Goal: Task Accomplishment & Management: Manage account settings

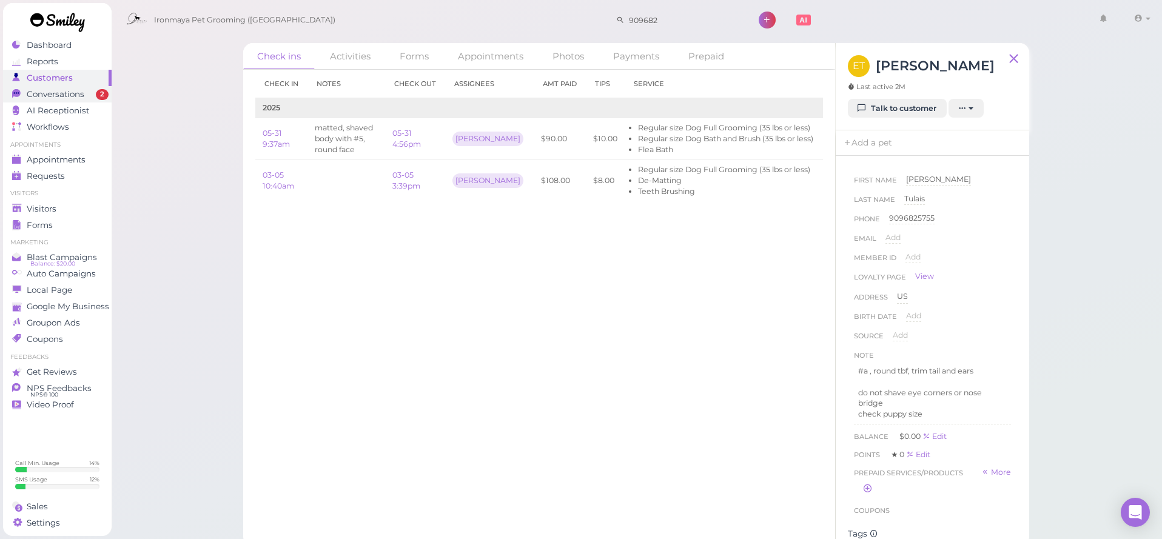
scroll to position [382, 0]
click at [76, 93] on span "Conversations" at bounding box center [56, 94] width 58 height 10
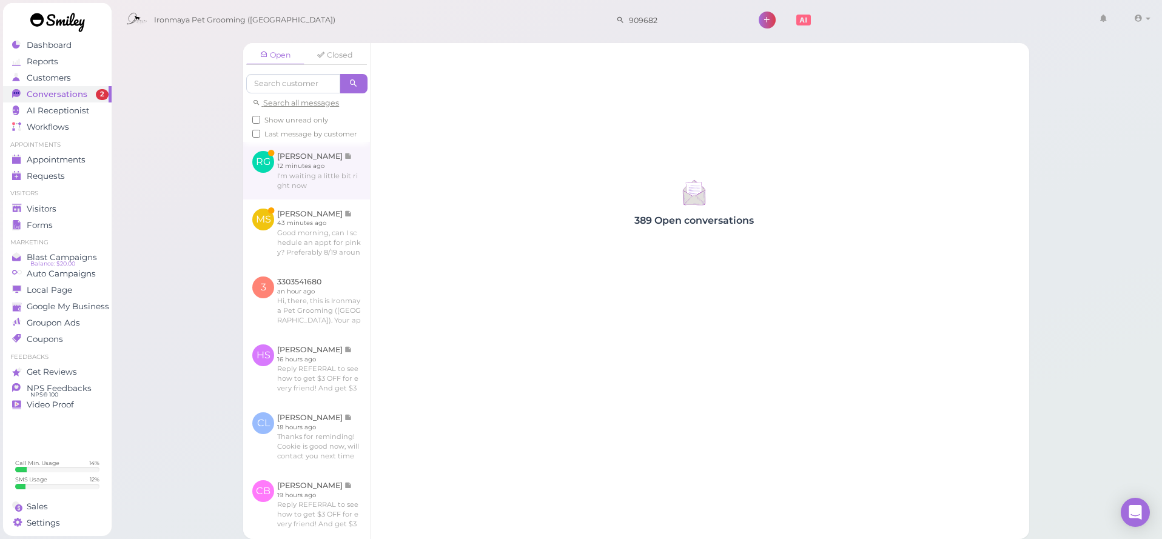
click at [297, 177] on link at bounding box center [306, 170] width 127 height 57
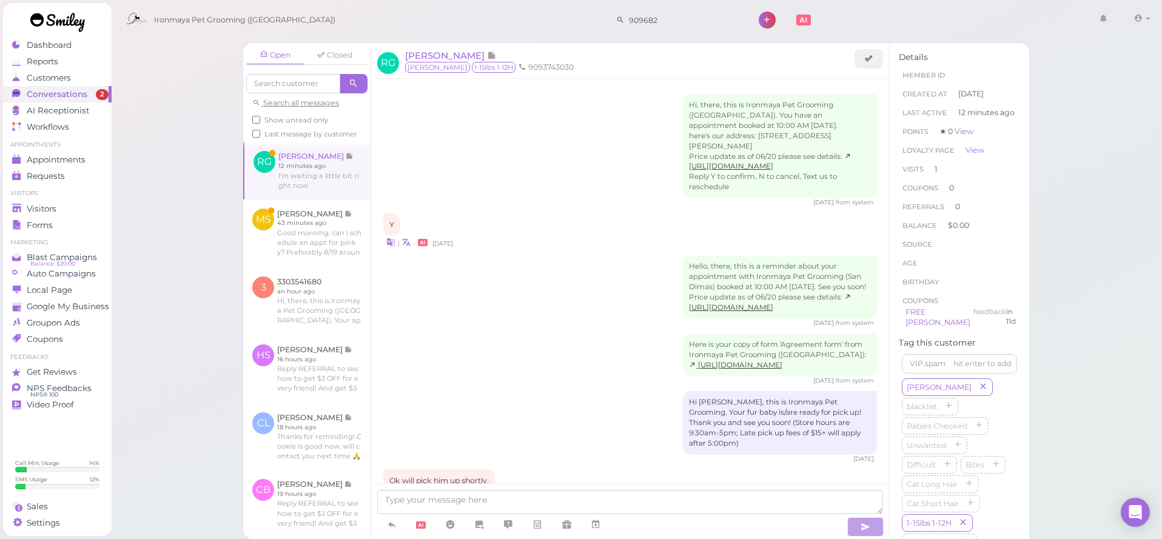
scroll to position [652, 0]
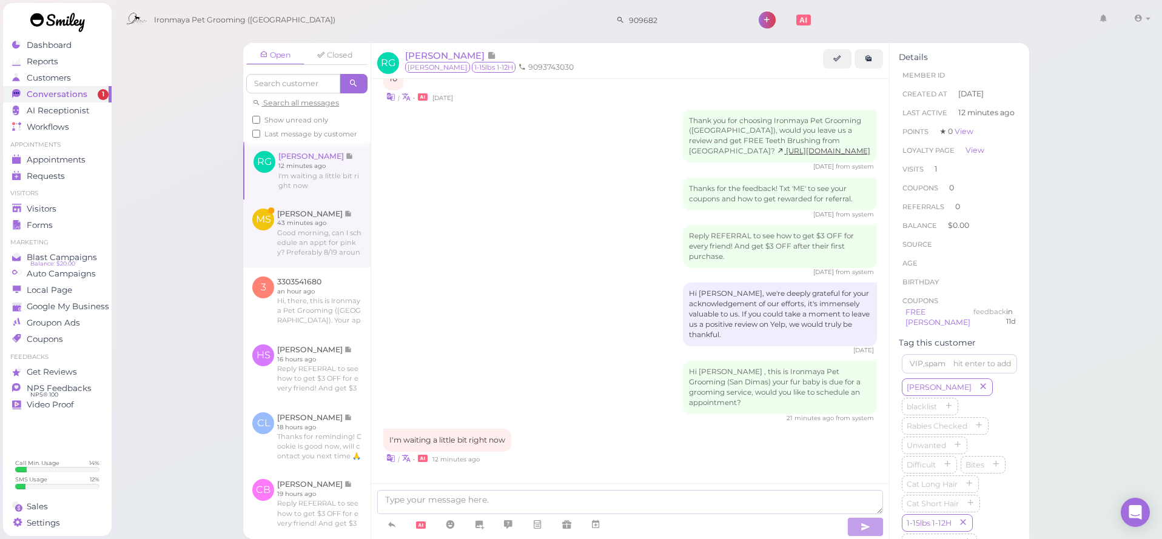
click at [307, 232] on link at bounding box center [306, 234] width 127 height 68
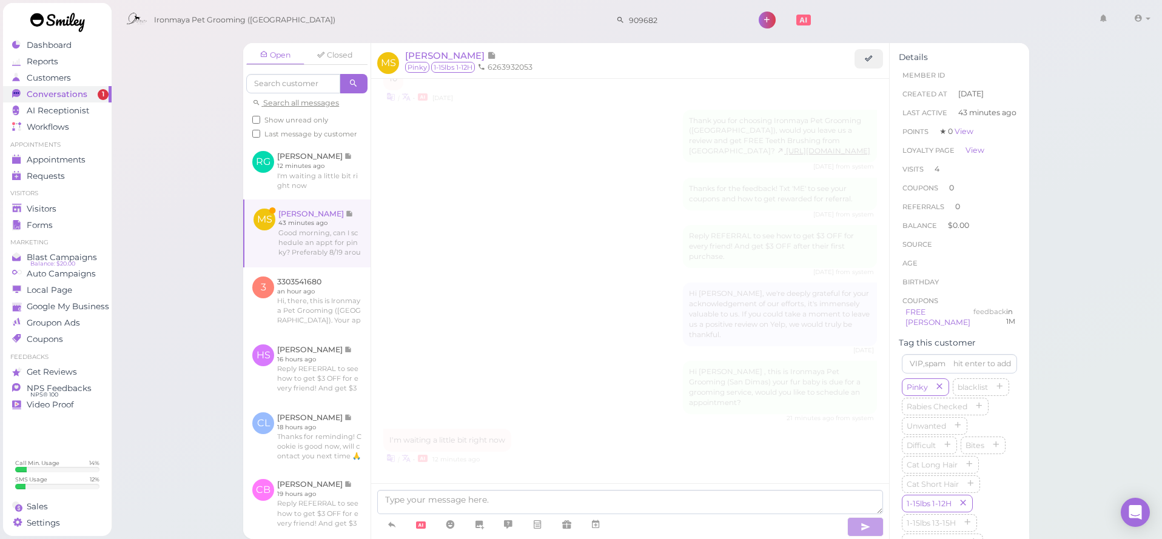
scroll to position [1381, 0]
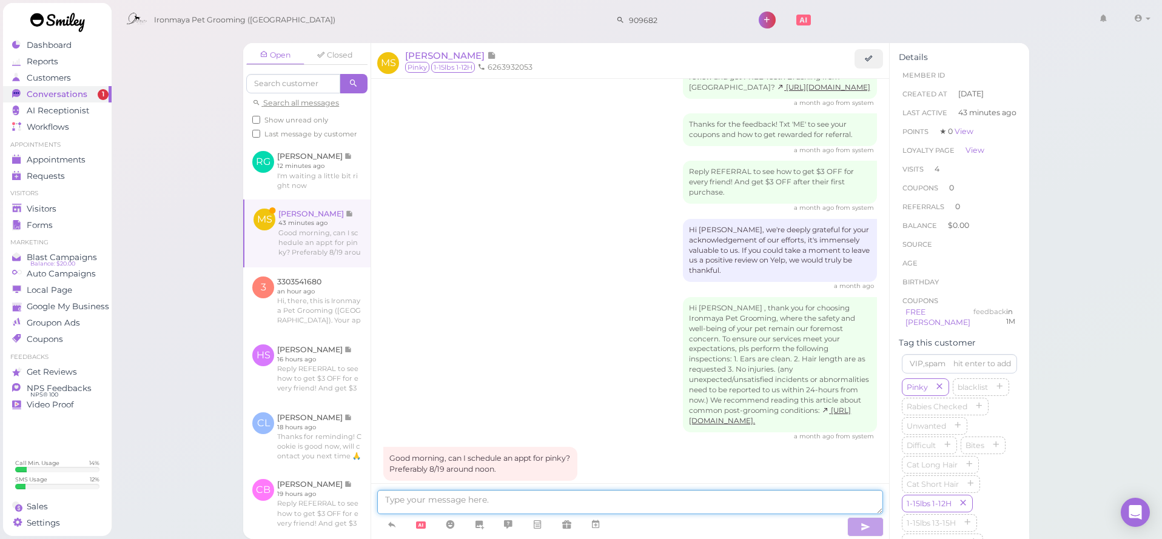
click at [587, 491] on textarea at bounding box center [630, 502] width 506 height 24
click at [595, 523] on icon at bounding box center [596, 525] width 10 height 12
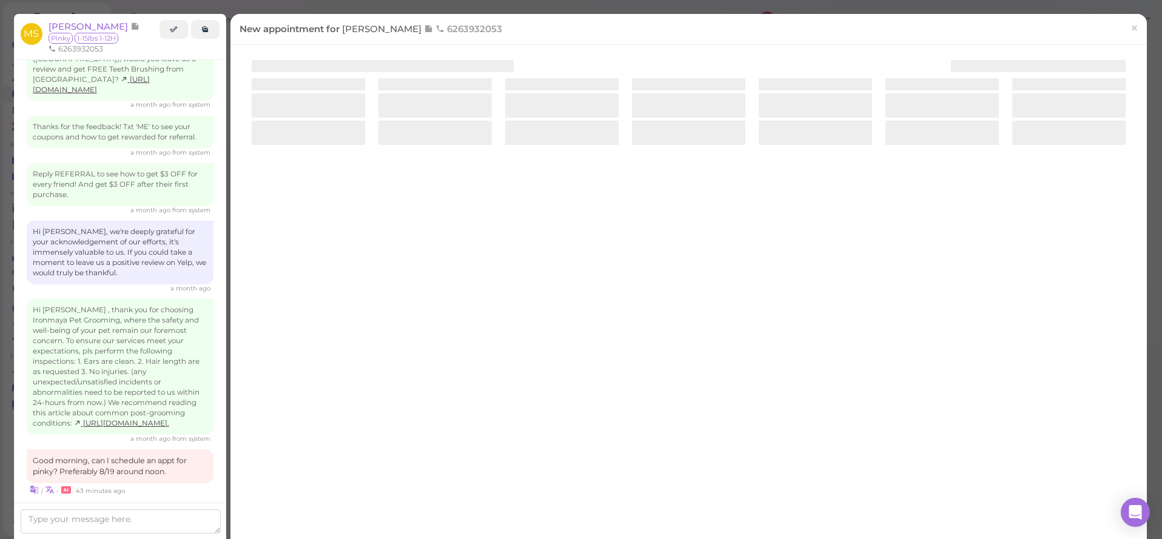
scroll to position [1361, 0]
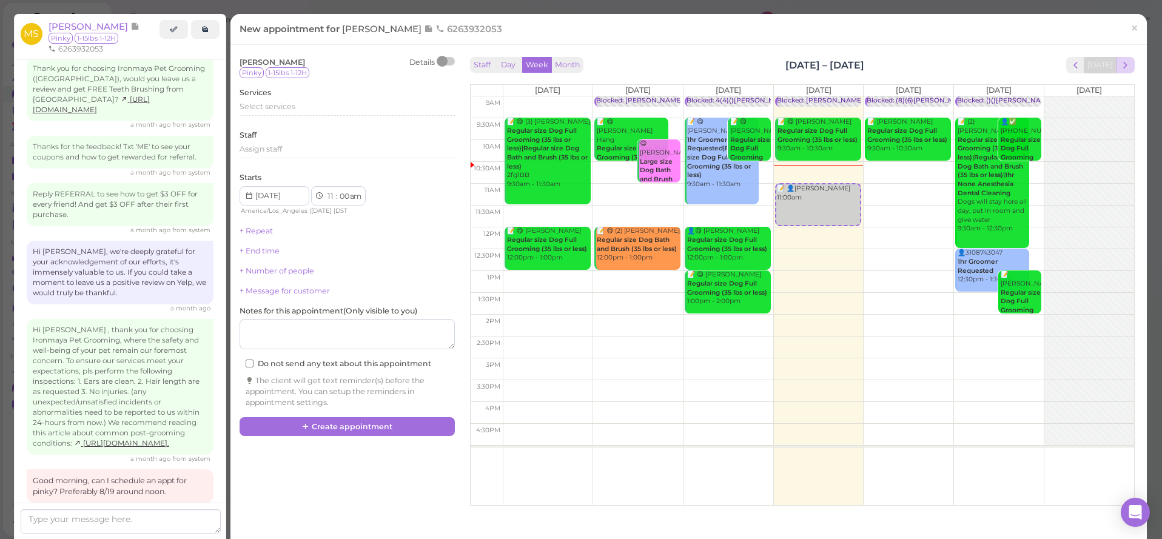
click at [1125, 65] on span "next" at bounding box center [1126, 65] width 12 height 12
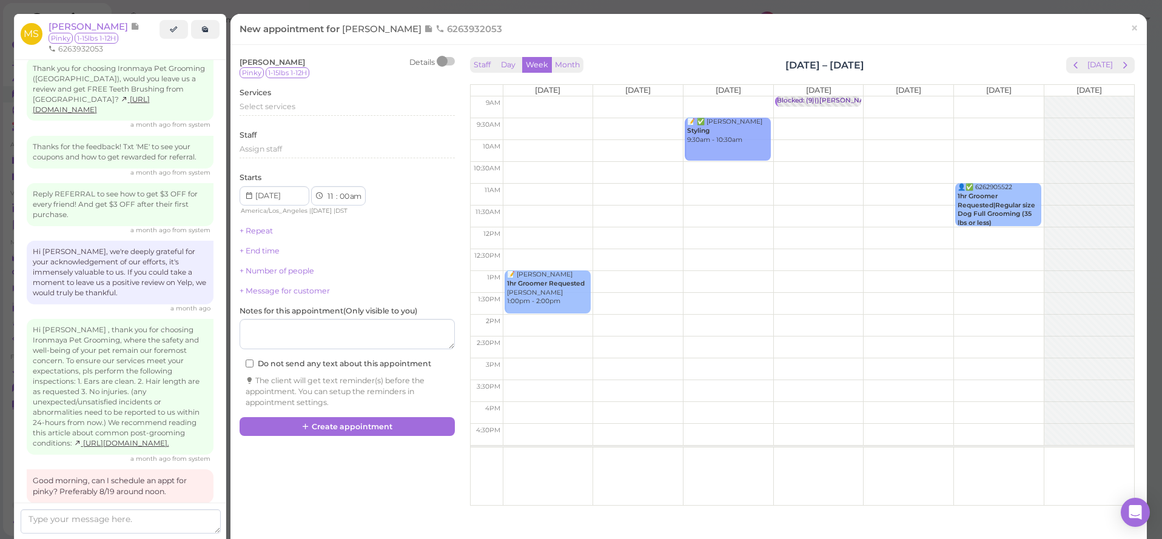
click at [656, 235] on td at bounding box center [818, 238] width 631 height 22
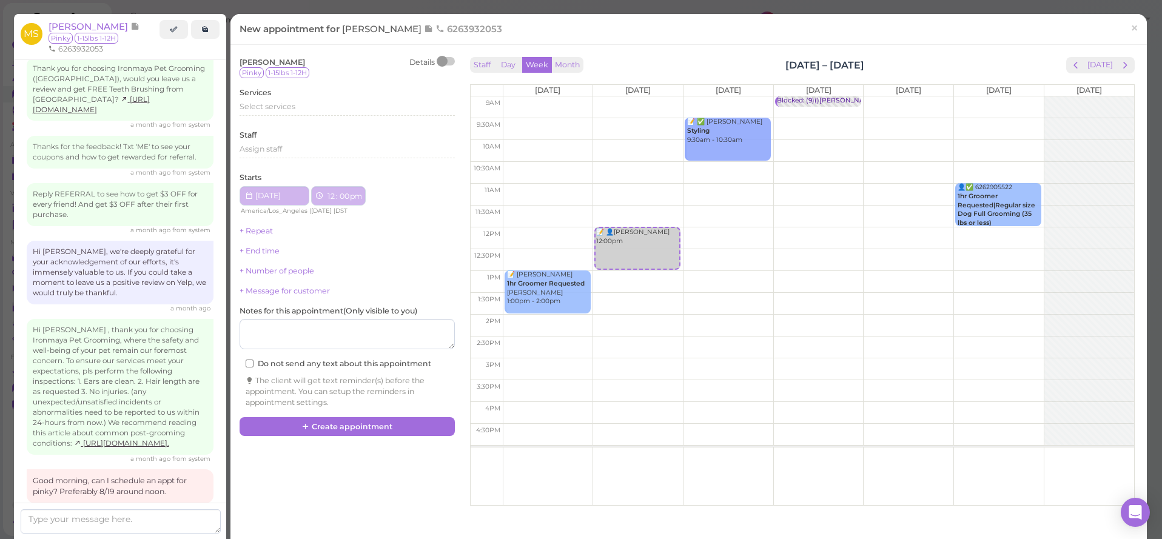
type input "[DATE]"
select select "12"
select select "pm"
click at [336, 113] on div "Select services" at bounding box center [347, 108] width 215 height 15
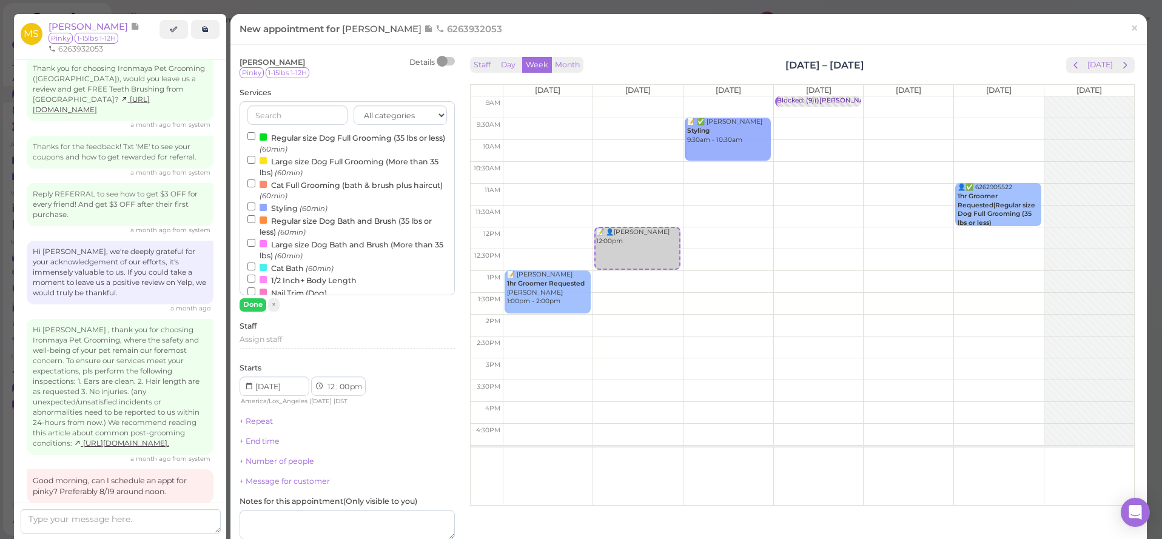
click at [314, 217] on label "Regular size Dog Bath and Brush (35 lbs or less) (60min)" at bounding box center [347, 226] width 200 height 24
click at [255, 217] on input "Regular size Dog Bath and Brush (35 lbs or less) (60min)" at bounding box center [251, 219] width 8 height 8
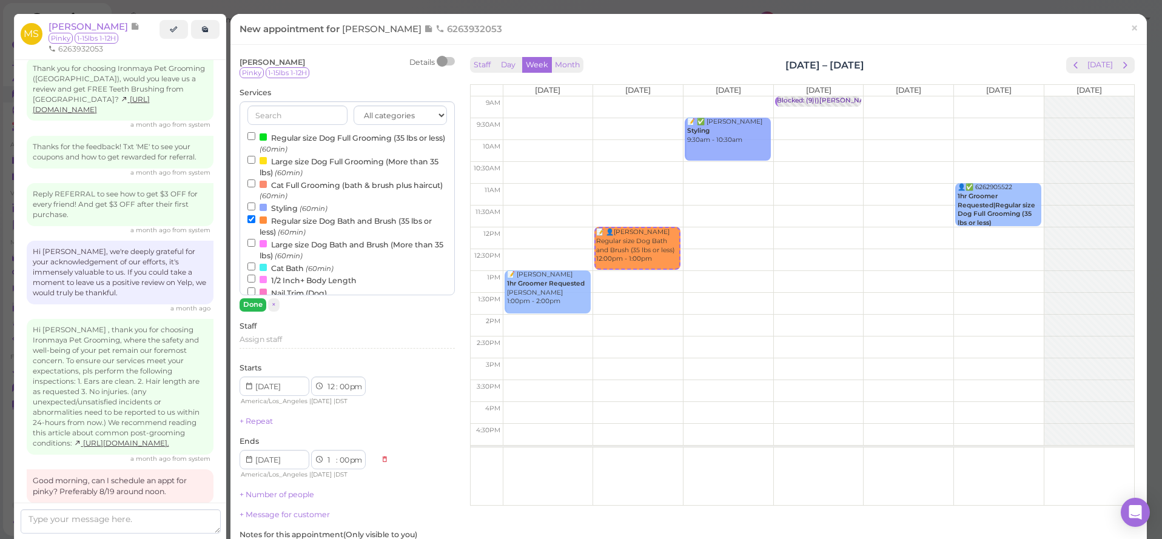
click at [257, 303] on button "Done" at bounding box center [253, 304] width 27 height 13
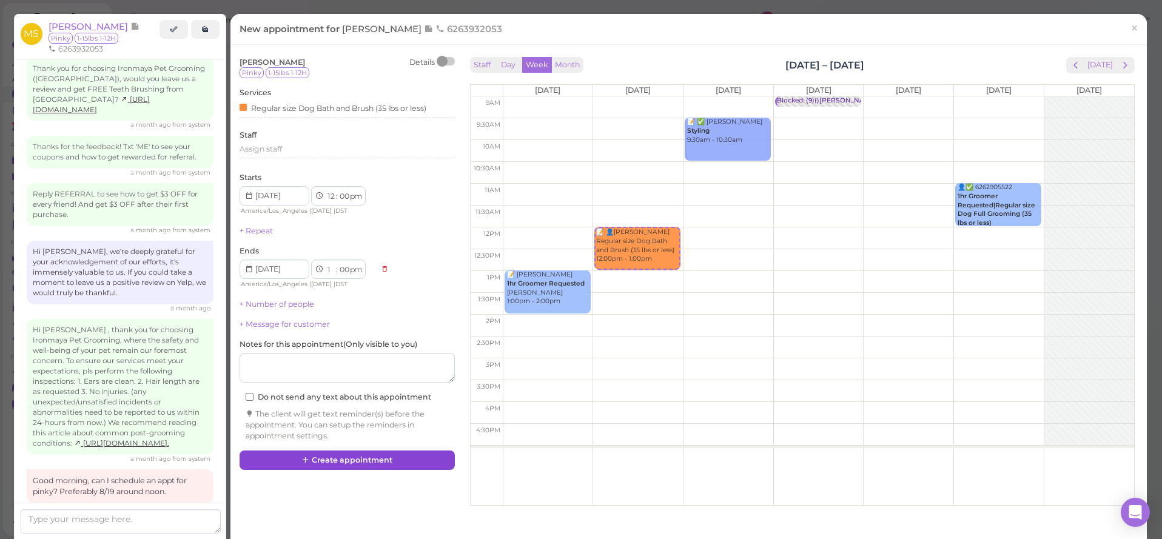
click at [336, 451] on button "Create appointment" at bounding box center [347, 460] width 215 height 19
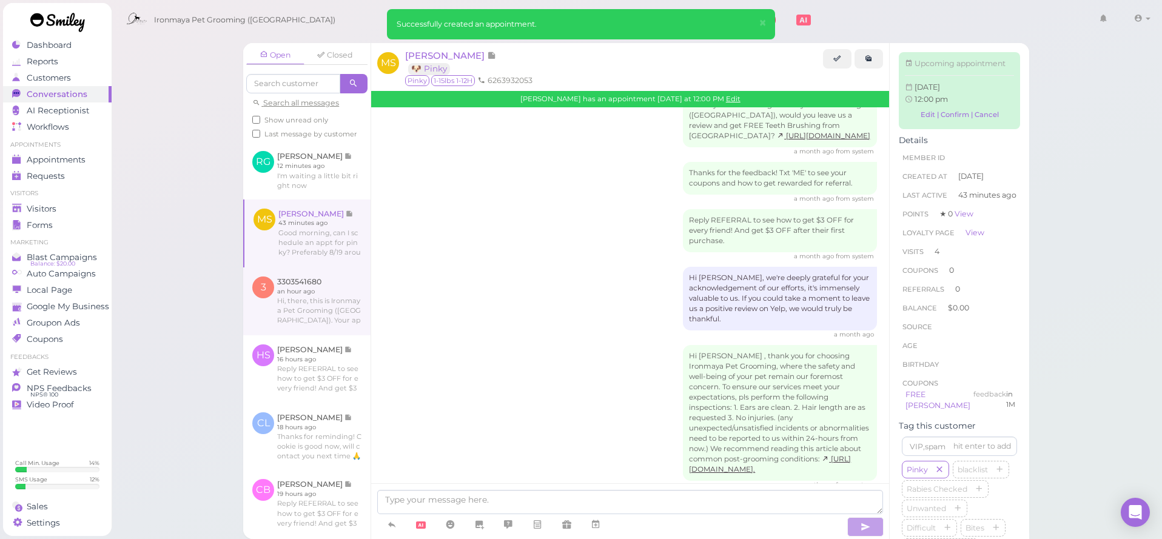
scroll to position [1500, 0]
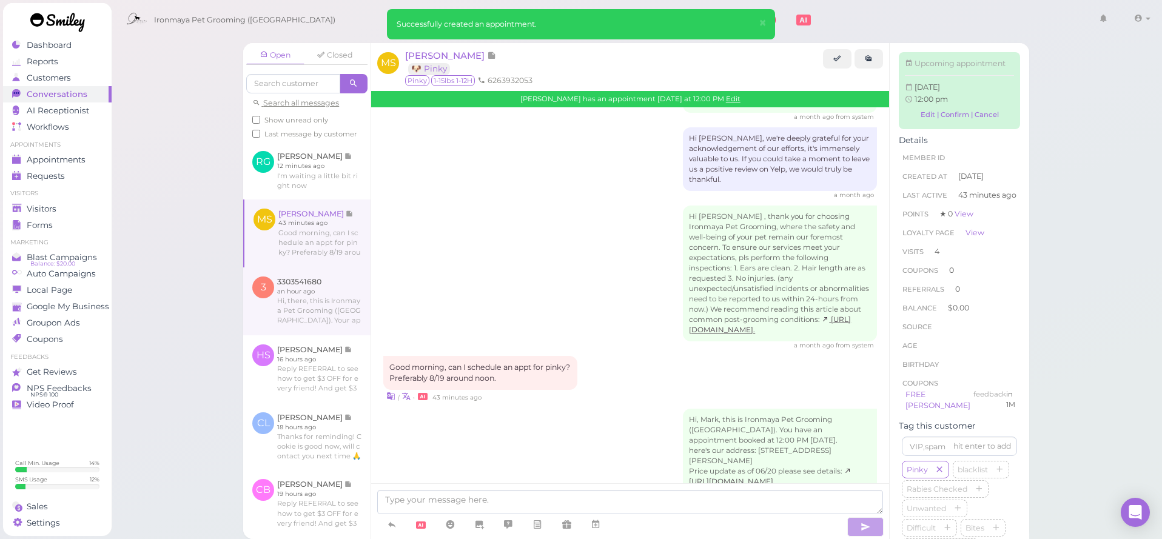
click at [283, 322] on link at bounding box center [306, 301] width 127 height 68
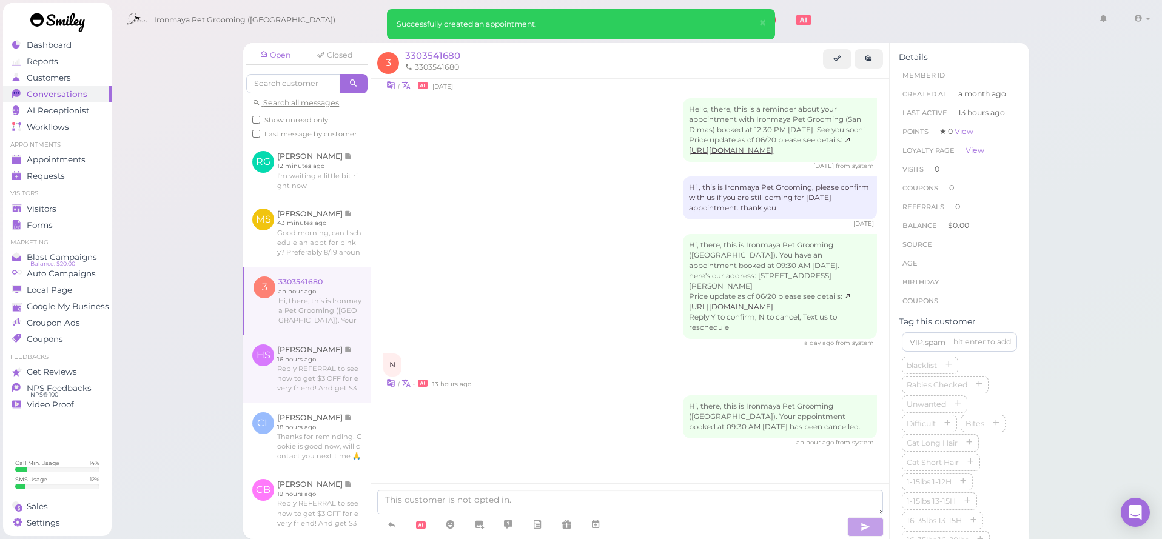
scroll to position [147, 0]
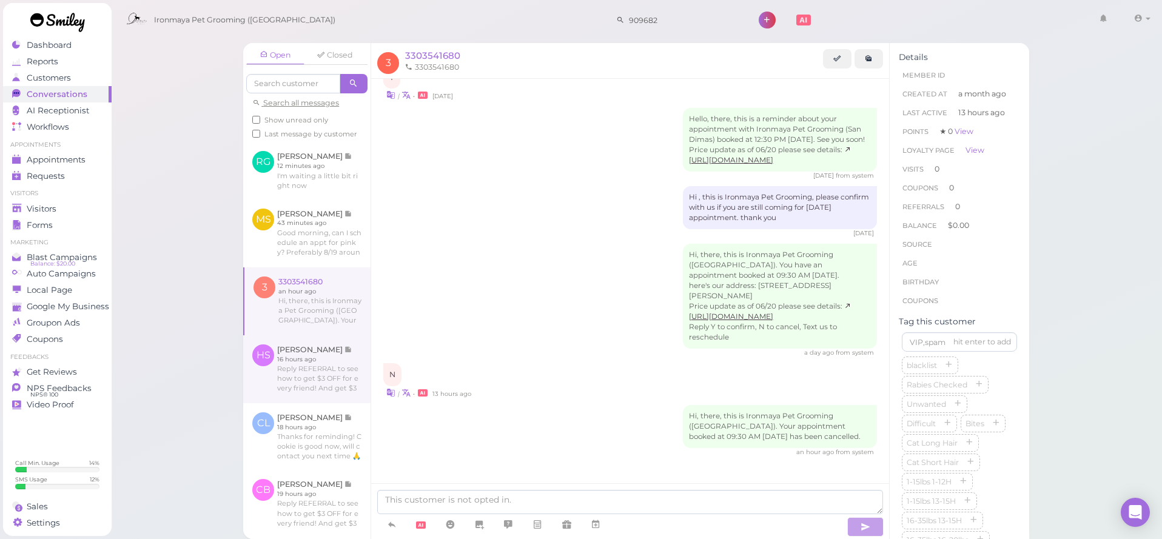
click at [303, 357] on link at bounding box center [306, 369] width 127 height 68
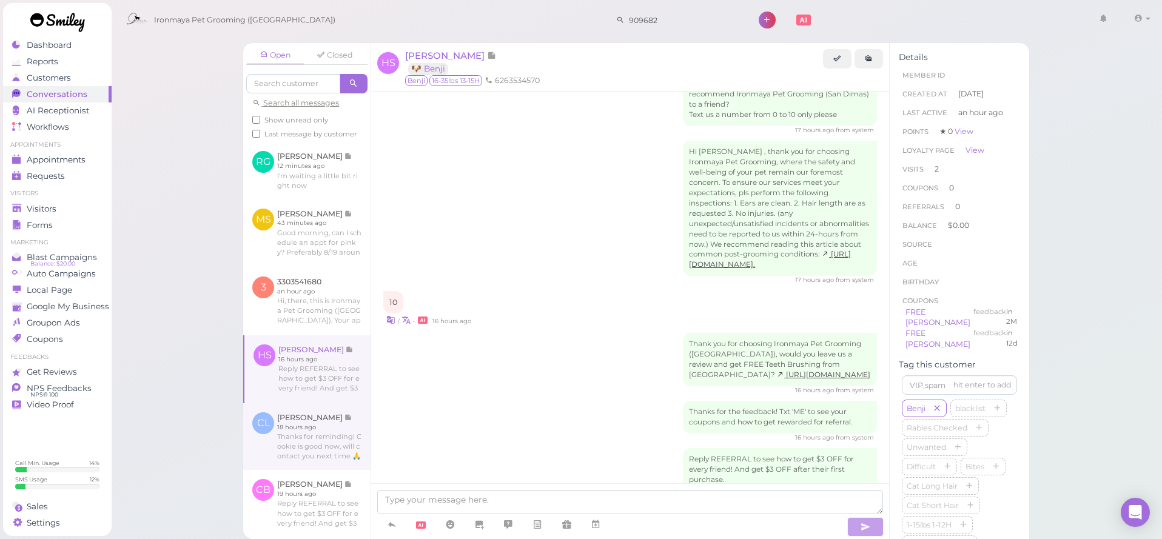
click at [309, 417] on link at bounding box center [306, 436] width 127 height 67
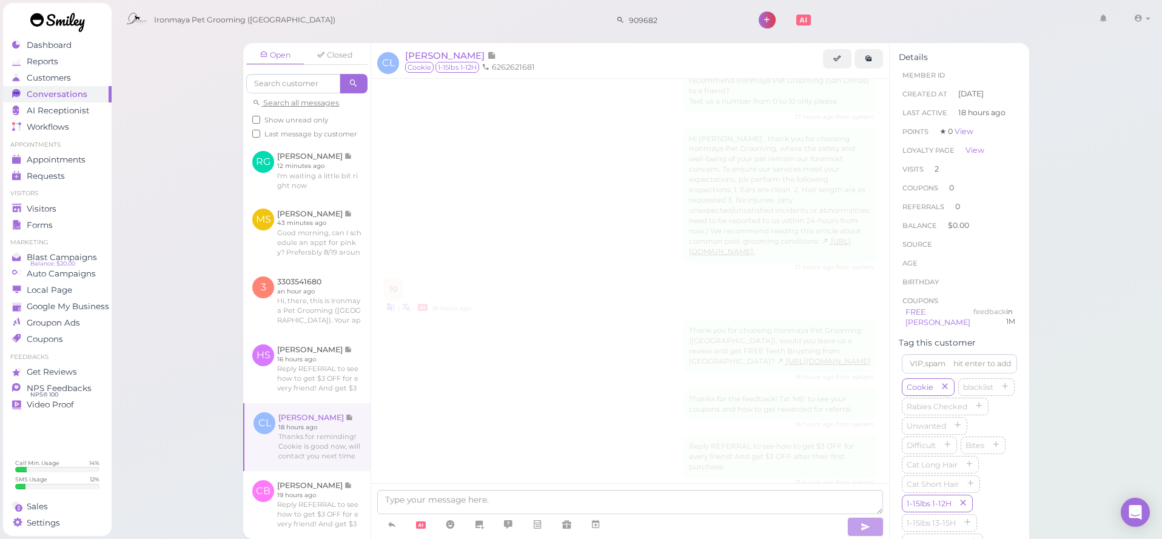
scroll to position [1123, 0]
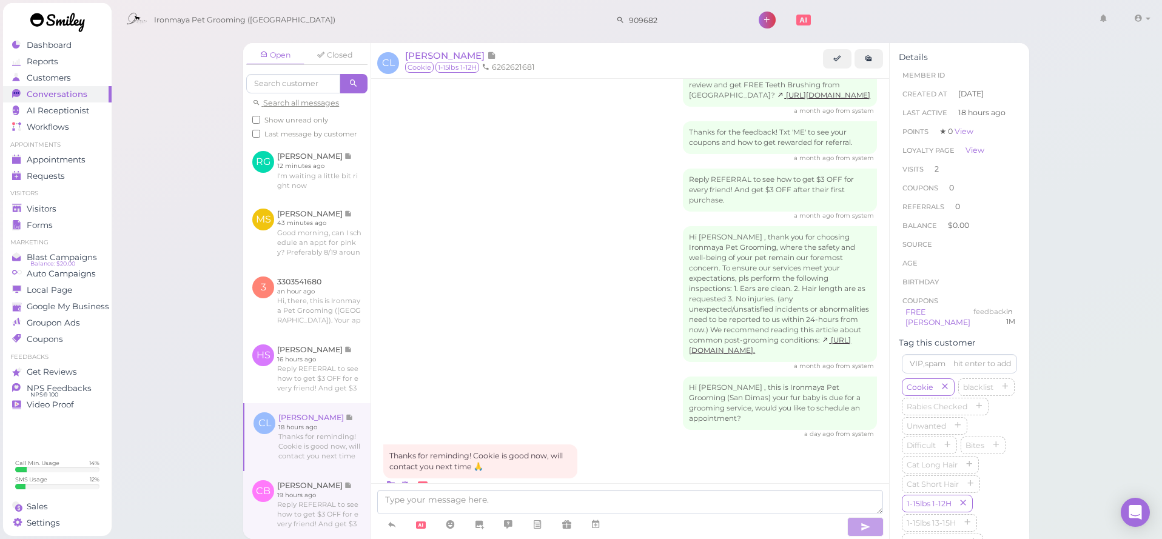
click at [326, 479] on link at bounding box center [306, 505] width 127 height 68
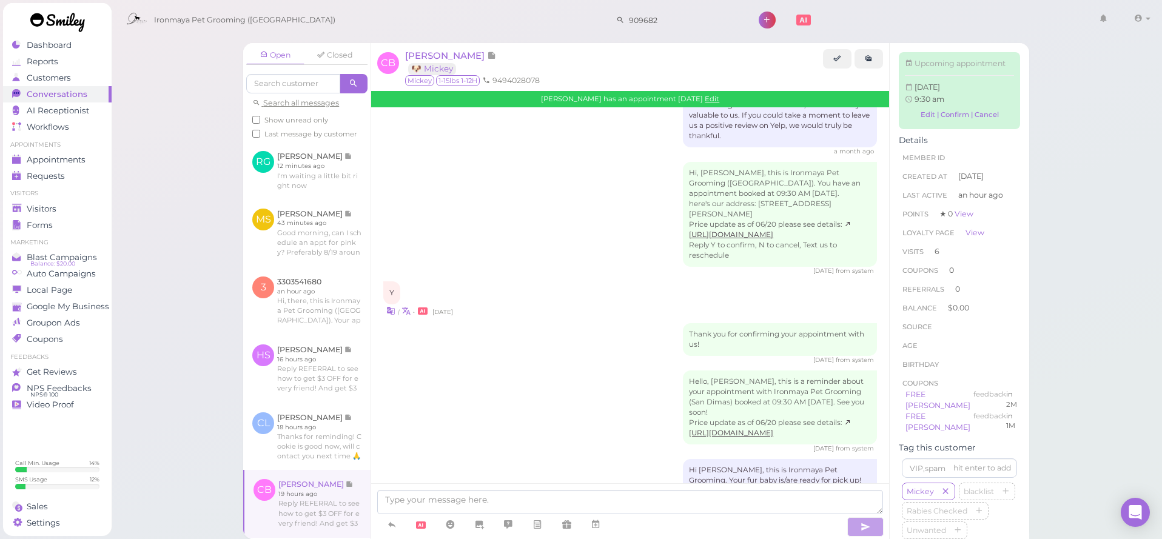
scroll to position [1865, 0]
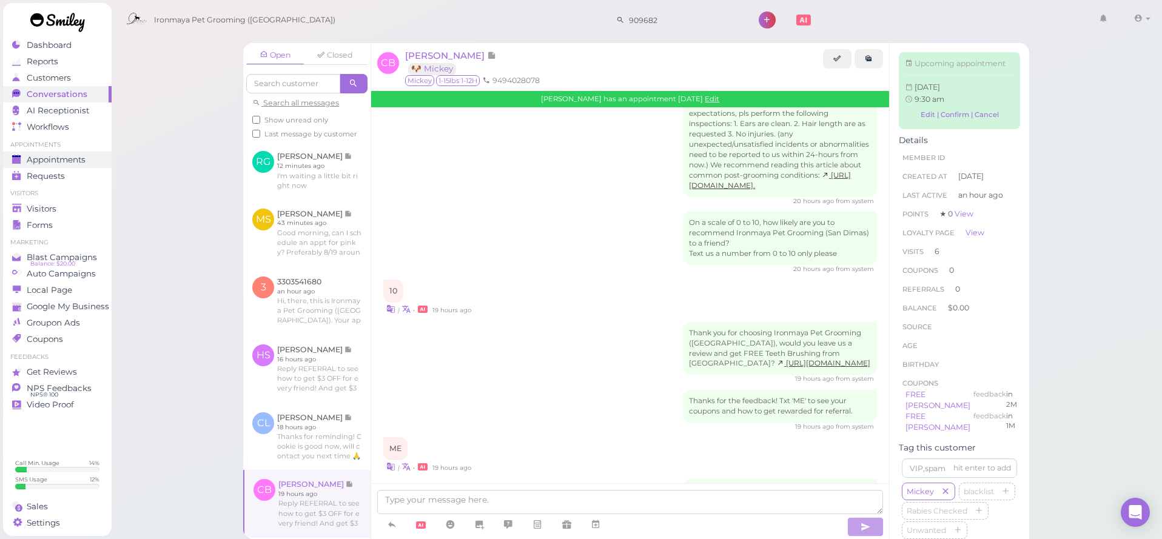
click at [47, 157] on span "Appointments" at bounding box center [56, 160] width 59 height 10
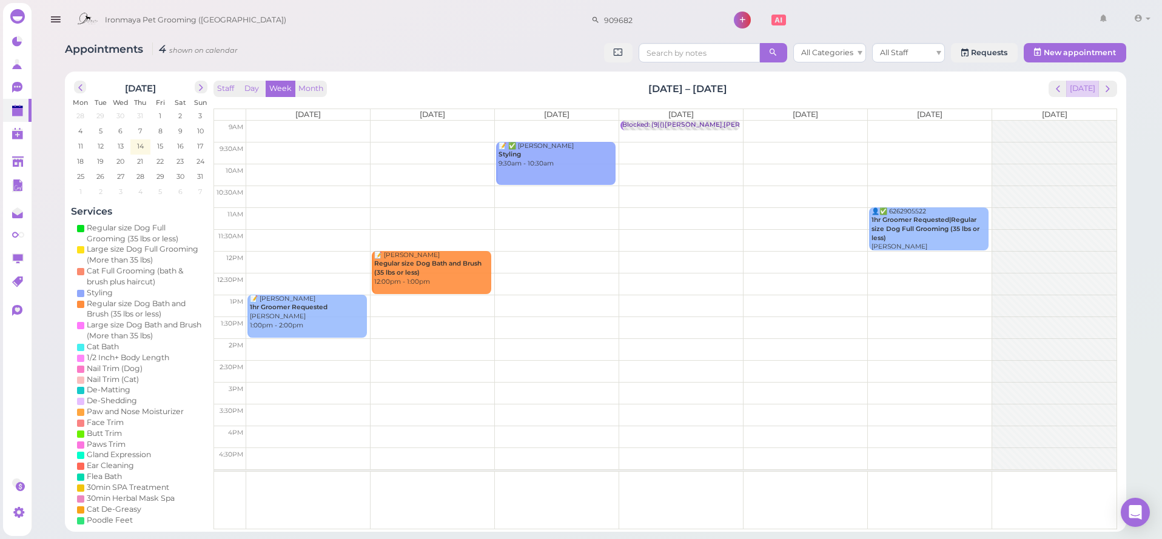
click at [1091, 89] on button "[DATE]" at bounding box center [1082, 89] width 33 height 16
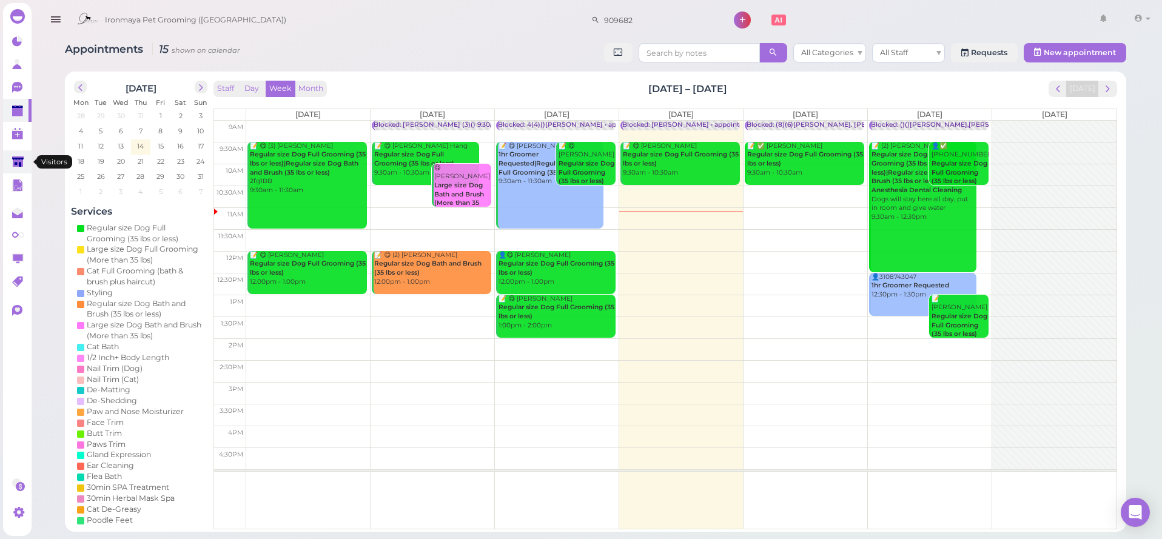
click at [27, 160] on link at bounding box center [17, 161] width 29 height 23
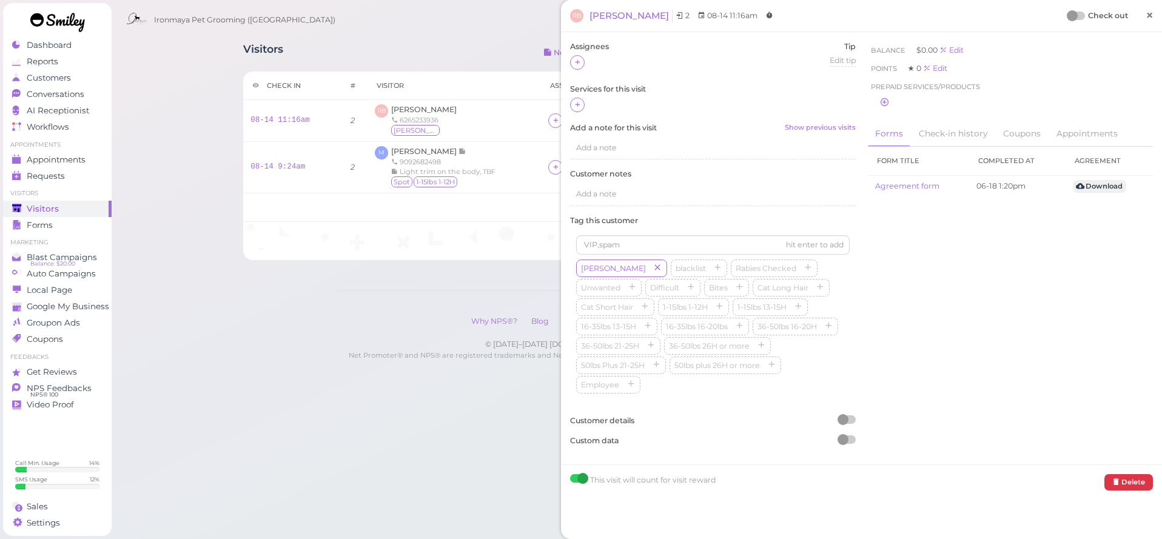
click at [1156, 16] on link "×" at bounding box center [1150, 16] width 22 height 29
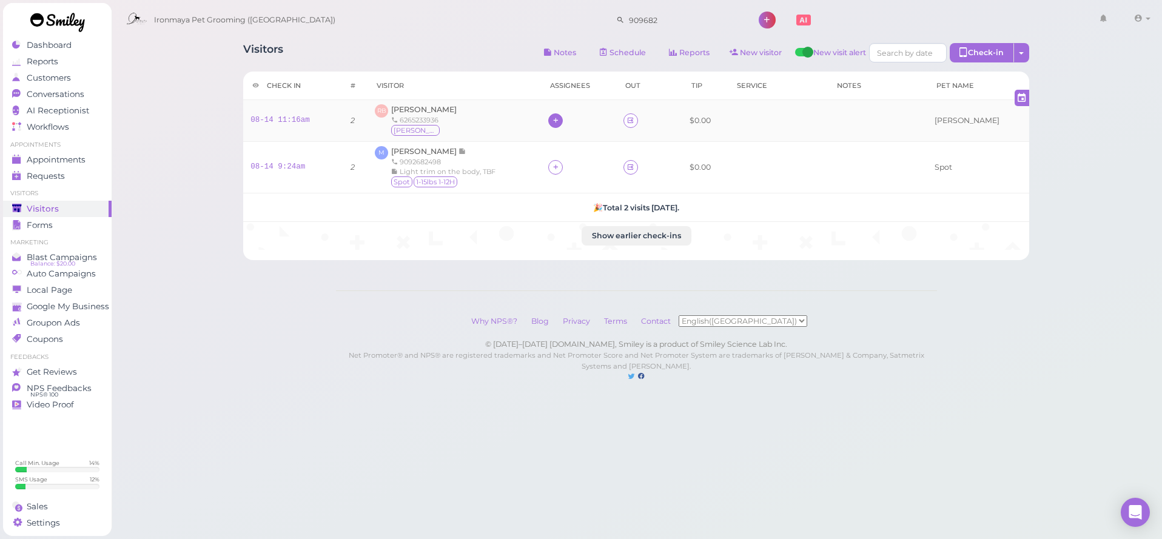
click at [560, 119] on icon at bounding box center [556, 120] width 8 height 9
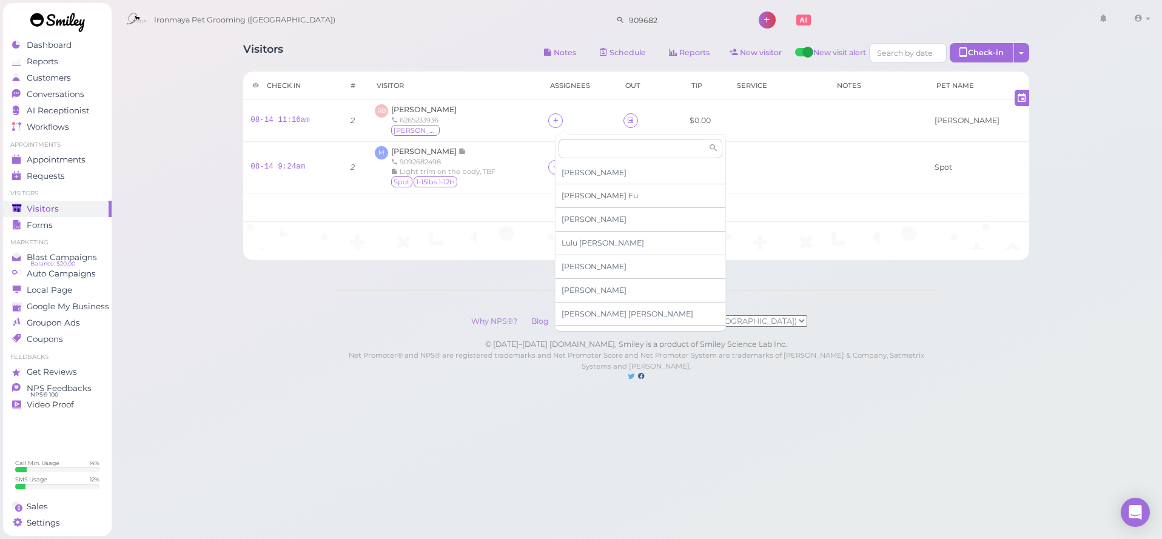
click at [580, 197] on span "[PERSON_NAME]" at bounding box center [600, 195] width 76 height 9
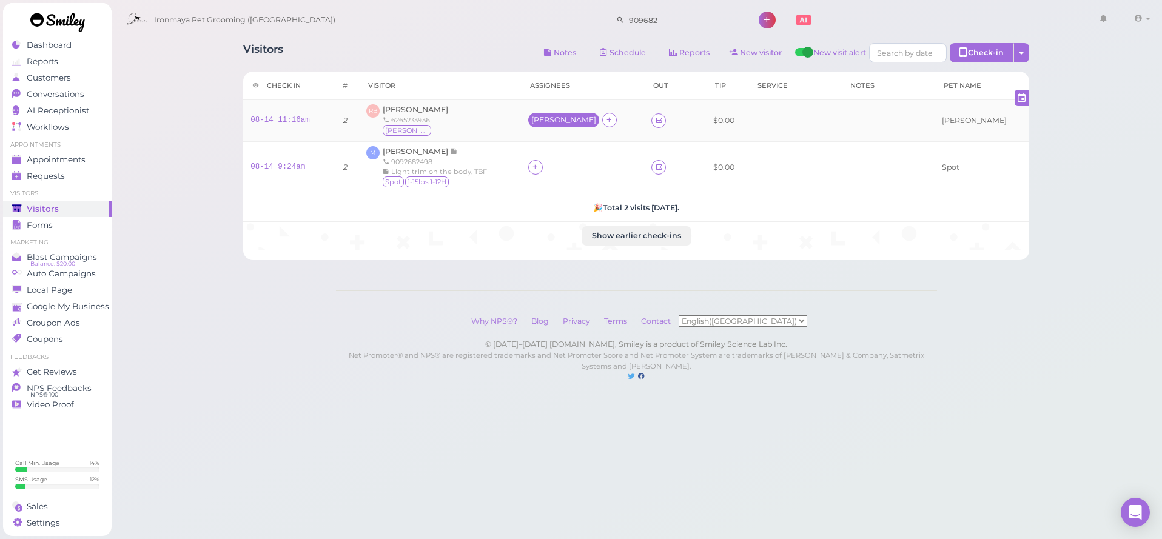
click at [567, 123] on div "[PERSON_NAME]" at bounding box center [563, 120] width 65 height 8
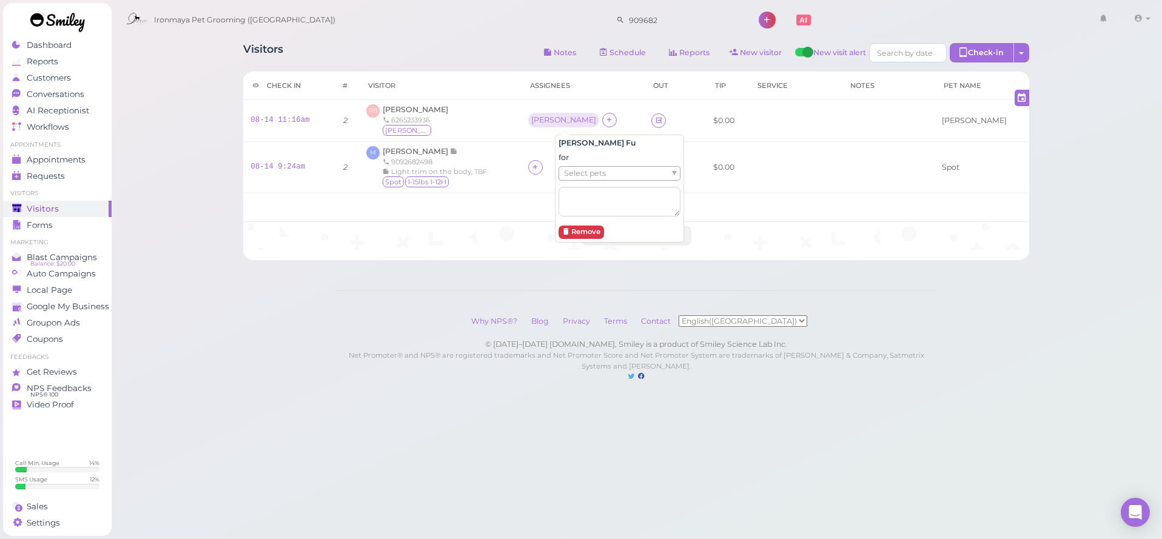
click at [577, 171] on span "Select pets" at bounding box center [585, 173] width 42 height 13
click at [424, 113] on span "[PERSON_NAME]" at bounding box center [416, 109] width 66 height 9
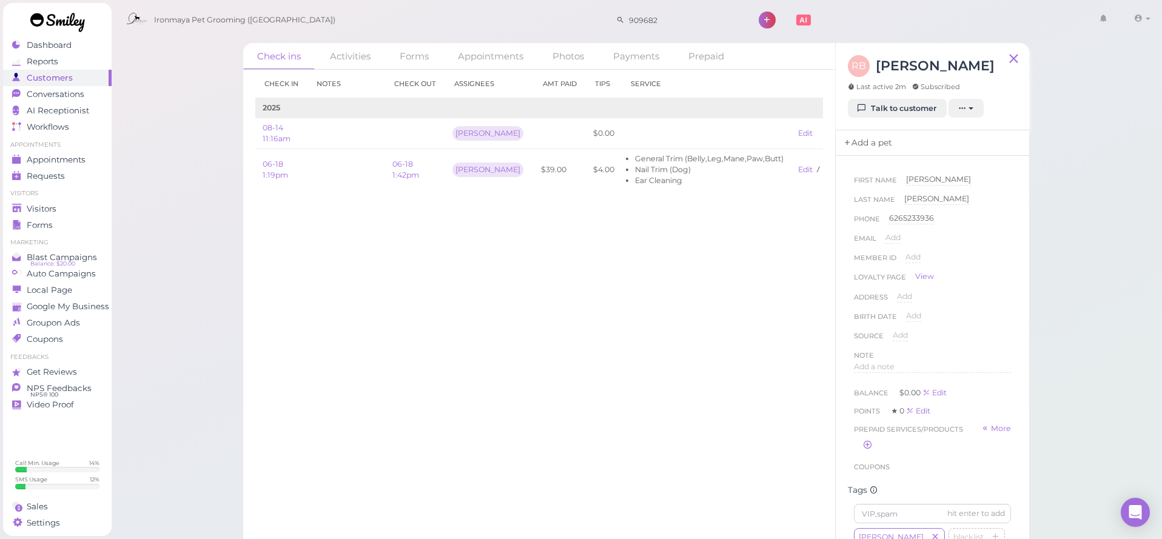
click at [873, 135] on link "Add a pet" at bounding box center [868, 142] width 64 height 25
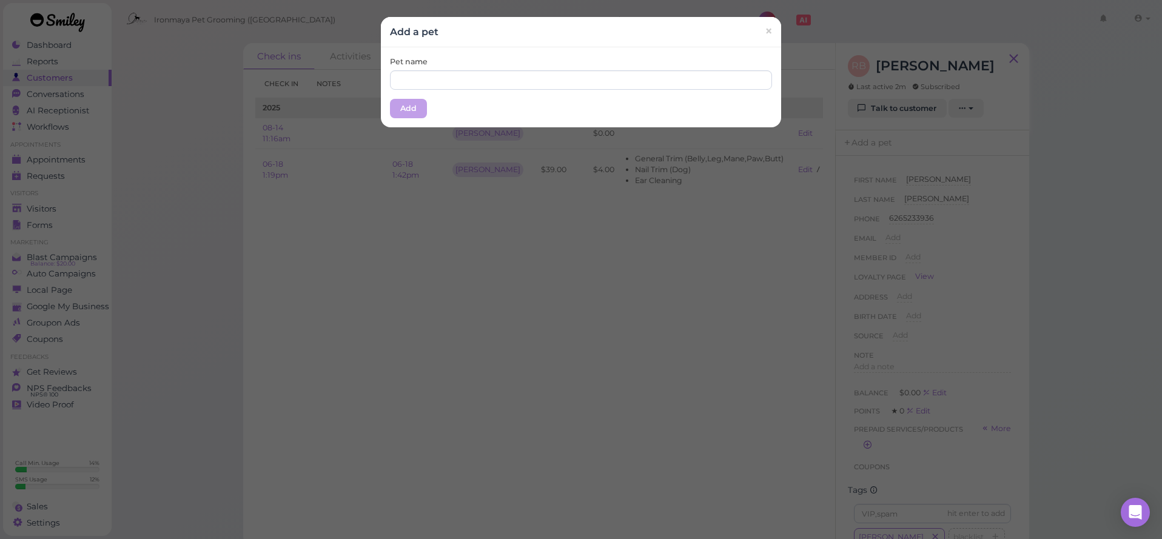
click at [566, 66] on div "Pet name" at bounding box center [581, 72] width 382 height 33
click at [568, 76] on input "text" at bounding box center [581, 79] width 382 height 19
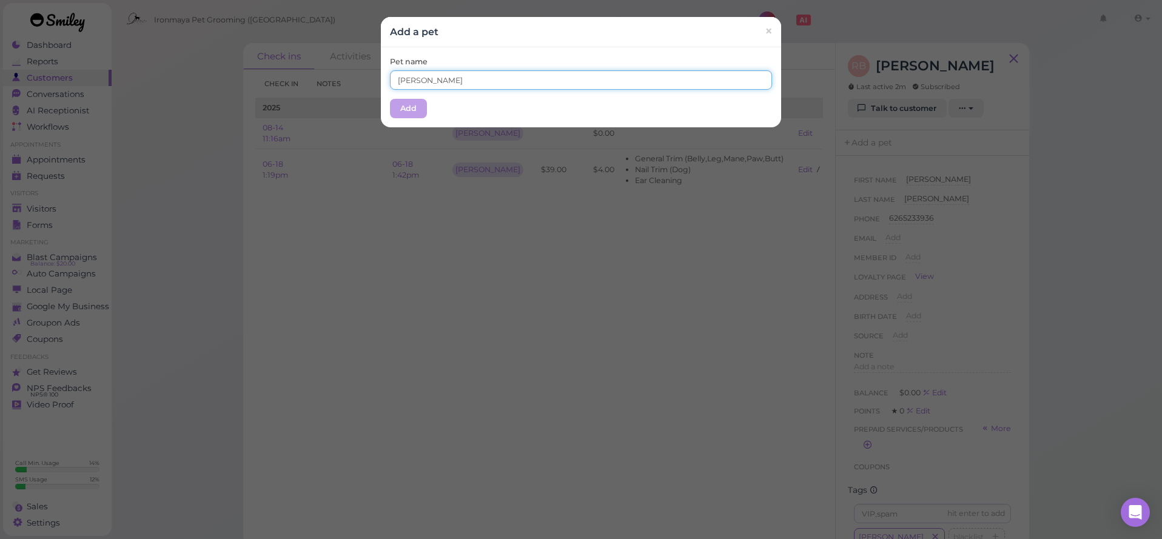
type input "[PERSON_NAME]"
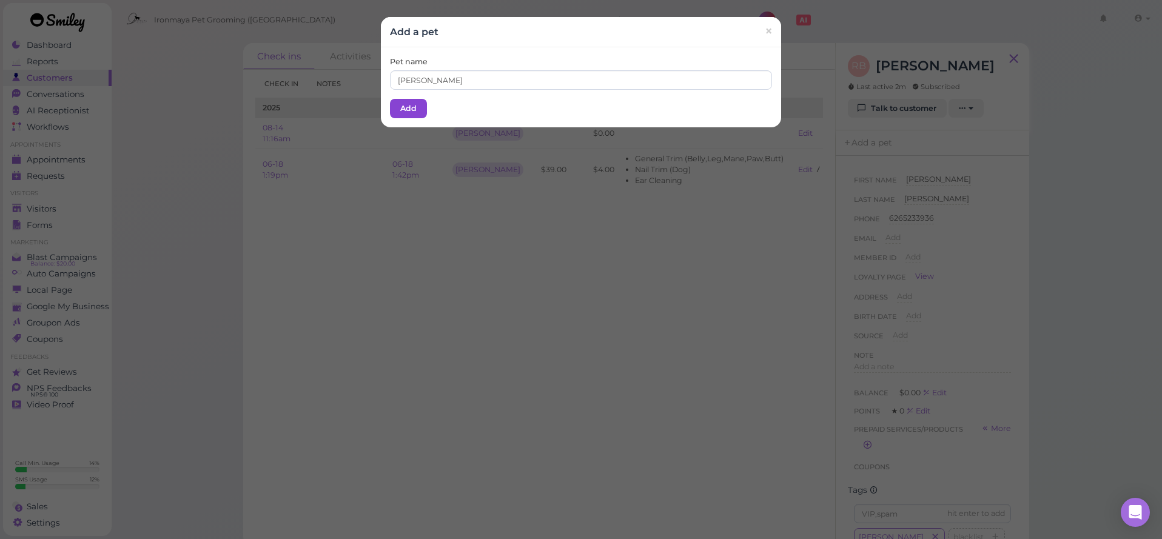
click at [422, 102] on button "Add" at bounding box center [408, 108] width 37 height 19
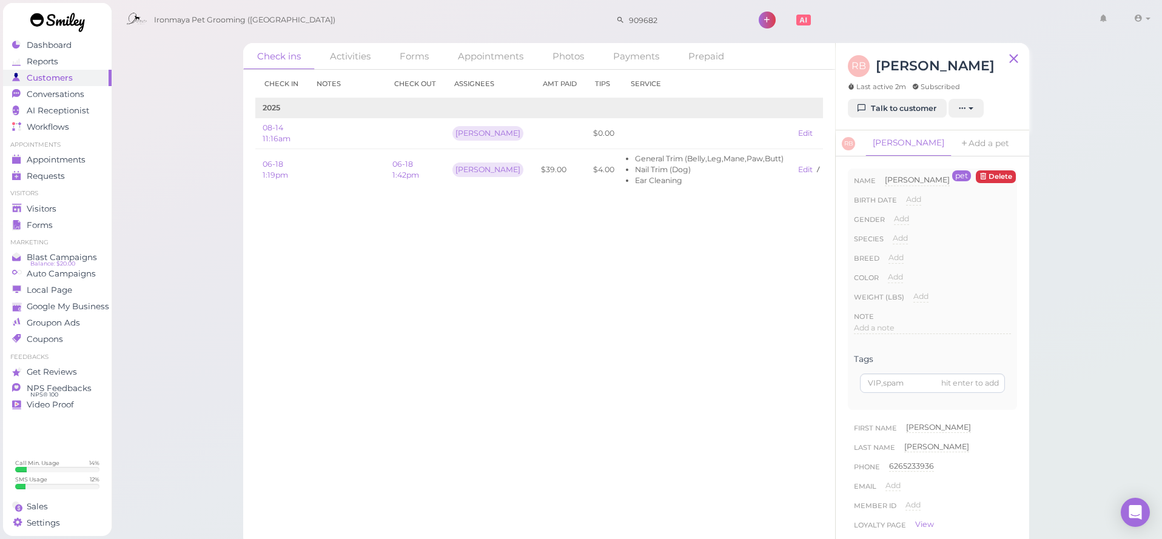
click at [889, 217] on div "Gender Add [DEMOGRAPHIC_DATA] [DEMOGRAPHIC_DATA]" at bounding box center [932, 223] width 157 height 19
click at [900, 217] on span "Add" at bounding box center [901, 218] width 15 height 9
select select "[DEMOGRAPHIC_DATA]"
click at [910, 240] on button "Done" at bounding box center [908, 240] width 27 height 13
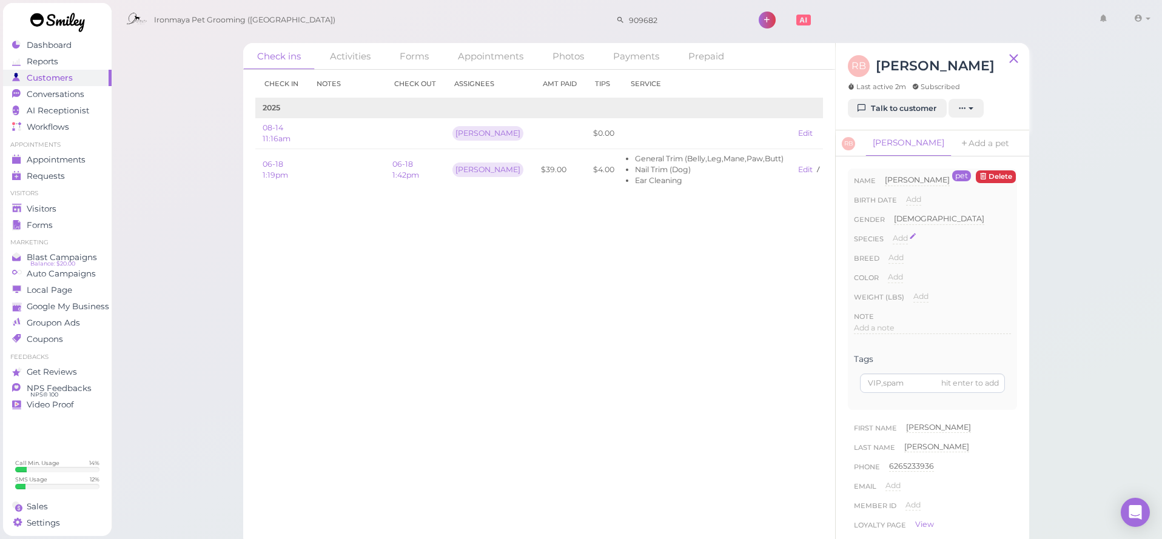
click at [906, 240] on span "Add" at bounding box center [900, 238] width 15 height 9
select select "Dog"
click at [907, 255] on button "Done" at bounding box center [907, 260] width 27 height 13
click at [903, 265] on span "Add" at bounding box center [896, 269] width 15 height 9
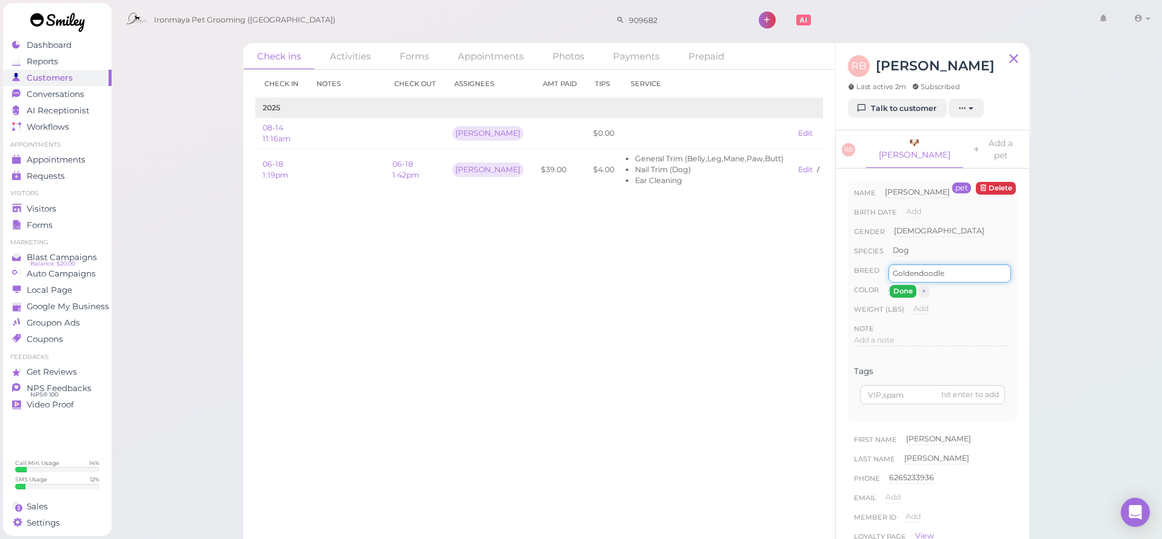
type input "Goldendoodle"
click at [906, 285] on button "Done" at bounding box center [903, 291] width 27 height 13
click at [31, 209] on span "Visitors" at bounding box center [42, 209] width 30 height 10
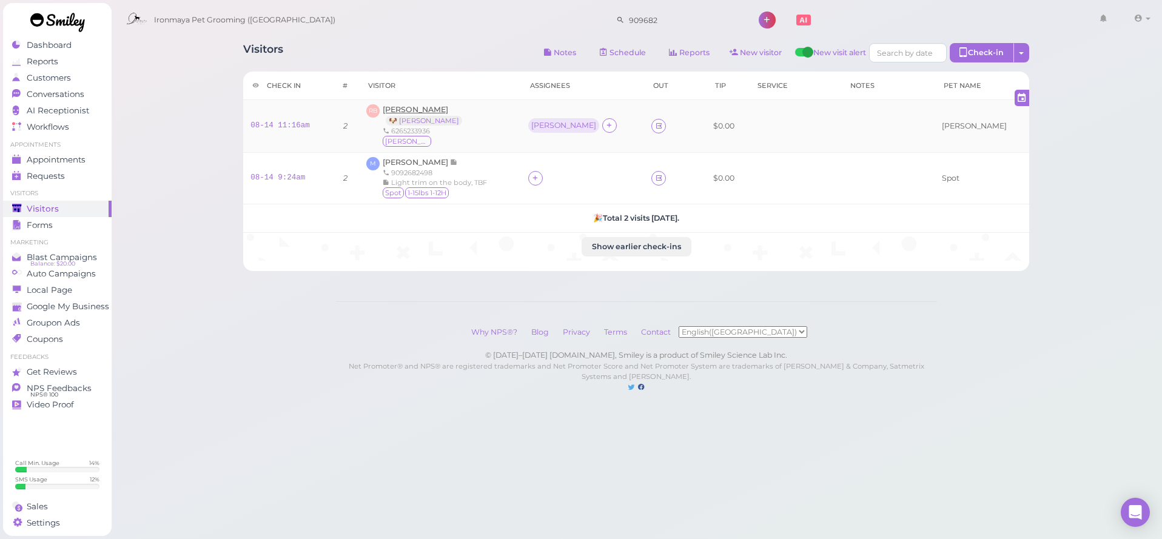
click at [419, 112] on span "[PERSON_NAME]" at bounding box center [416, 109] width 66 height 9
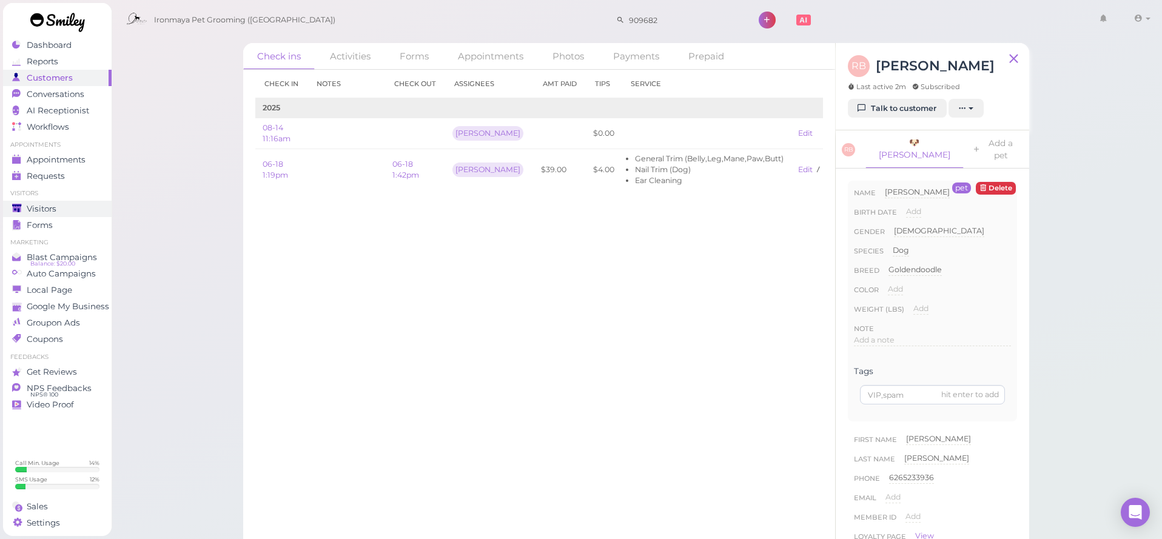
click at [48, 209] on span "Visitors" at bounding box center [42, 209] width 30 height 10
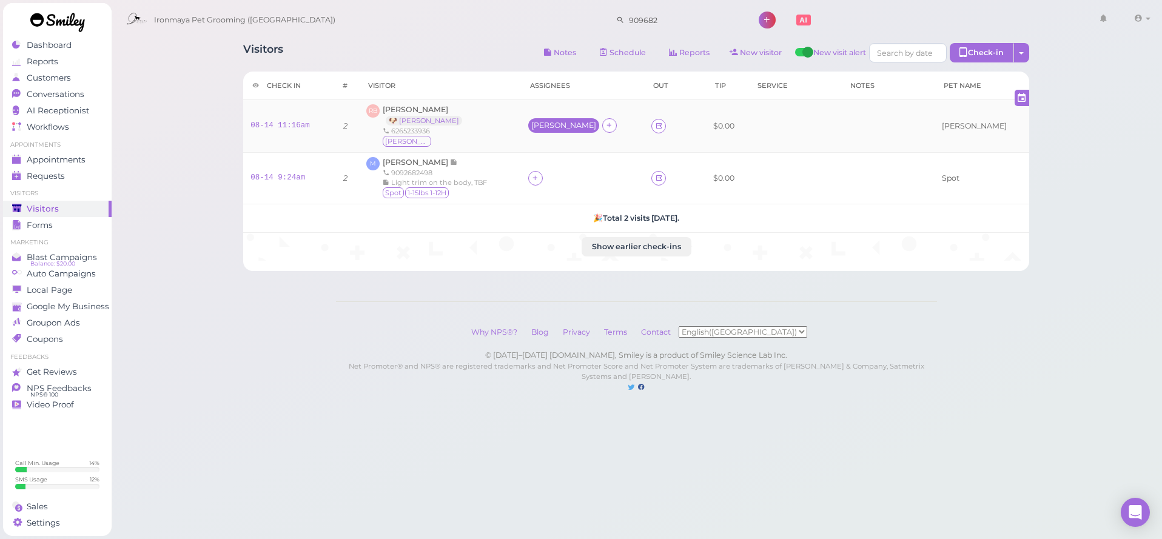
click at [568, 121] on div "[PERSON_NAME]" at bounding box center [563, 125] width 65 height 8
click at [576, 169] on div "for Select pets" at bounding box center [620, 190] width 122 height 64
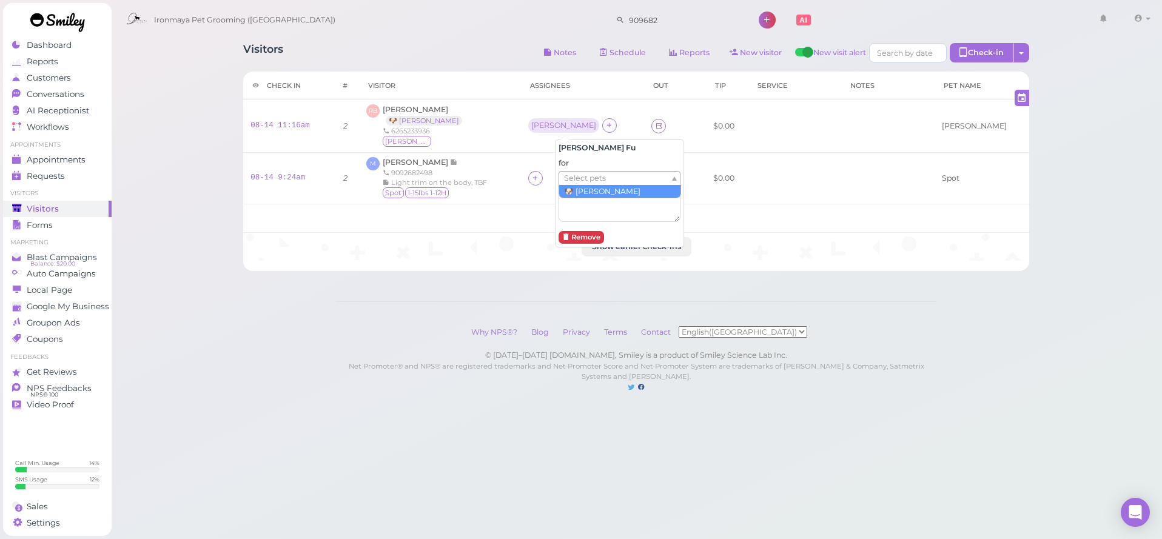
click at [576, 179] on span "Select pets" at bounding box center [585, 178] width 42 height 13
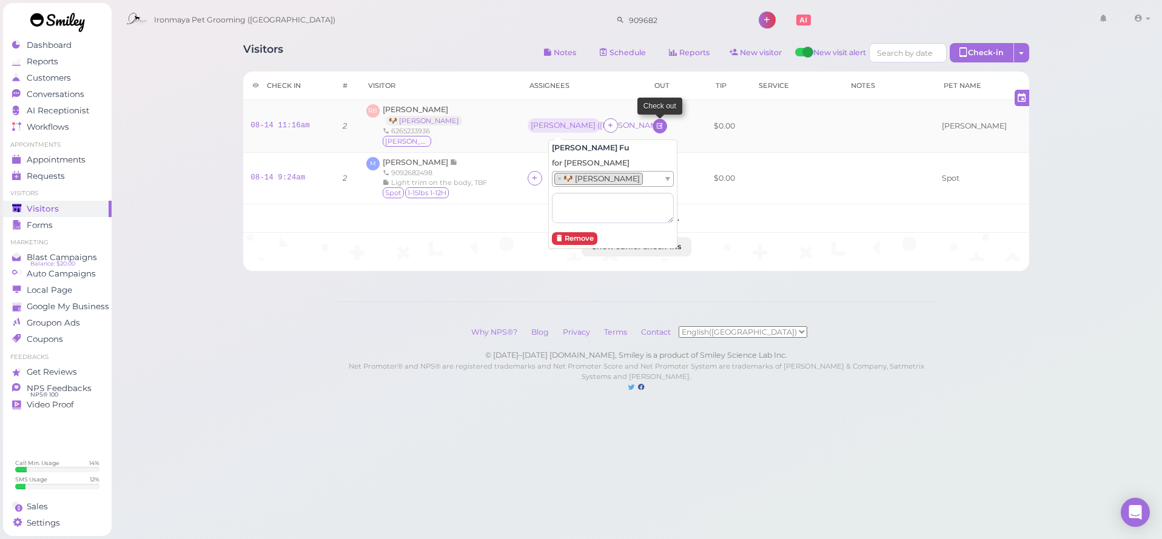
click at [653, 126] on link at bounding box center [660, 126] width 15 height 15
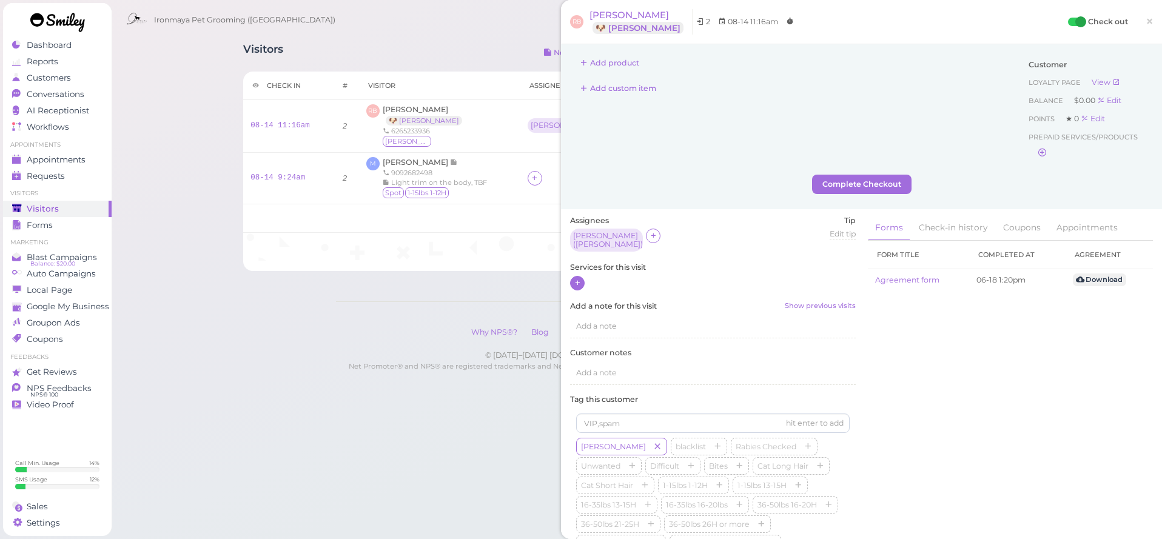
click at [580, 278] on icon at bounding box center [578, 282] width 8 height 9
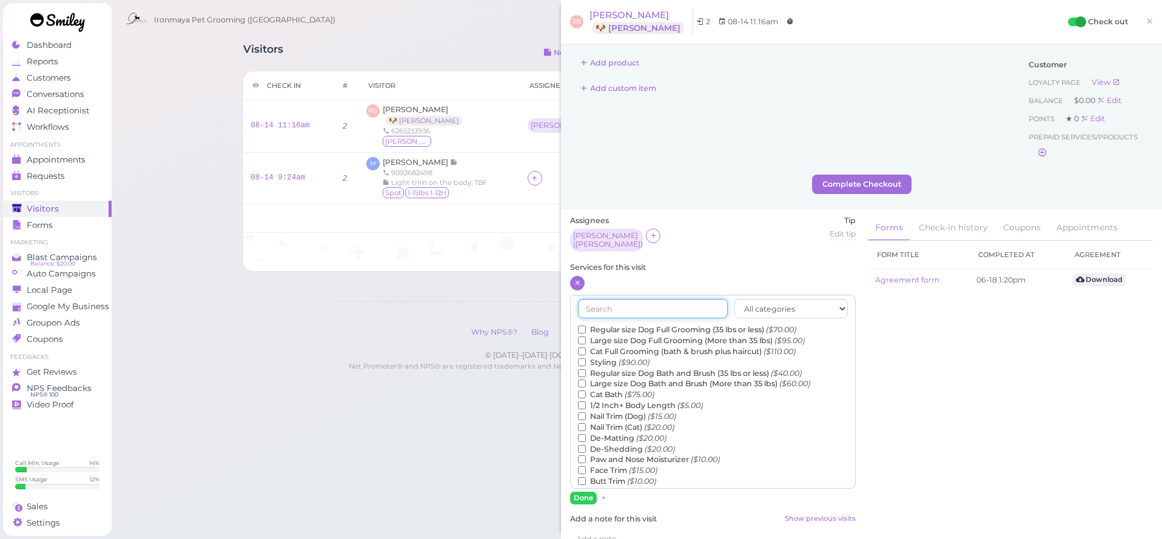
click at [602, 299] on input "text" at bounding box center [653, 308] width 150 height 19
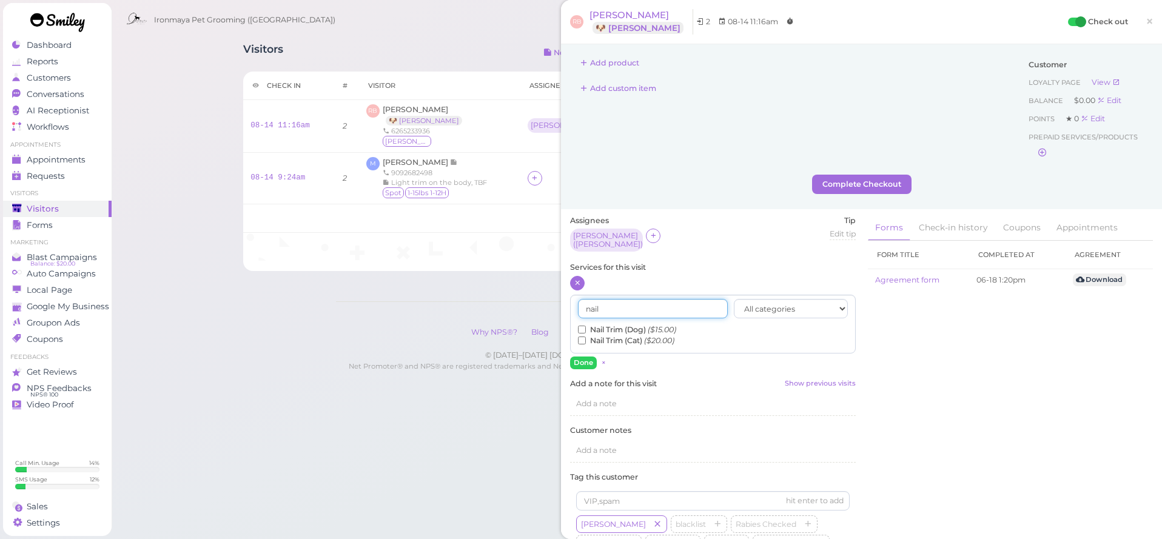
type input "nail"
click at [618, 325] on label "Nail Trim (Dog) ($15.00)" at bounding box center [627, 330] width 98 height 11
click at [586, 326] on input "Nail Trim (Dog) ($15.00)" at bounding box center [582, 330] width 8 height 8
click at [590, 357] on button "Done" at bounding box center [583, 363] width 27 height 13
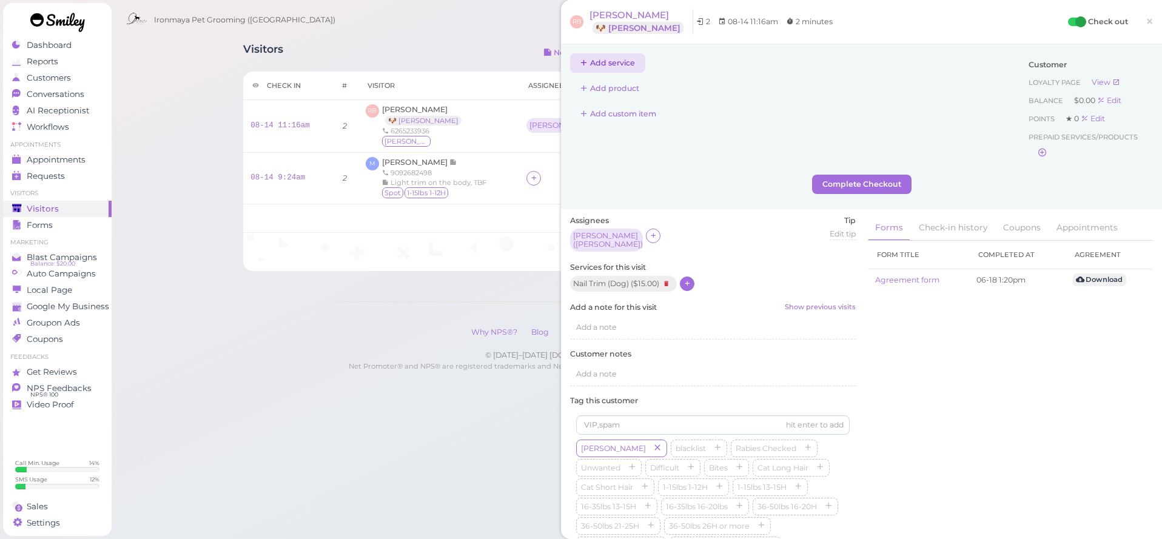
click at [597, 63] on button "Add service" at bounding box center [607, 62] width 75 height 19
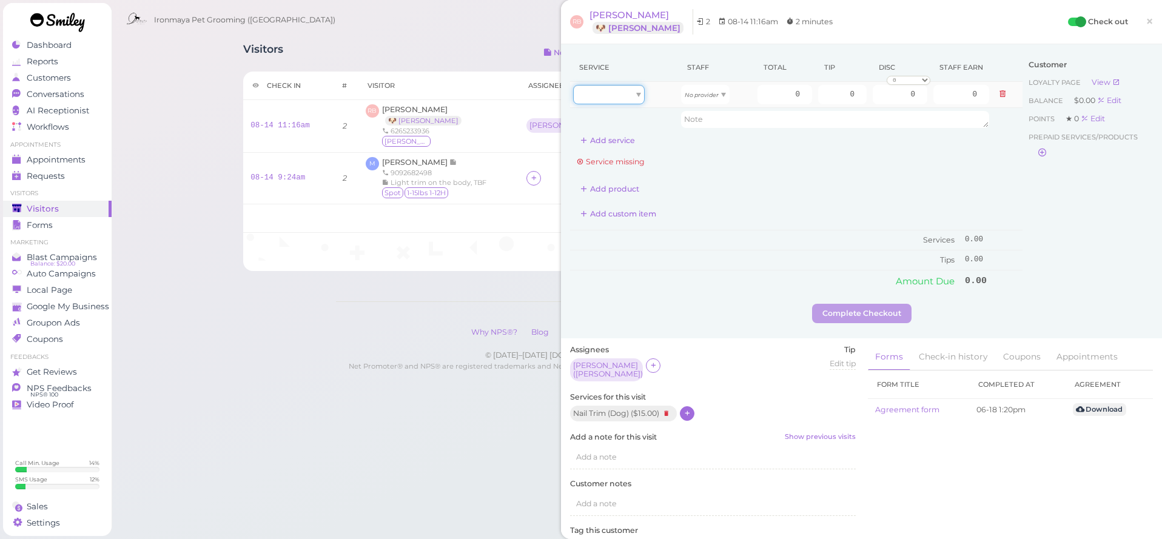
click at [609, 95] on div at bounding box center [609, 94] width 72 height 19
type input "15.00"
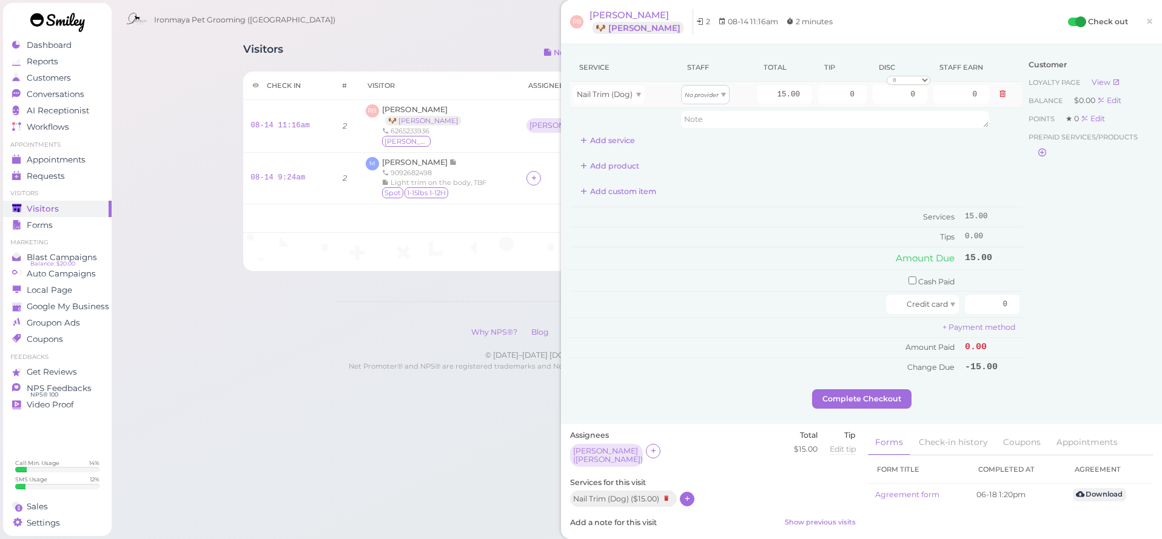
drag, startPoint x: 676, startPoint y: 103, endPoint x: 717, endPoint y: 92, distance: 42.1
click at [676, 103] on td "Nail Trim (Dog)" at bounding box center [624, 95] width 108 height 26
click at [717, 92] on icon "No provider" at bounding box center [702, 95] width 34 height 7
type input "6.45"
drag, startPoint x: 1102, startPoint y: 230, endPoint x: 1103, endPoint y: 218, distance: 12.8
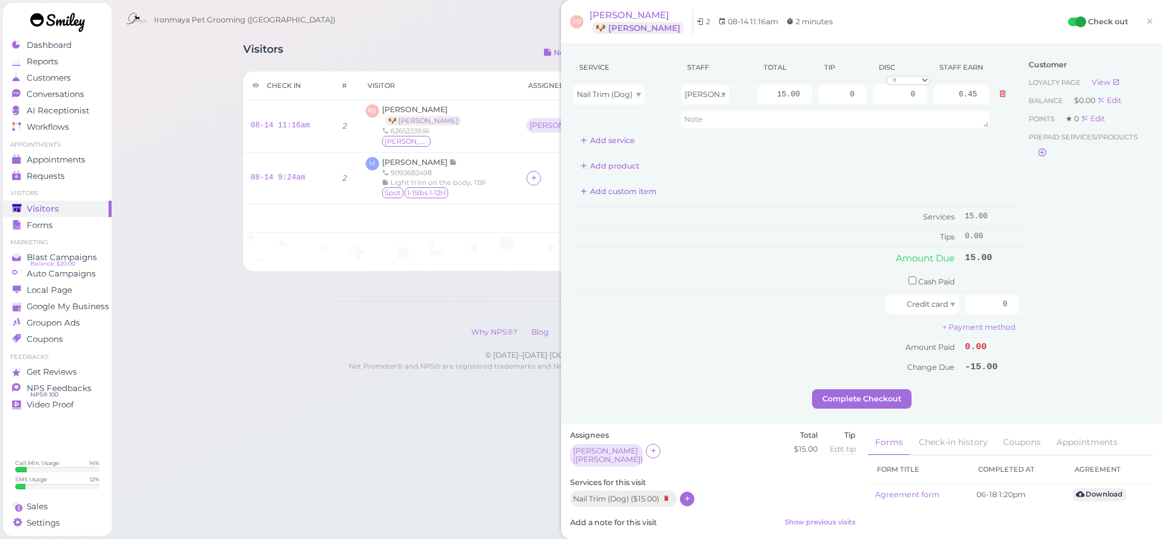
click at [1102, 230] on div "Customer Loyalty page View Balance $0.00 Edit Points ★ 0 Edit Prepaid services/…" at bounding box center [1088, 221] width 130 height 336
click at [1151, 27] on span "×" at bounding box center [1150, 21] width 8 height 17
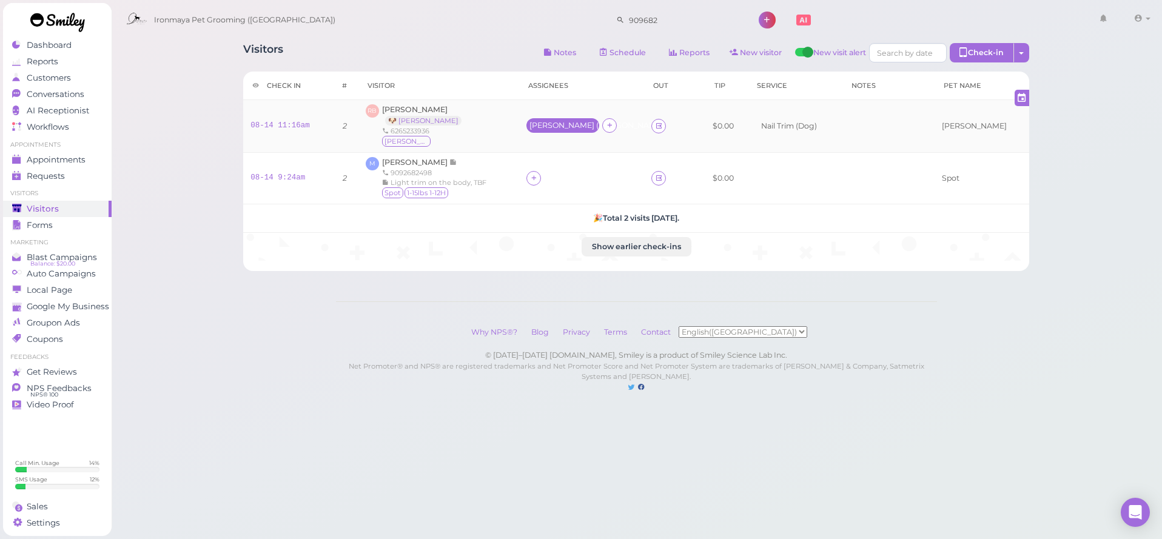
click at [560, 130] on div "[PERSON_NAME] ( [PERSON_NAME] )" at bounding box center [562, 125] width 73 height 15
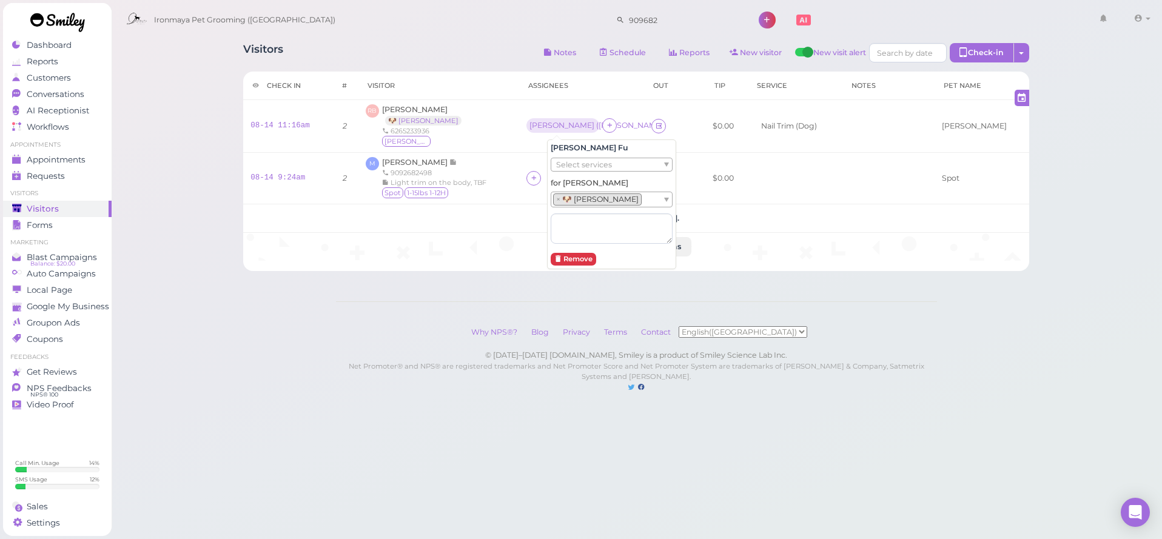
click at [566, 165] on span "Select services" at bounding box center [584, 164] width 56 height 13
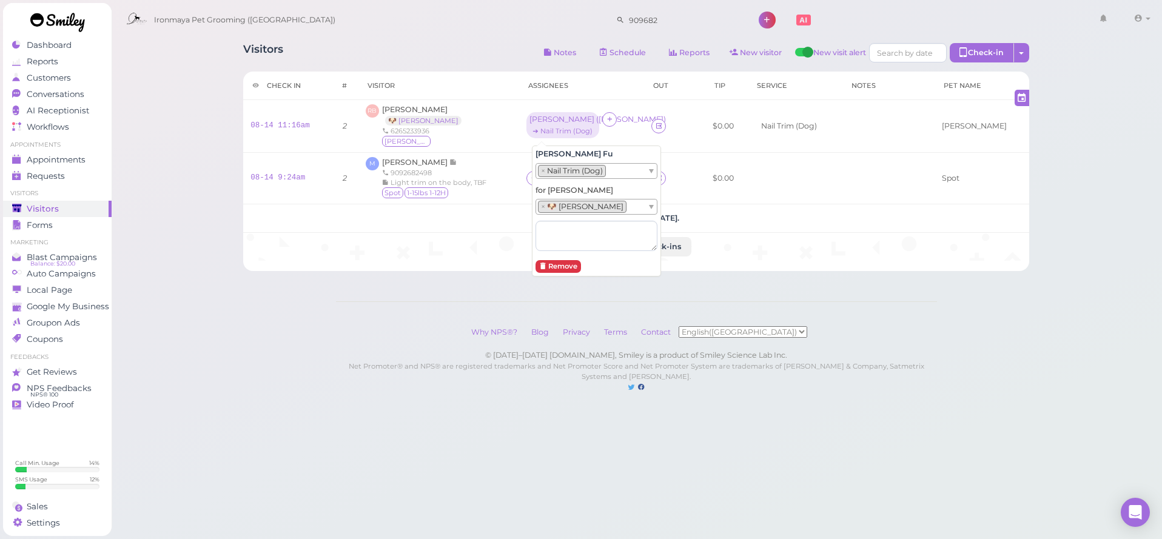
drag, startPoint x: 193, startPoint y: 180, endPoint x: 200, endPoint y: 180, distance: 7.3
click at [193, 180] on div "Visitors Notes Schedule Reports New visitor New visit alert Check-in Customer c…" at bounding box center [637, 208] width 1052 height 417
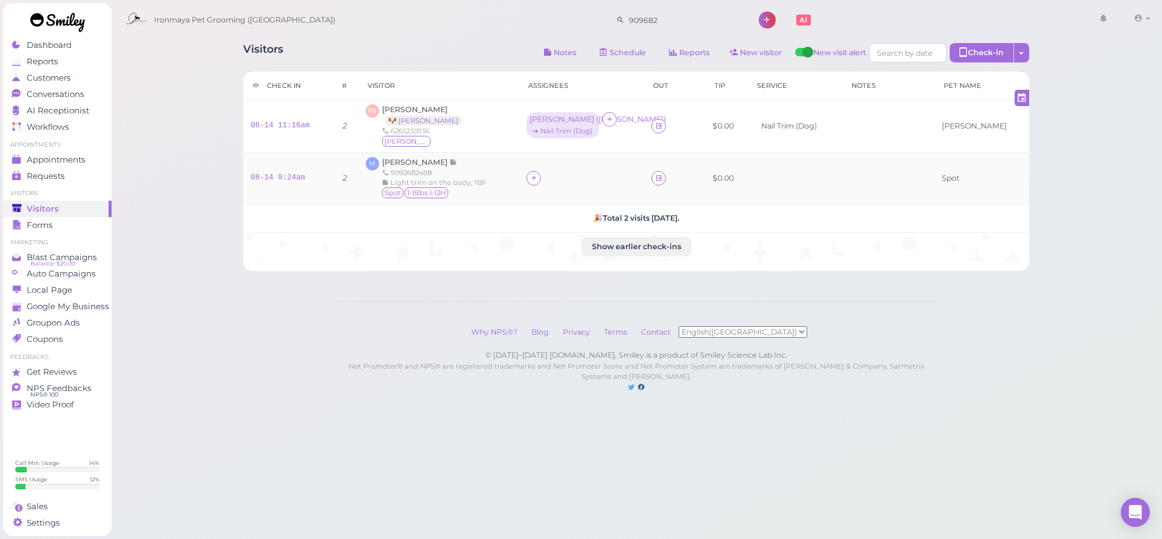
click at [534, 183] on div at bounding box center [533, 178] width 15 height 15
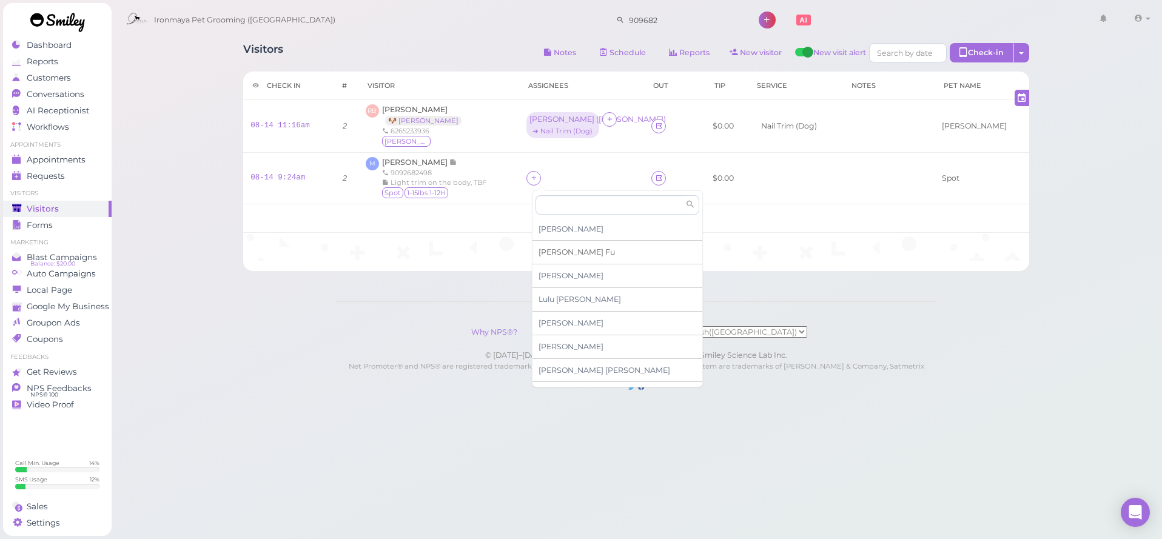
click at [552, 251] on span "[PERSON_NAME]" at bounding box center [577, 251] width 76 height 9
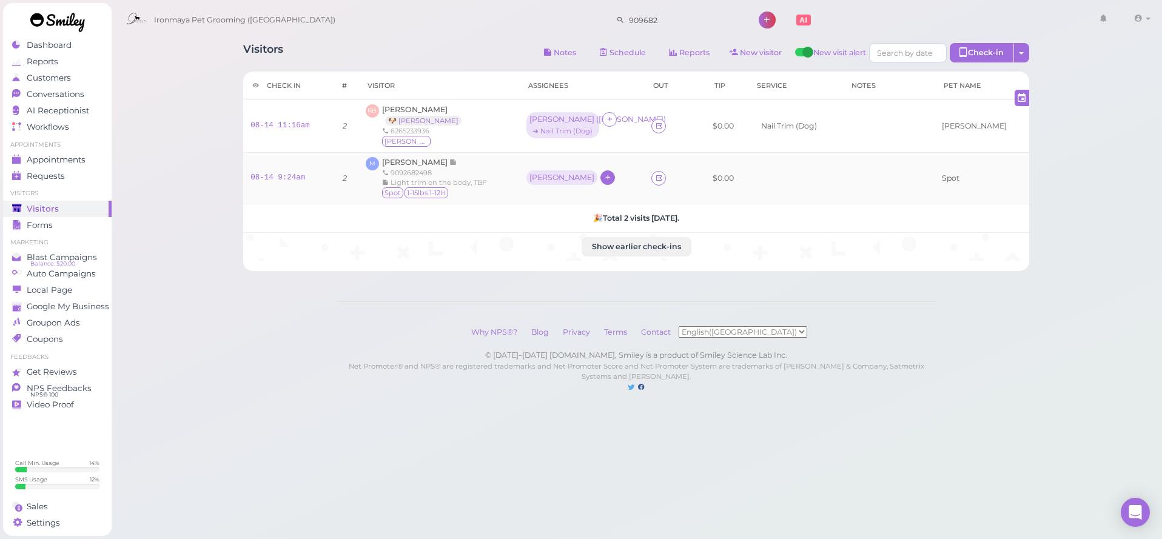
click at [537, 180] on div "[PERSON_NAME]" at bounding box center [562, 177] width 65 height 8
click at [557, 223] on div "Select pets" at bounding box center [597, 230] width 122 height 15
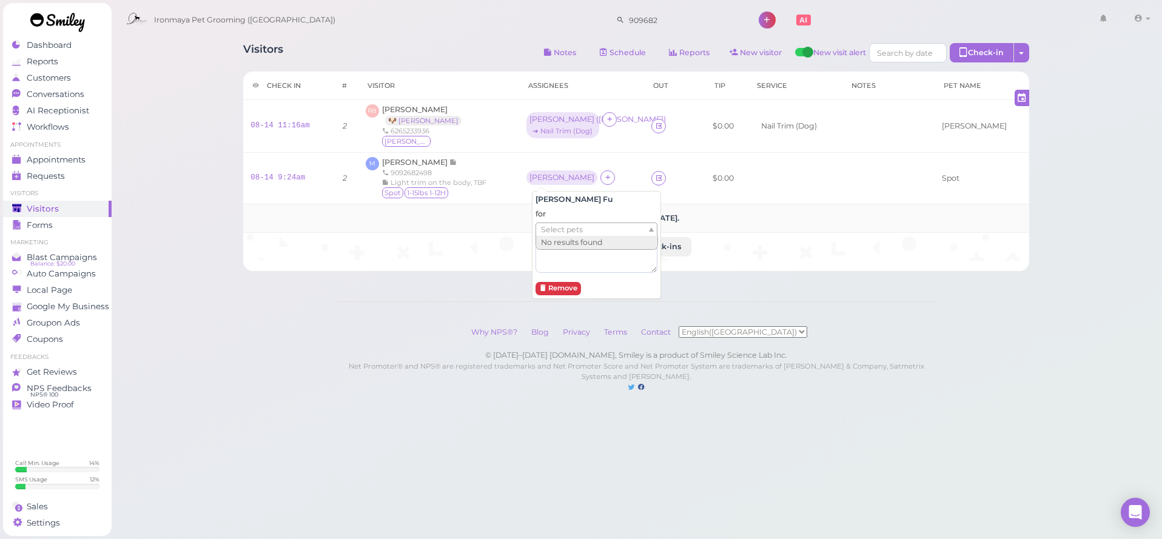
drag, startPoint x: 204, startPoint y: 241, endPoint x: 271, endPoint y: 209, distance: 74.1
click at [204, 240] on div "Visitors Notes Schedule Reports New visitor New visit alert Check-in Customer c…" at bounding box center [637, 208] width 1052 height 417
click at [439, 155] on td "M [PERSON_NAME] 9092682498 Light trim on the body, TBF Spot 1-15lbs 1-12H" at bounding box center [438, 178] width 161 height 52
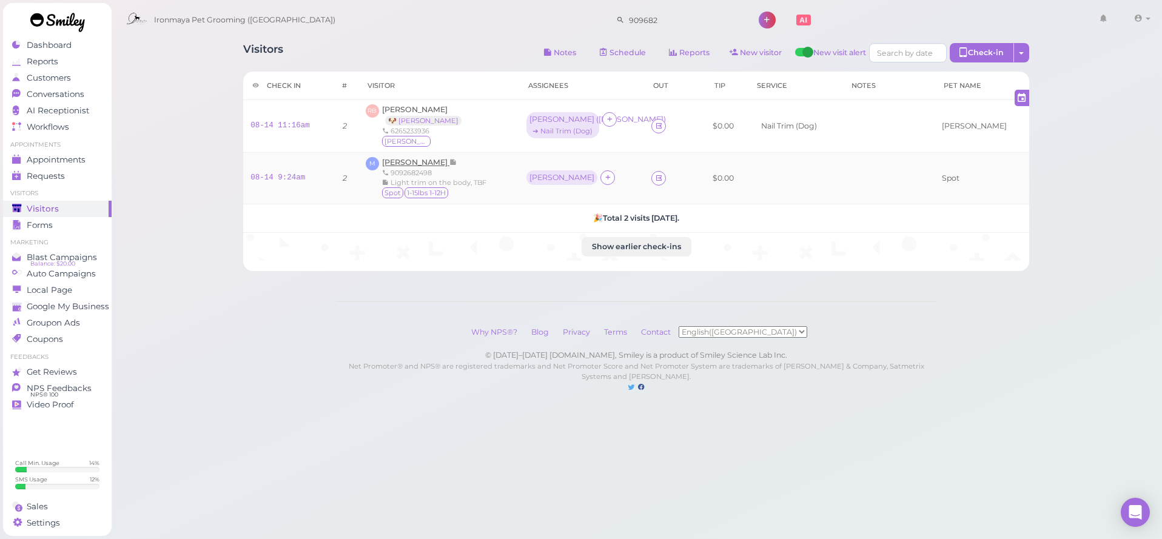
click at [440, 162] on span "[PERSON_NAME]" at bounding box center [415, 162] width 67 height 9
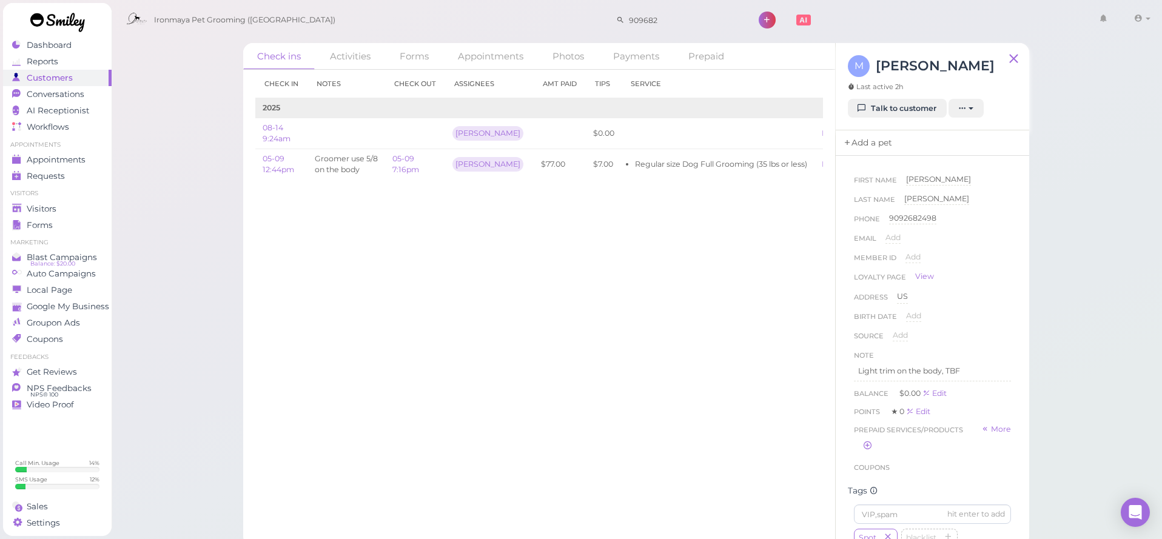
click at [878, 152] on link "Add a pet" at bounding box center [868, 142] width 64 height 25
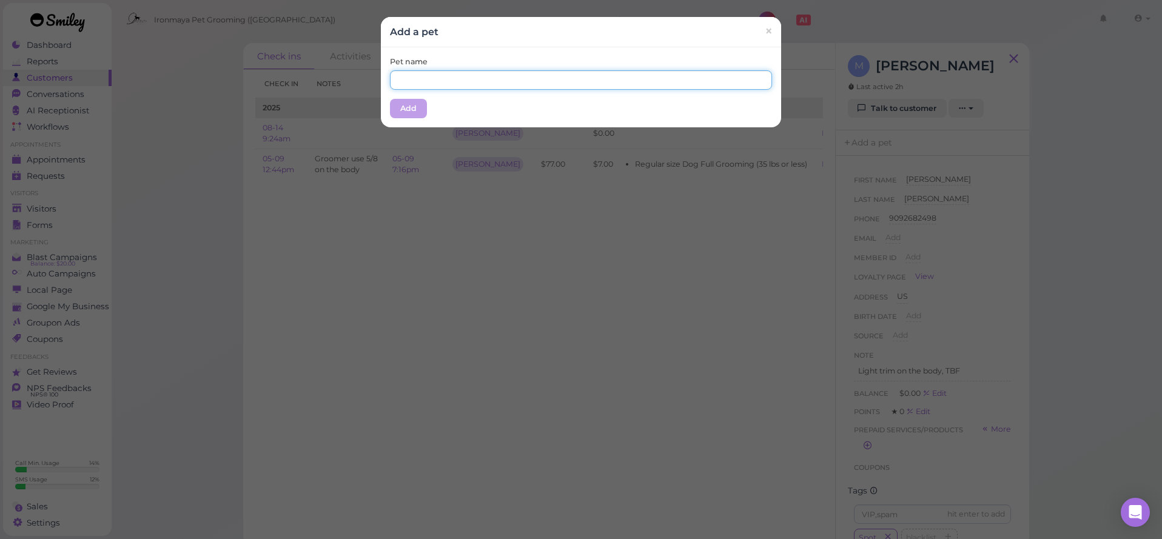
click at [509, 76] on input "text" at bounding box center [581, 79] width 382 height 19
type input "Spot"
click at [409, 106] on button "Add" at bounding box center [408, 108] width 37 height 19
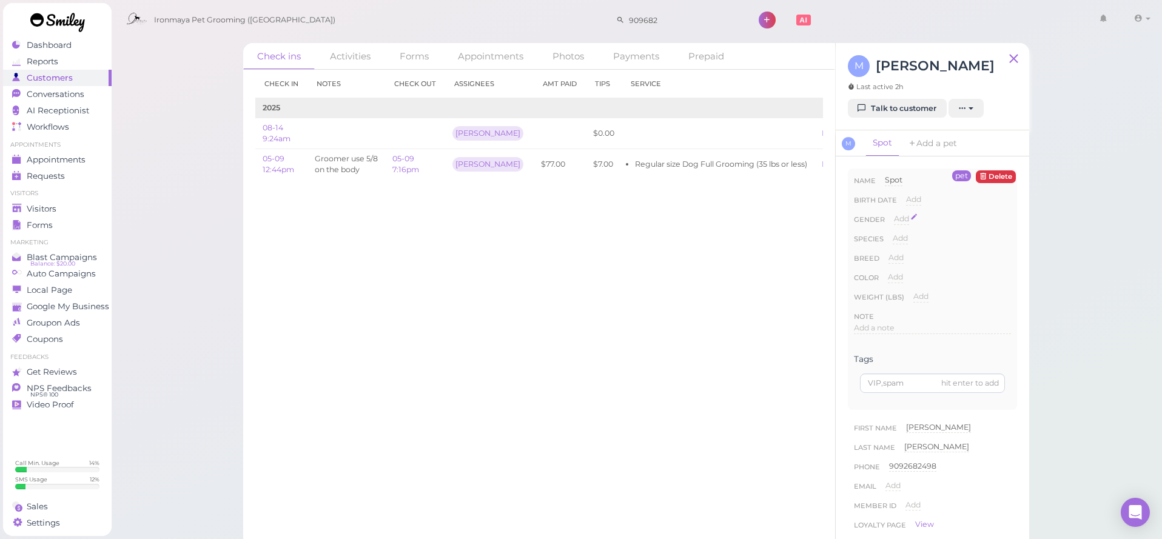
click at [906, 217] on span "Add" at bounding box center [901, 218] width 15 height 9
select select "[DEMOGRAPHIC_DATA]"
click at [911, 234] on button "Done" at bounding box center [908, 240] width 27 height 13
click at [909, 238] on div "Species Add Dog Cat Bird Other" at bounding box center [932, 242] width 157 height 19
click at [907, 238] on span "Add" at bounding box center [900, 238] width 15 height 9
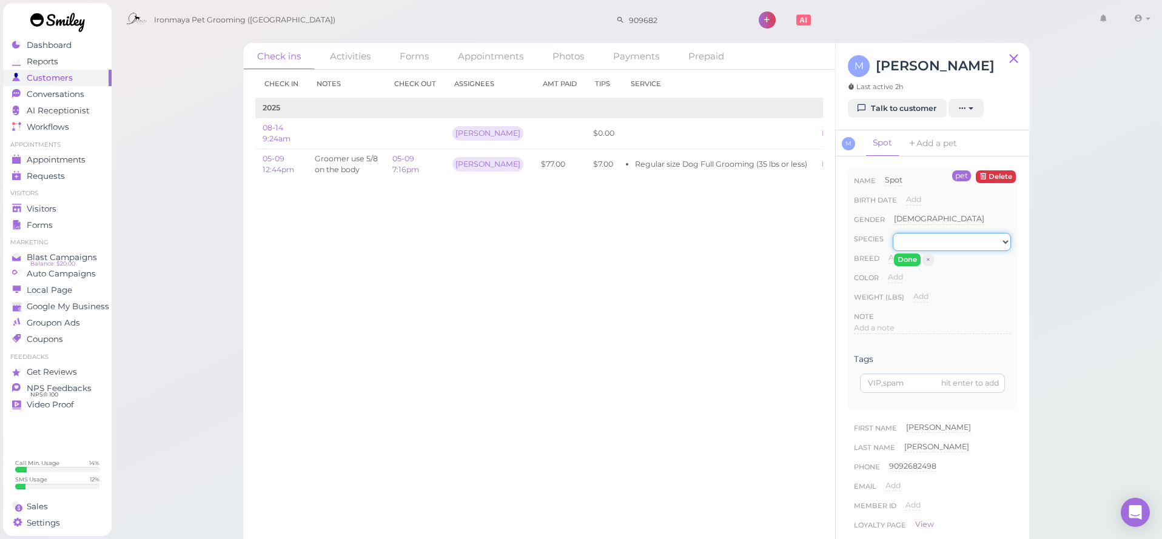
select select "Dog"
drag, startPoint x: 907, startPoint y: 238, endPoint x: 908, endPoint y: 257, distance: 18.2
click at [908, 257] on button "Done" at bounding box center [907, 260] width 27 height 13
click at [908, 257] on div "Breed Add" at bounding box center [932, 261] width 157 height 19
click at [41, 208] on span "Visitors" at bounding box center [42, 209] width 30 height 10
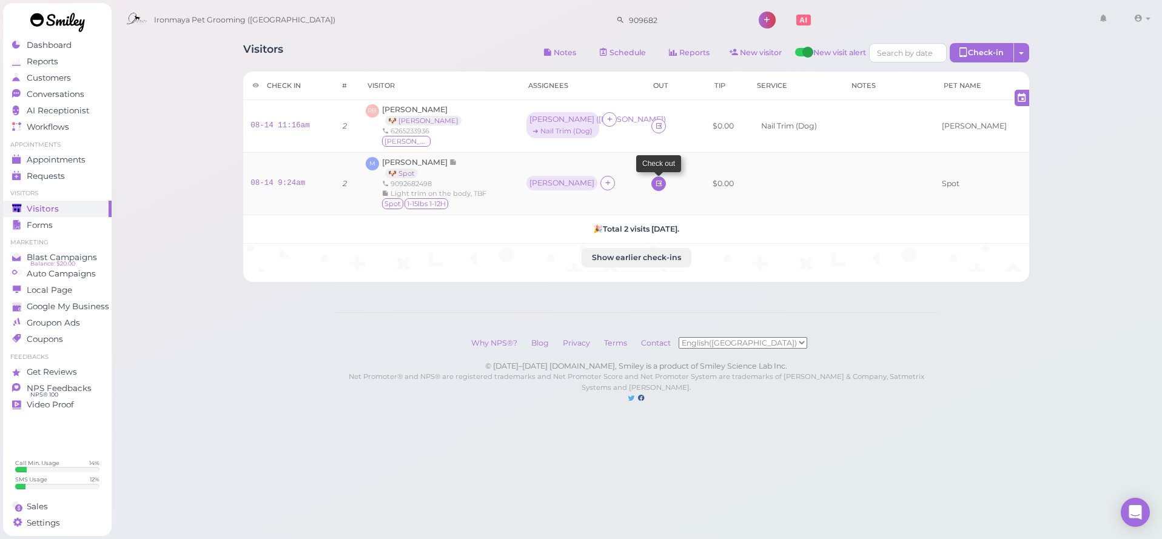
click at [668, 185] on td at bounding box center [663, 183] width 39 height 62
click at [663, 184] on icon at bounding box center [659, 183] width 8 height 9
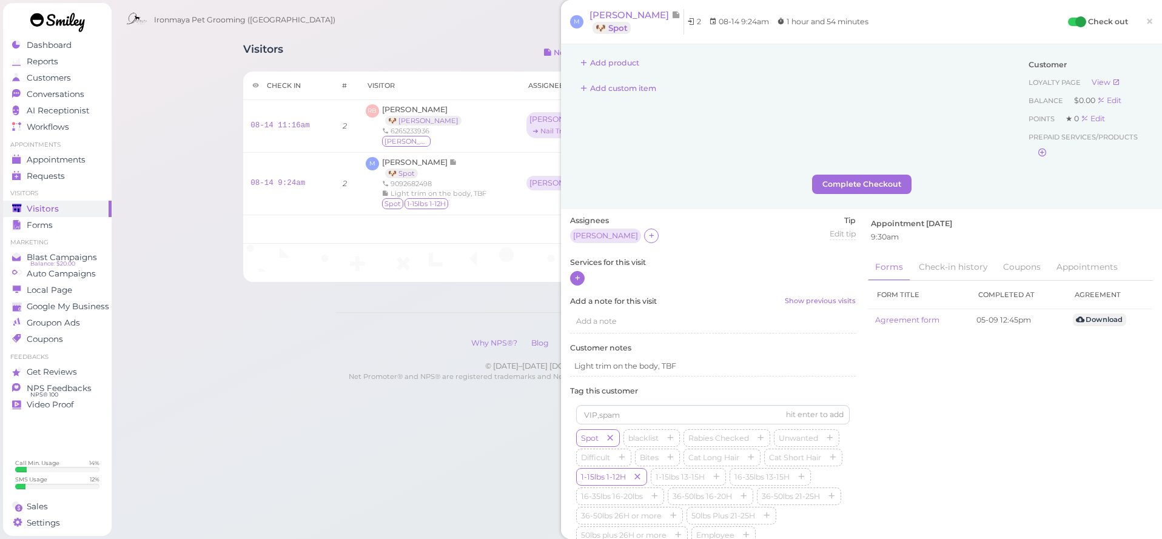
click at [580, 278] on icon at bounding box center [578, 278] width 8 height 9
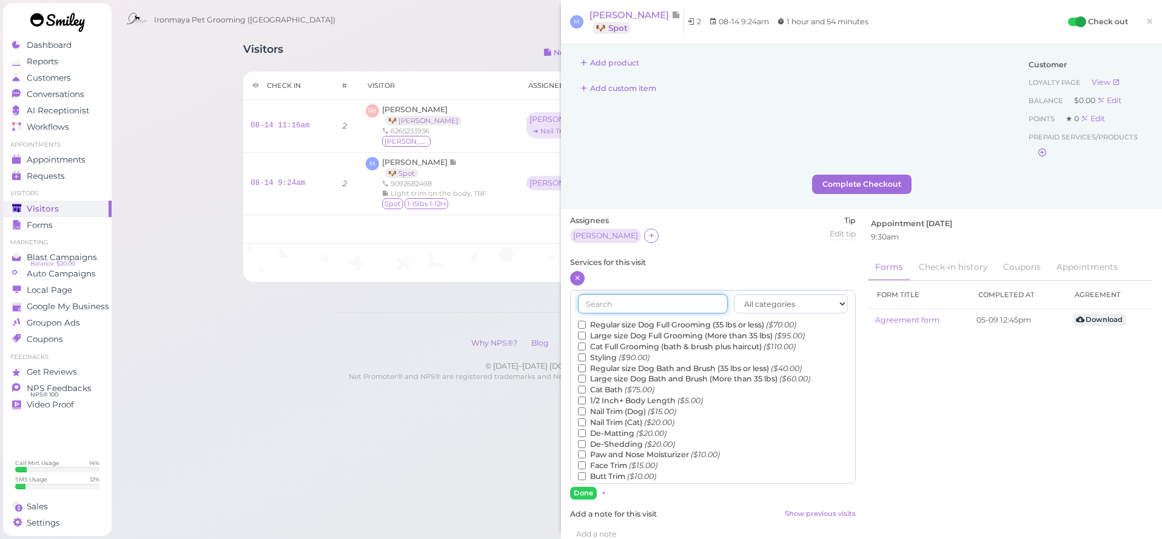
click at [607, 302] on input "text" at bounding box center [653, 303] width 150 height 19
click at [610, 317] on div "All categories Full Grooming Bath & Brush Add-ons Special Requests Ironmaya Mer…" at bounding box center [713, 387] width 286 height 194
click at [610, 320] on label "Regular size Dog Full Grooming (35 lbs or less) ($70.00)" at bounding box center [687, 325] width 218 height 11
click at [586, 321] on input "Regular size Dog Full Grooming (35 lbs or less) ($70.00)" at bounding box center [582, 325] width 8 height 8
click at [580, 491] on button "Done" at bounding box center [583, 493] width 27 height 13
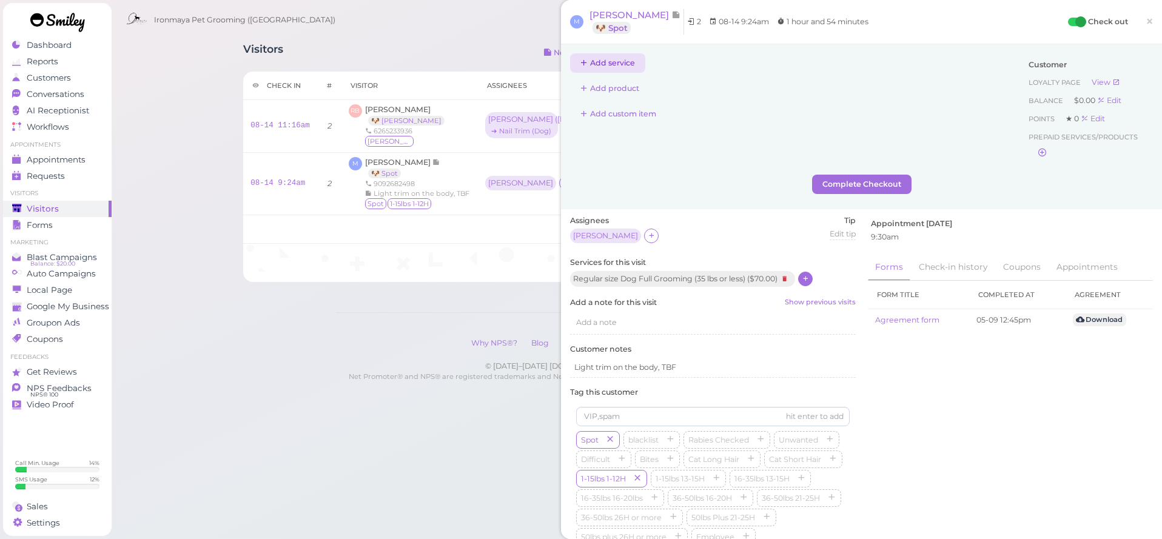
click at [594, 61] on button "Add service" at bounding box center [607, 62] width 75 height 19
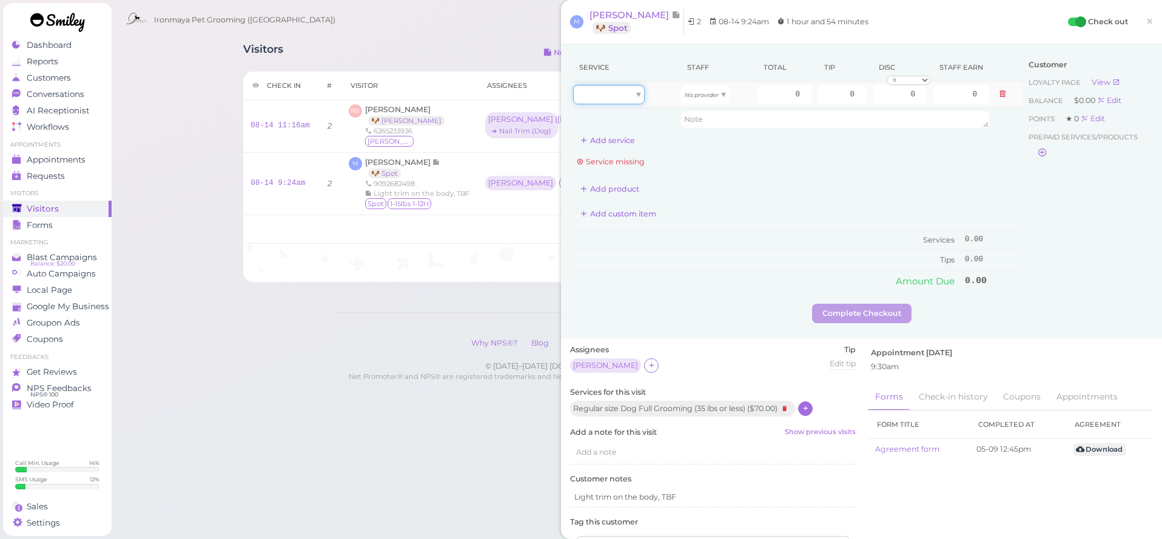
click at [623, 92] on div at bounding box center [609, 94] width 72 height 19
drag, startPoint x: 621, startPoint y: 129, endPoint x: 647, endPoint y: 112, distance: 30.6
type input "70.00"
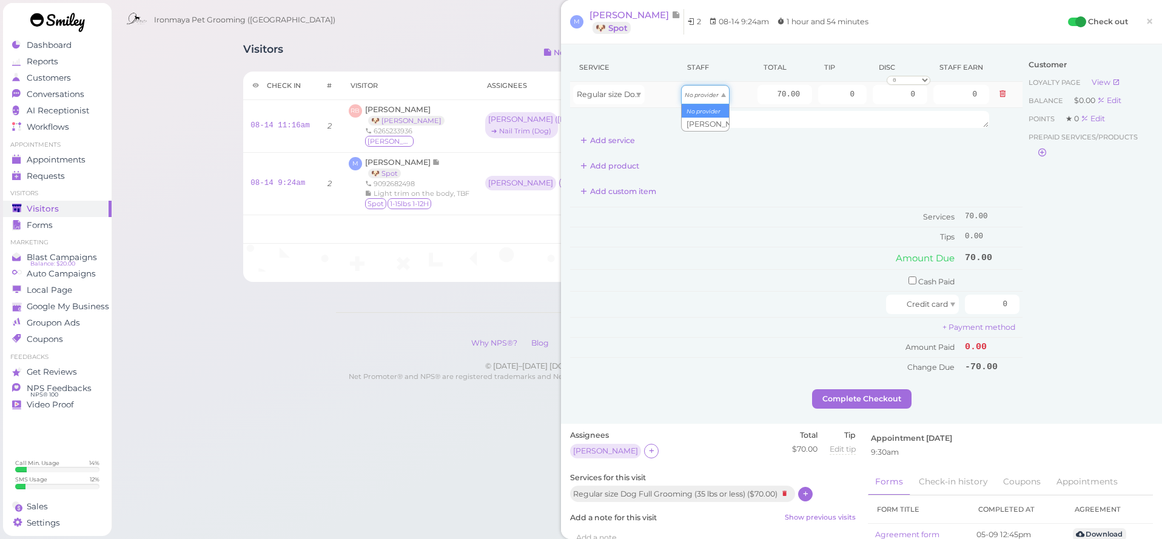
click at [687, 100] on div "No provider" at bounding box center [705, 94] width 49 height 19
type input "30.10"
drag, startPoint x: 1108, startPoint y: 256, endPoint x: 1104, endPoint y: 251, distance: 6.6
click at [1107, 256] on div "Customer Loyalty page View Balance $0.00 Edit Points ★ 0 Edit Prepaid services/…" at bounding box center [1088, 221] width 130 height 336
click at [1142, 24] on link "×" at bounding box center [1150, 22] width 22 height 29
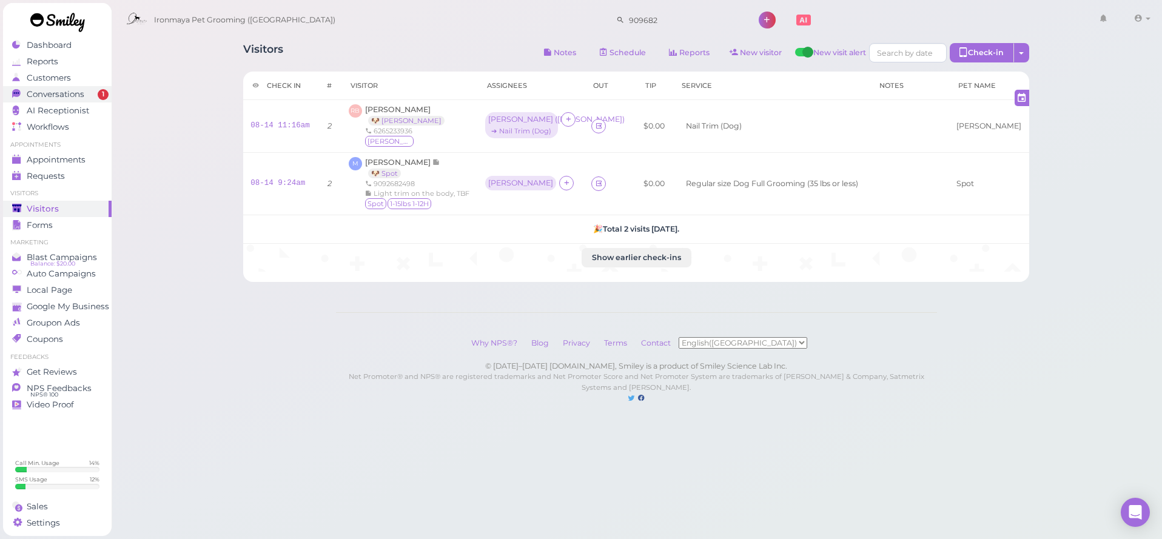
click at [54, 98] on span "Conversations" at bounding box center [56, 94] width 58 height 10
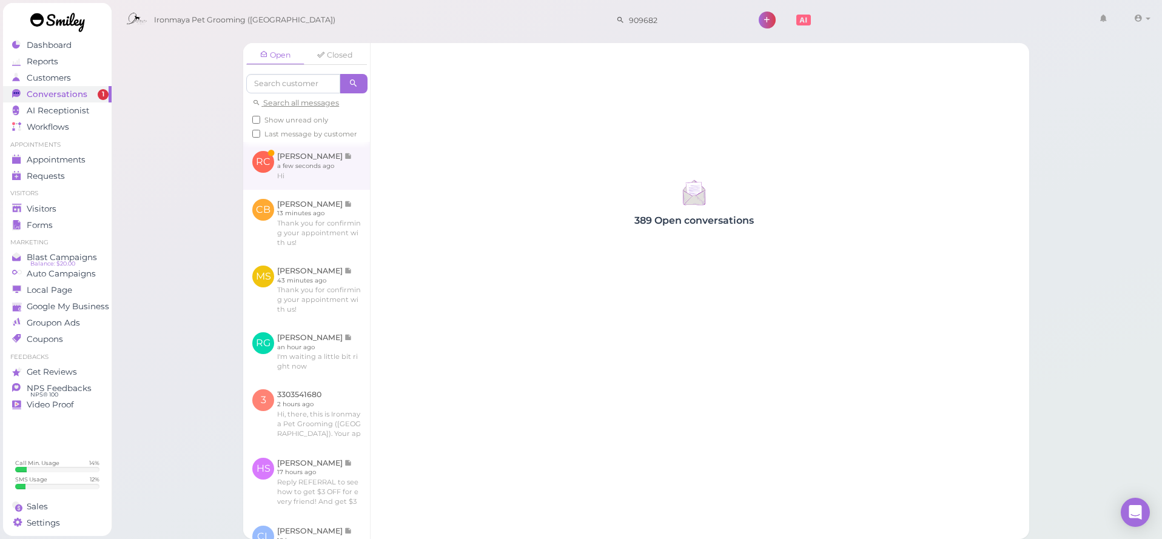
click at [285, 175] on link at bounding box center [306, 165] width 127 height 47
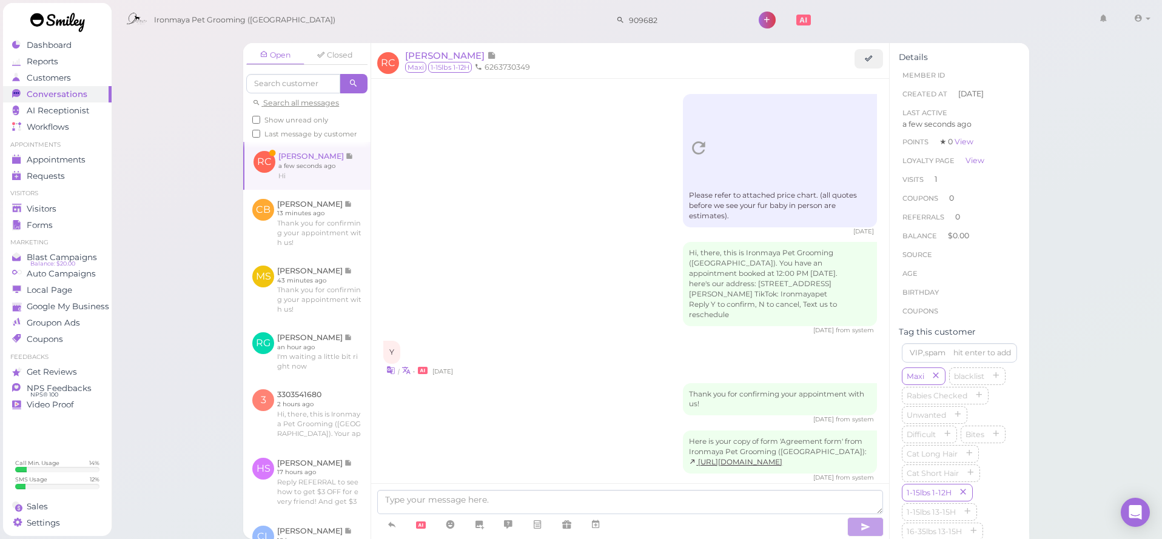
scroll to position [480, 0]
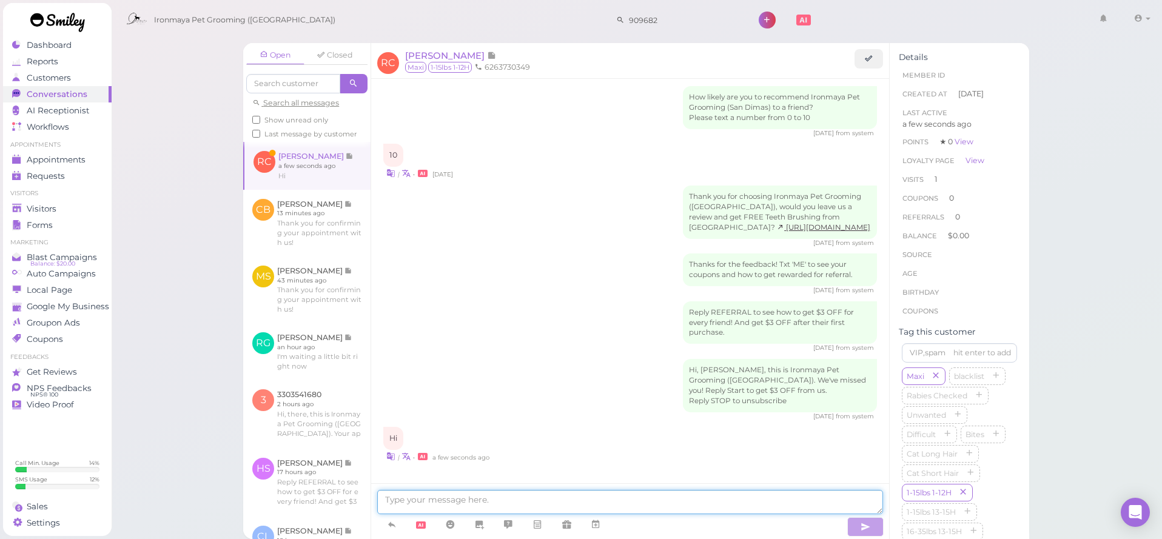
click at [574, 502] on textarea at bounding box center [630, 502] width 506 height 24
type textarea "How can I help you"
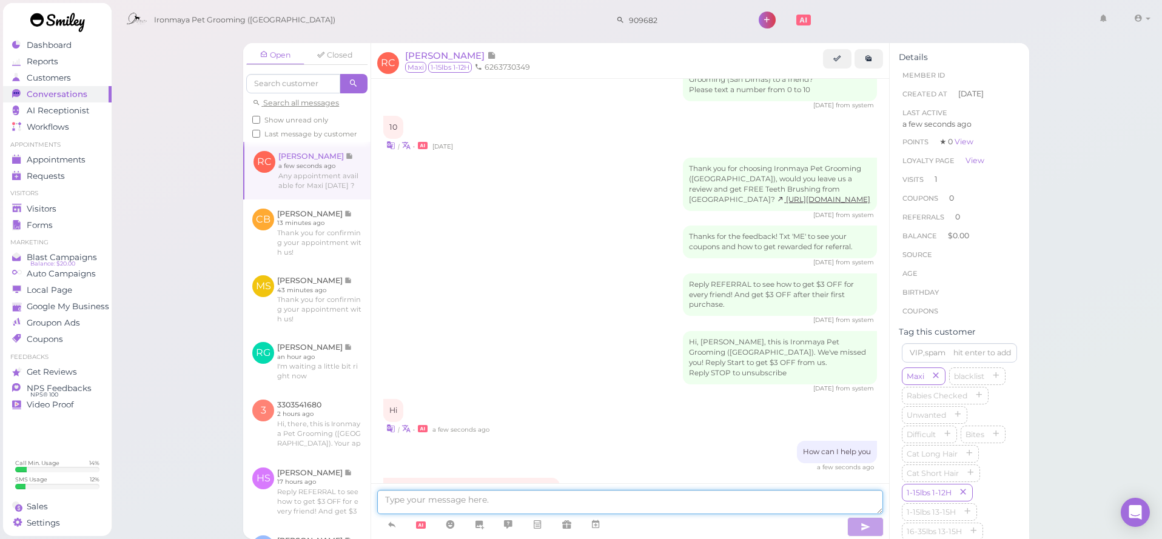
scroll to position [558, 0]
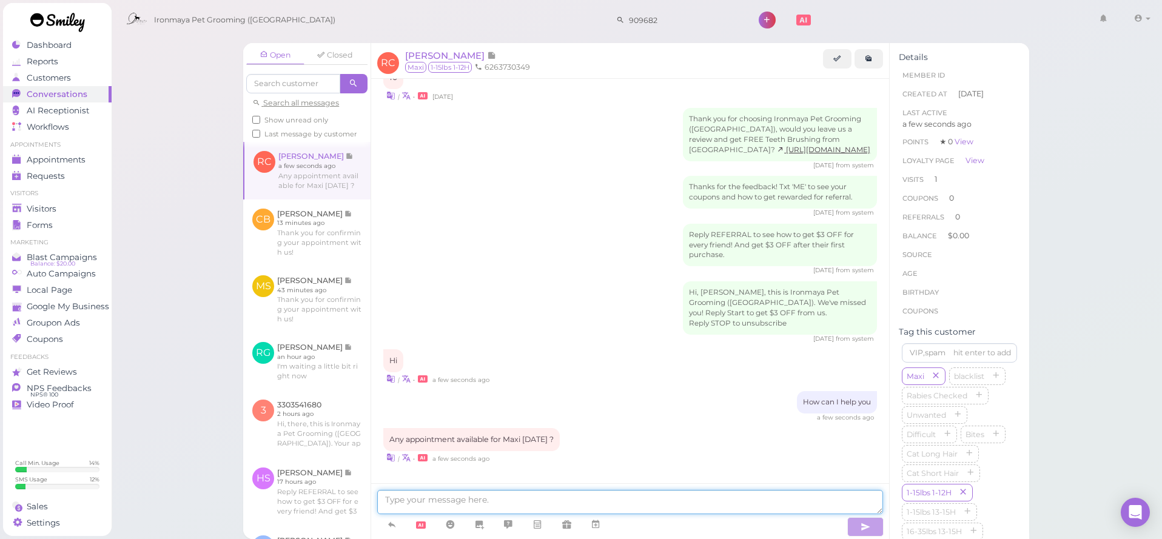
click at [473, 505] on textarea at bounding box center [630, 502] width 506 height 24
click at [76, 160] on span "Appointments" at bounding box center [56, 160] width 59 height 10
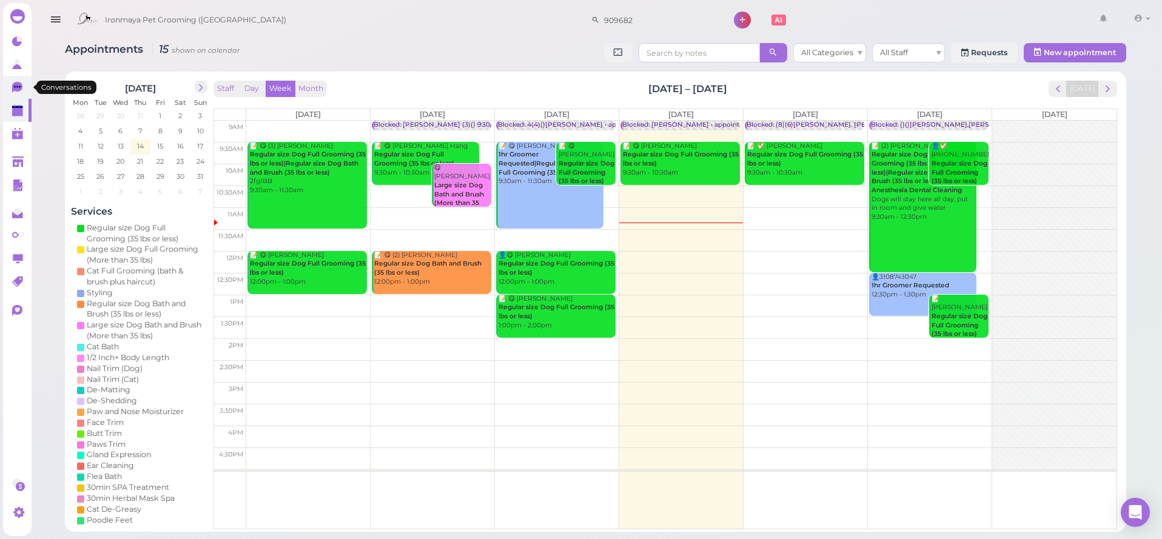
click at [18, 81] on link "0" at bounding box center [17, 87] width 29 height 23
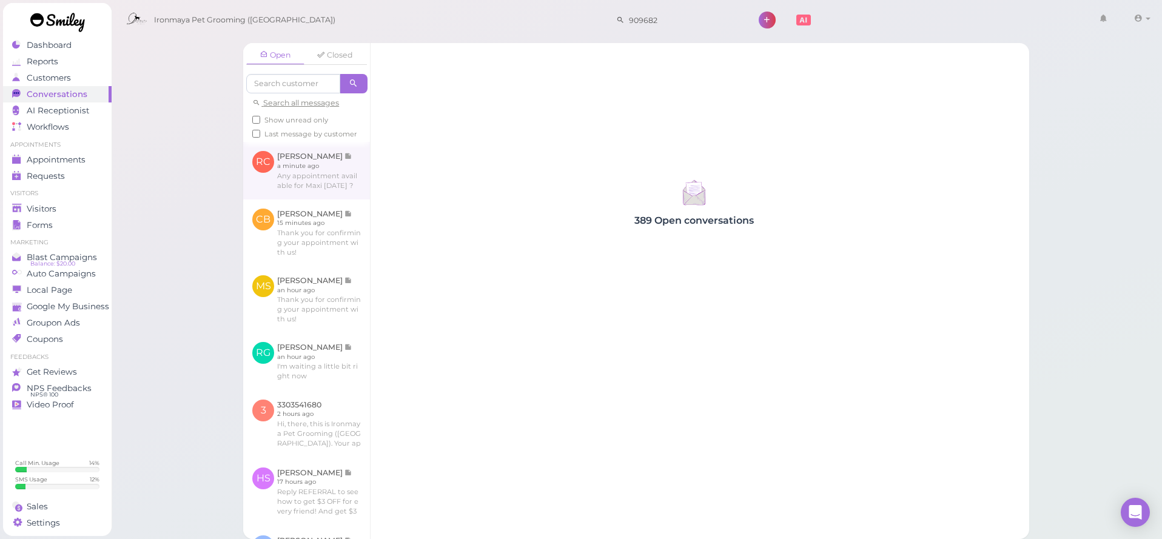
click at [305, 177] on link at bounding box center [306, 170] width 127 height 57
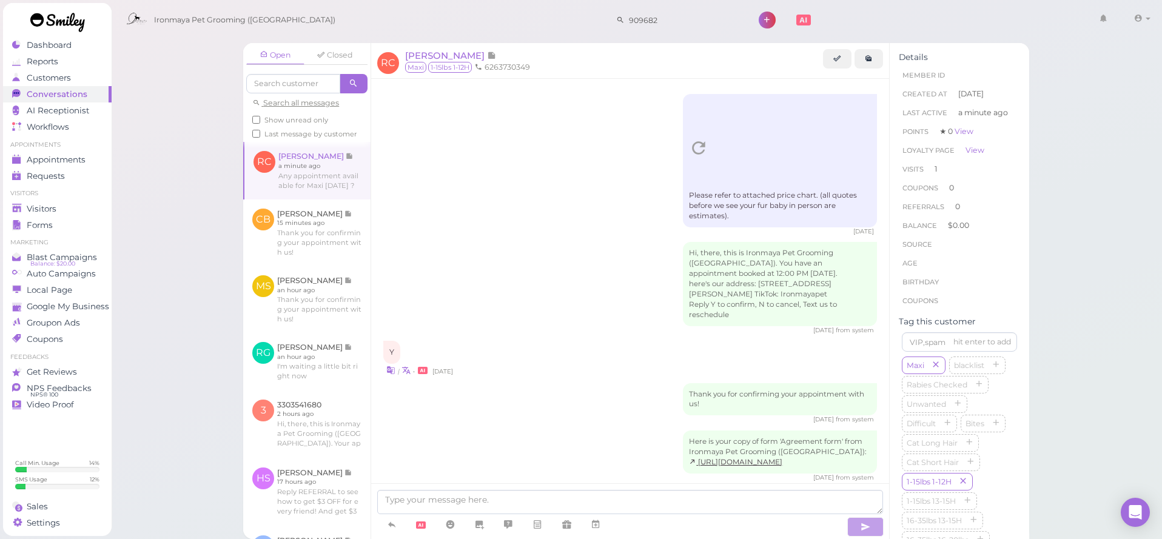
scroll to position [558, 0]
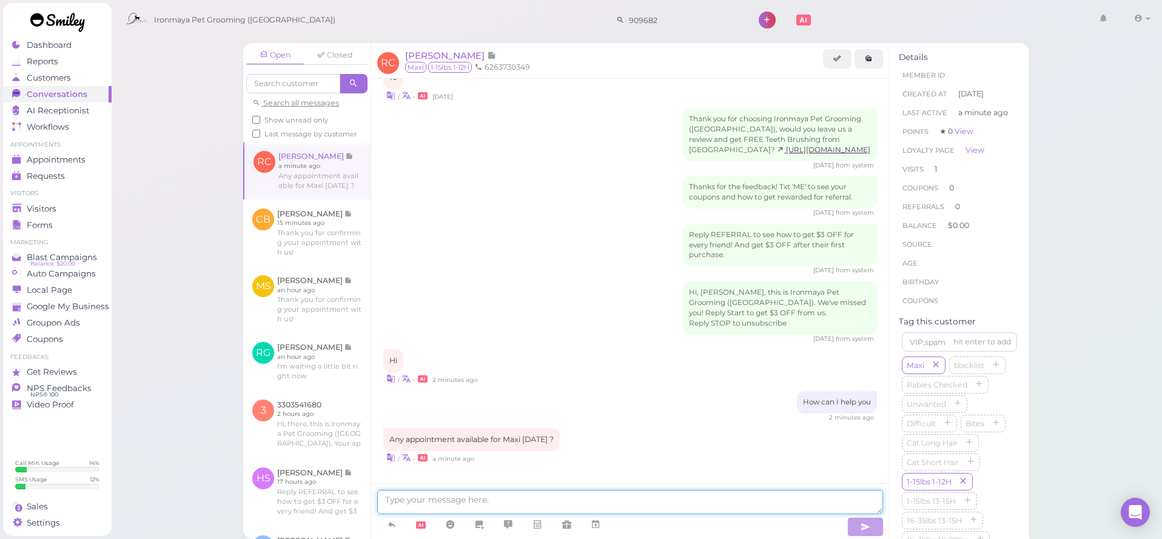
click at [457, 505] on textarea at bounding box center [630, 502] width 506 height 24
type textarea "Can you come in [DATE]"
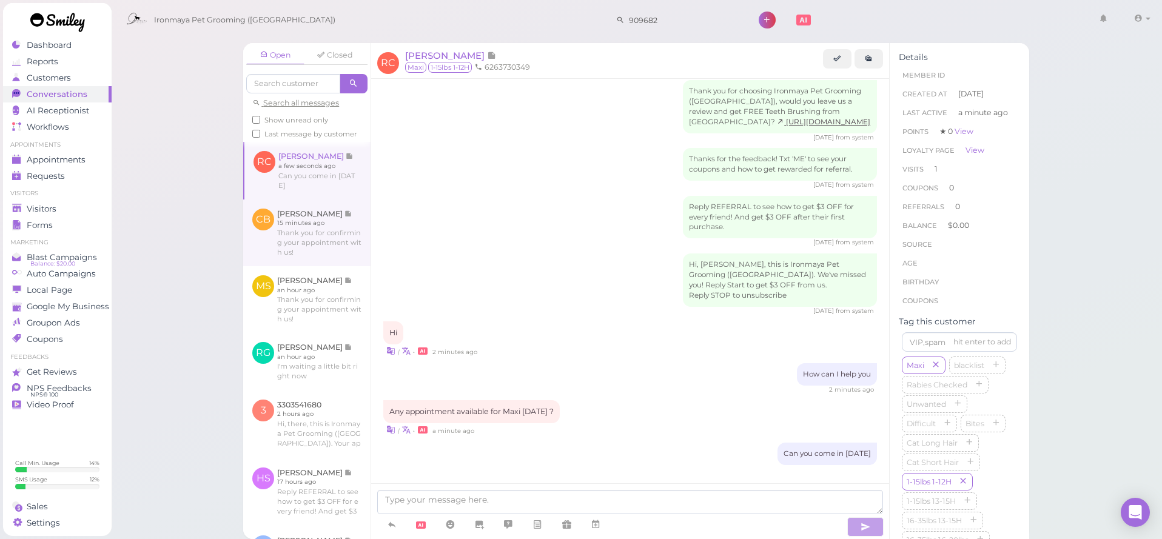
click at [318, 227] on link at bounding box center [306, 233] width 127 height 67
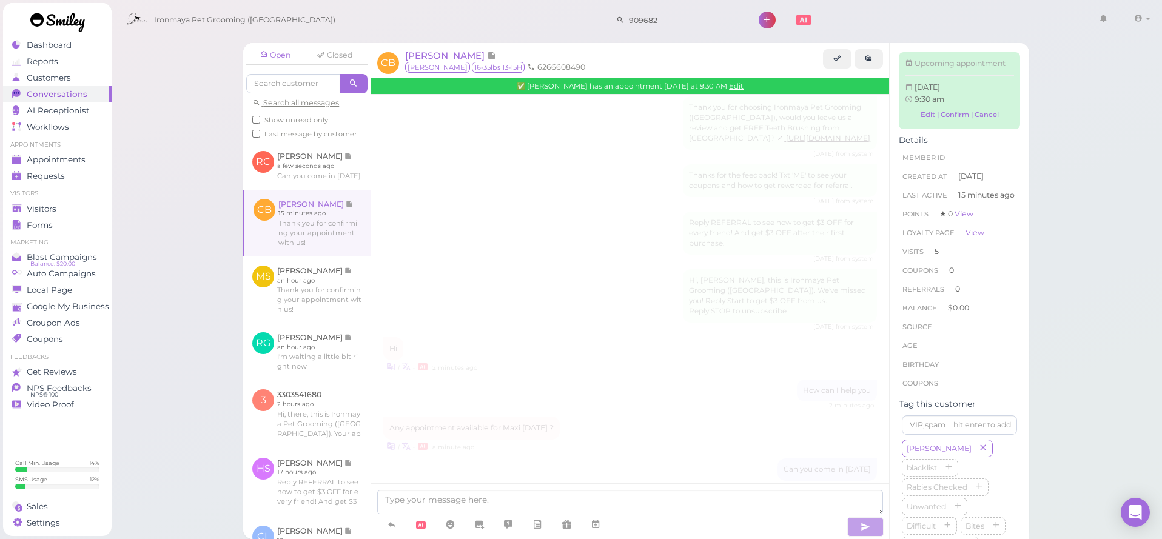
scroll to position [1950, 0]
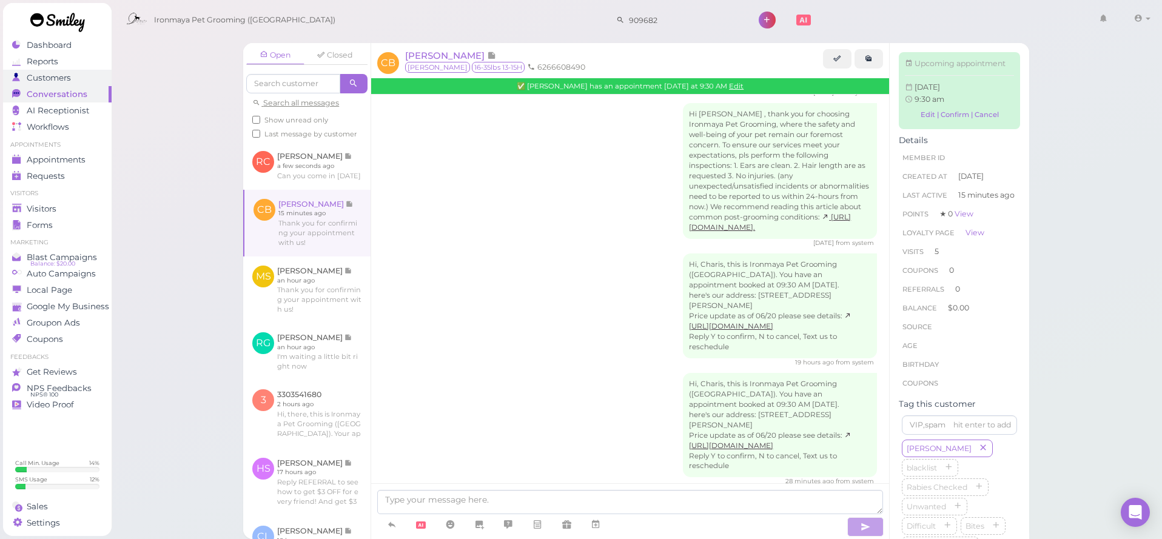
click at [73, 78] on div "Customers" at bounding box center [55, 78] width 87 height 10
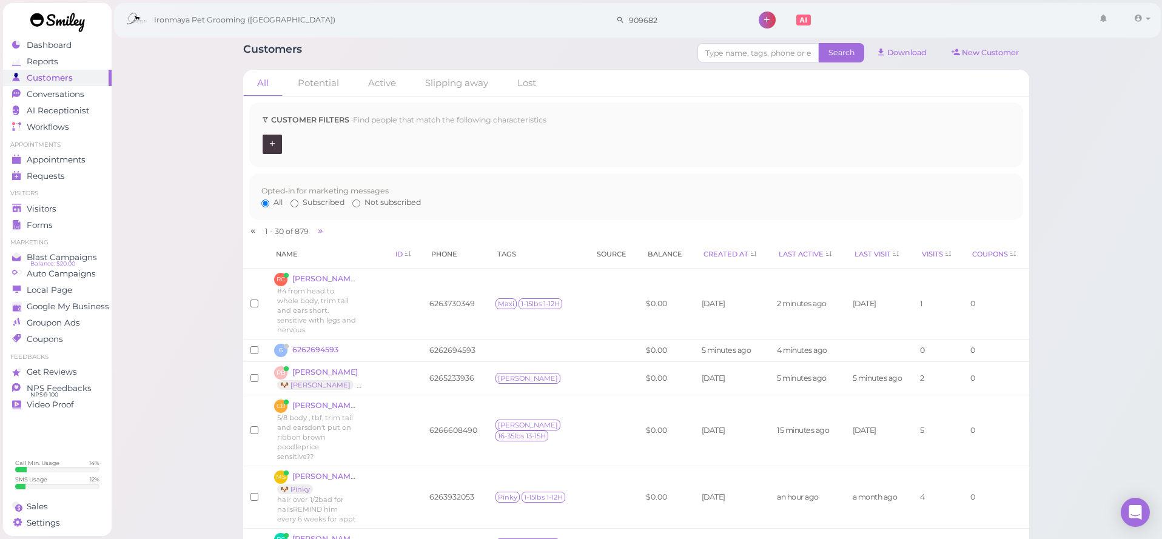
scroll to position [357, 0]
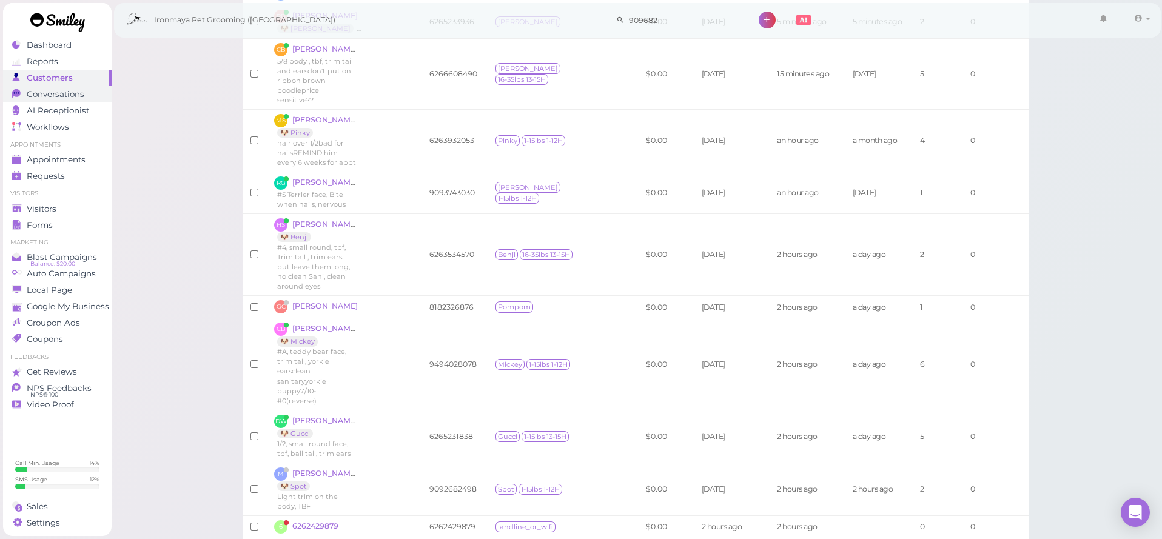
click at [65, 98] on span "Conversations" at bounding box center [56, 94] width 58 height 10
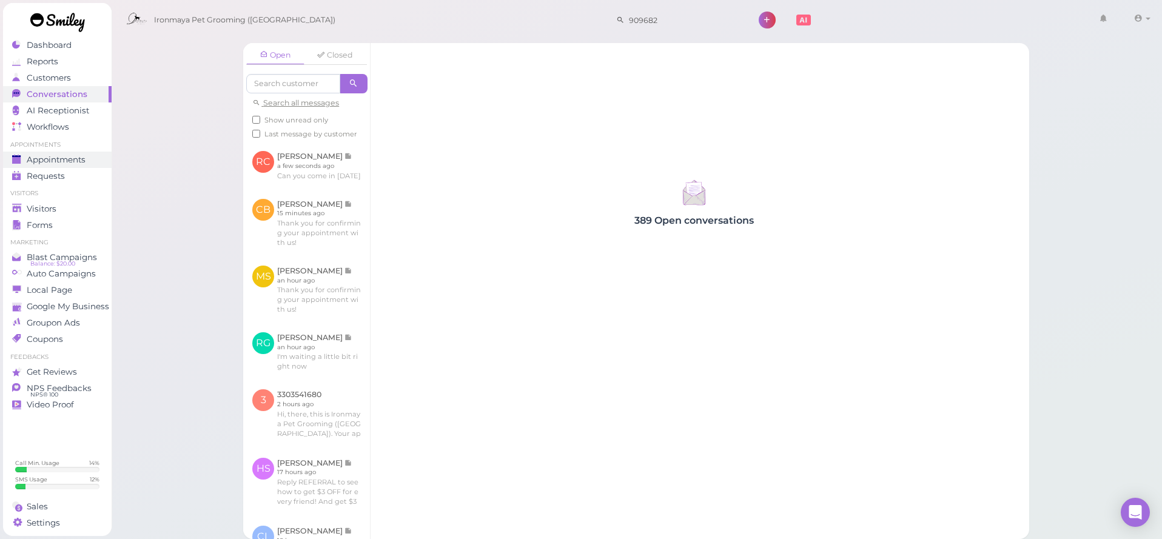
click at [74, 155] on span "Appointments" at bounding box center [56, 160] width 59 height 10
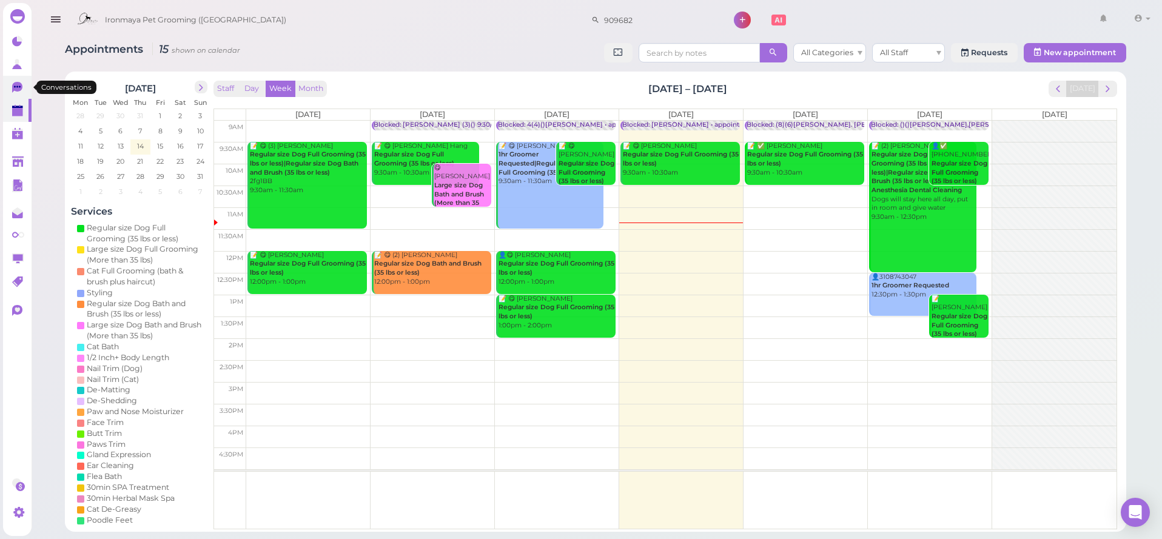
click at [19, 85] on icon at bounding box center [17, 87] width 10 height 11
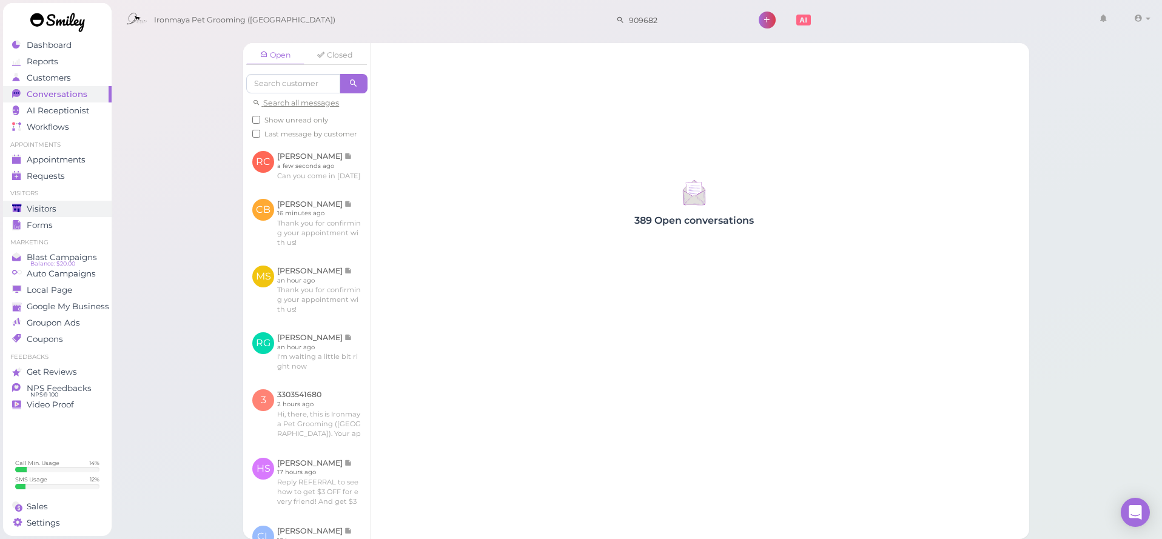
click at [49, 210] on span "Visitors" at bounding box center [42, 209] width 30 height 10
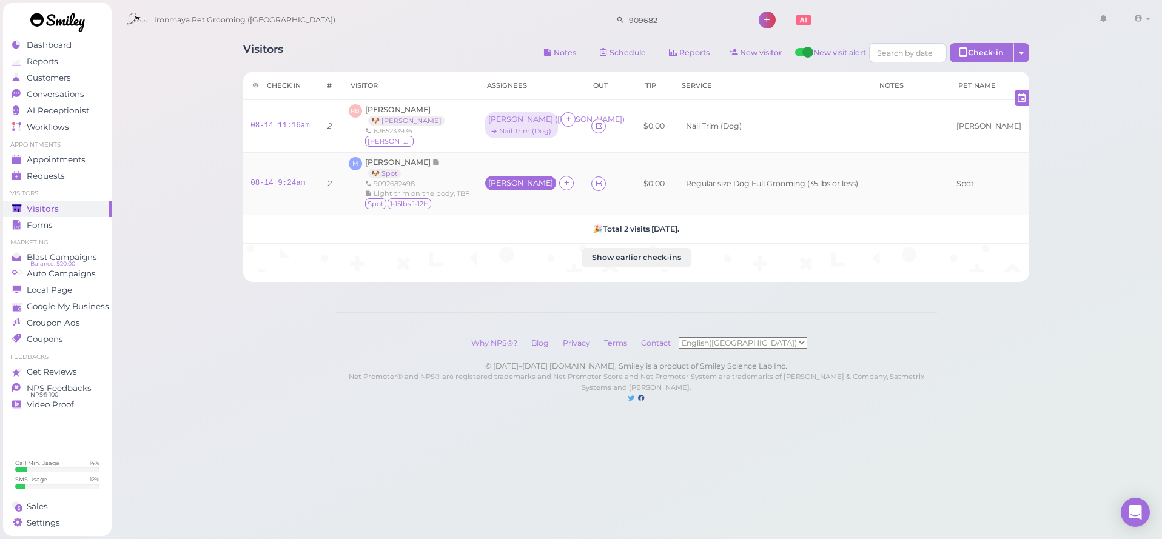
click at [494, 183] on div "[PERSON_NAME]" at bounding box center [520, 183] width 65 height 8
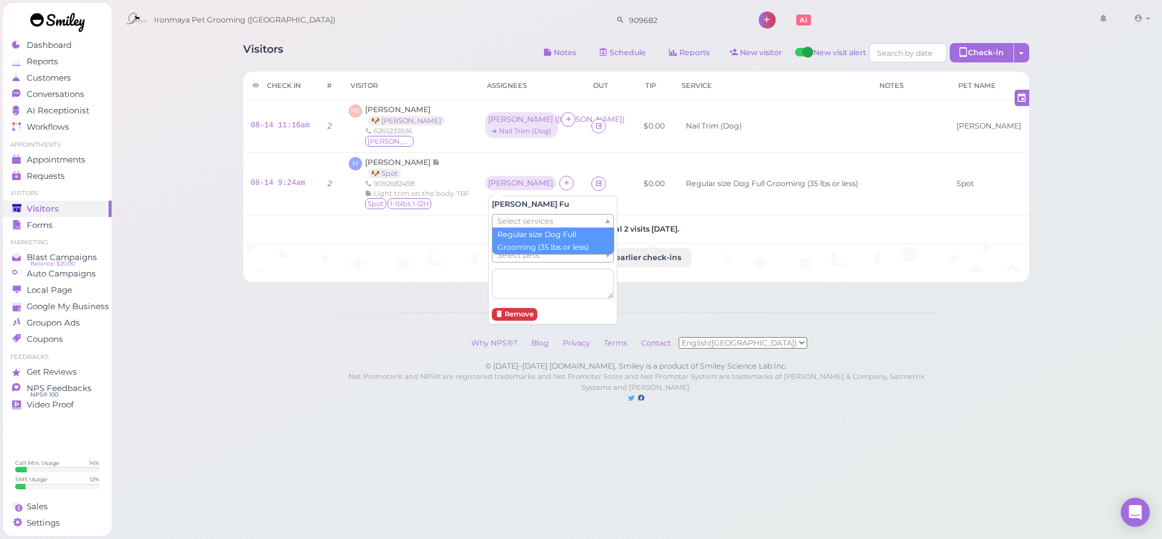
click at [503, 215] on span "Select services" at bounding box center [525, 221] width 56 height 13
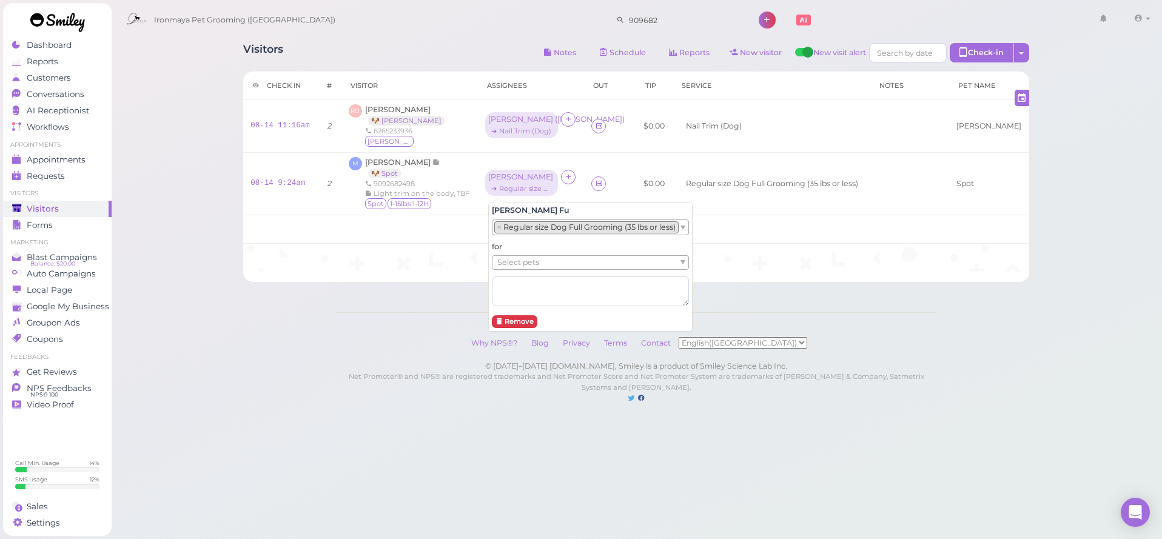
click at [513, 262] on span "Select pets" at bounding box center [518, 262] width 42 height 13
click at [123, 218] on div "Visitors Notes Schedule Reports New visitor New visit alert Check-in Customer c…" at bounding box center [637, 214] width 1052 height 428
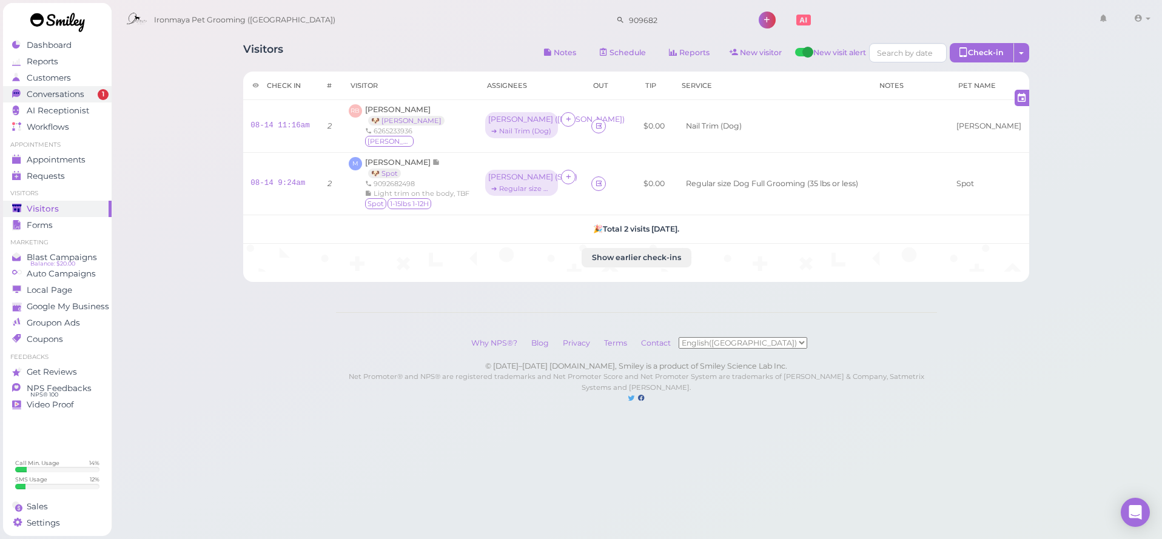
click at [92, 91] on div "Conversations" at bounding box center [55, 94] width 87 height 10
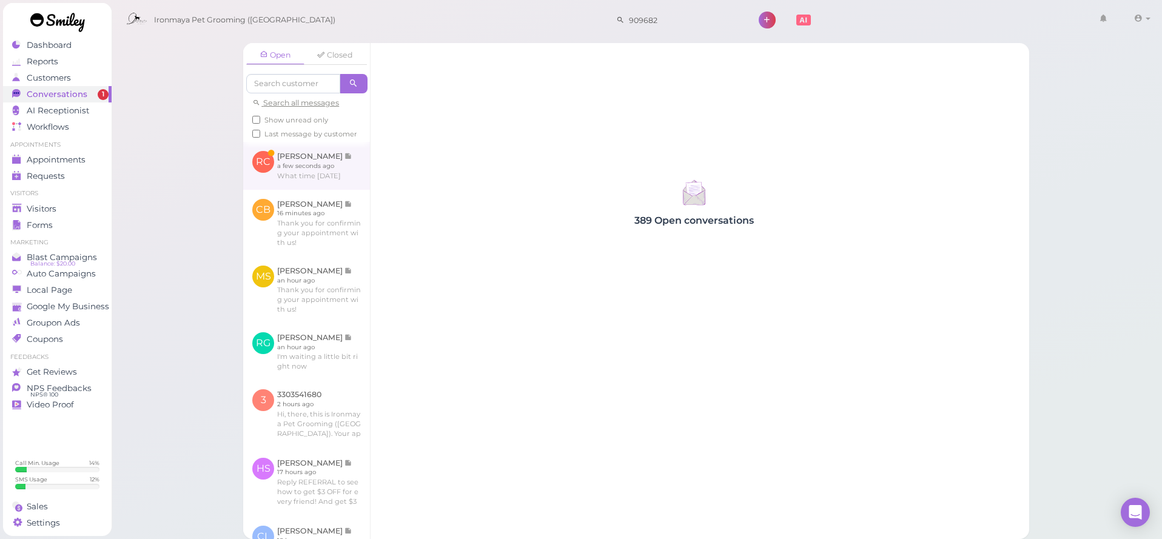
click at [331, 173] on link at bounding box center [306, 165] width 127 height 47
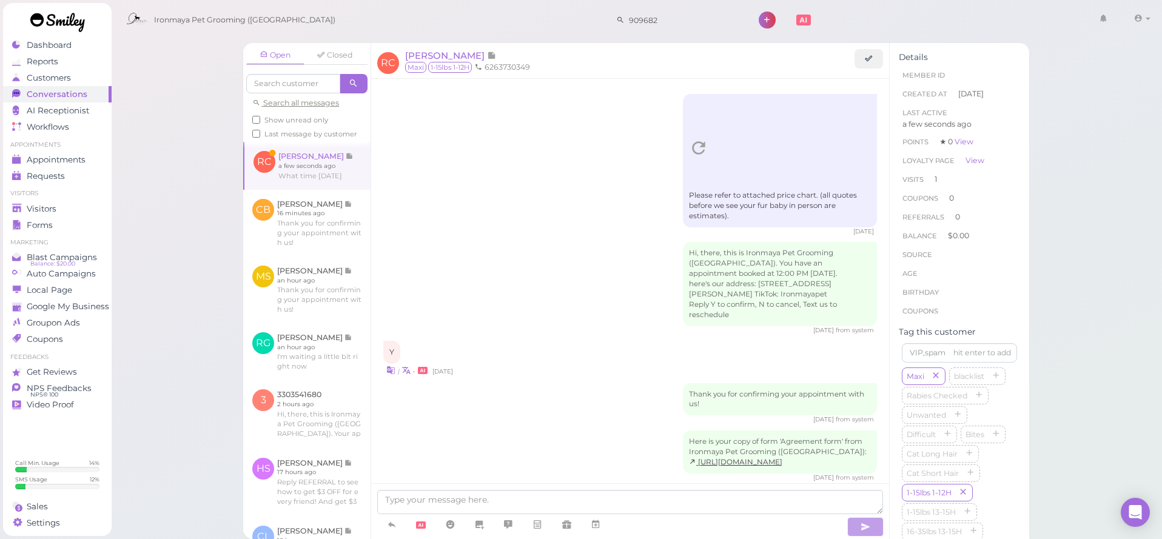
scroll to position [636, 0]
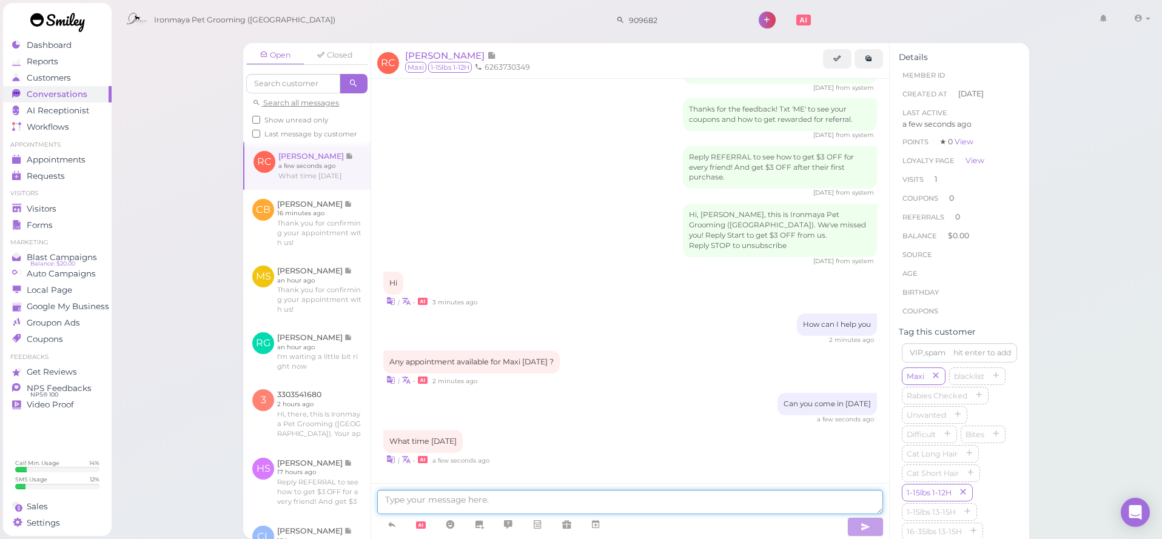
click at [590, 510] on textarea at bounding box center [630, 502] width 506 height 24
type textarea "W"
type textarea "Can you come in at 11:00?"
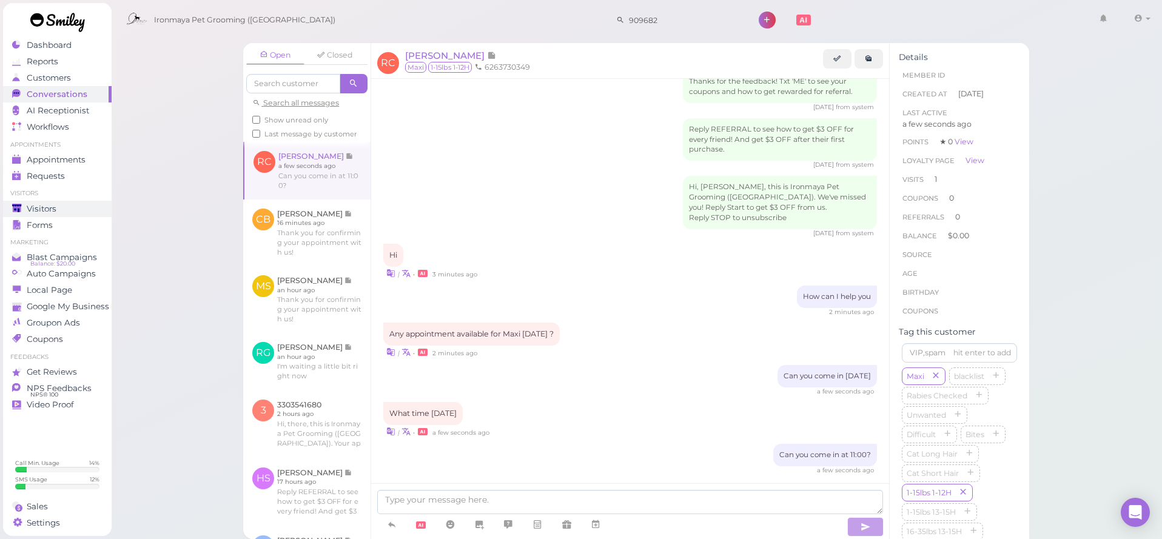
click at [54, 207] on span "Visitors" at bounding box center [42, 209] width 30 height 10
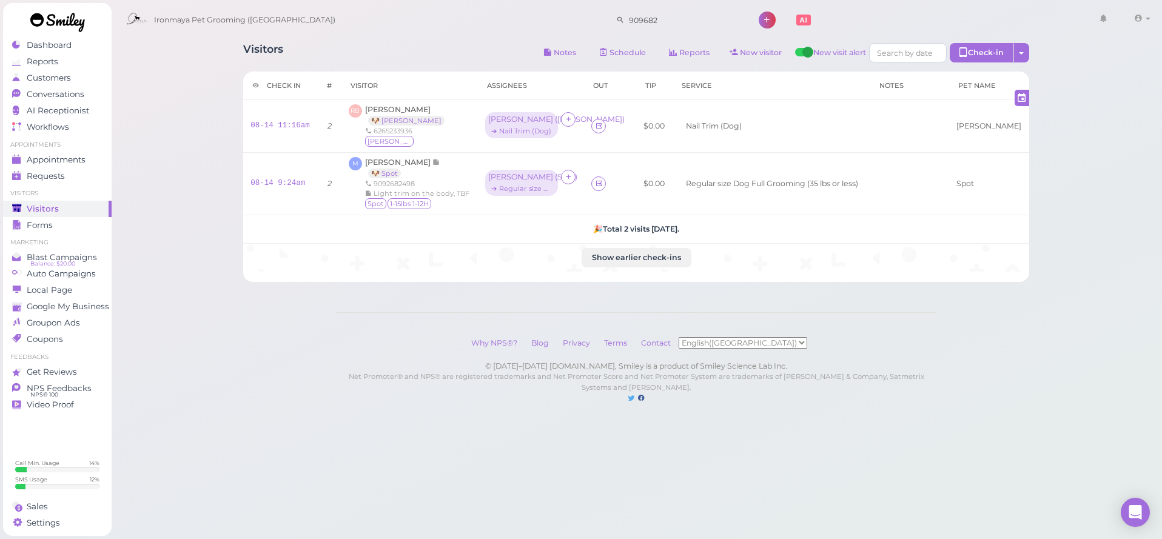
click at [164, 0] on div "Ironmaya Pet Grooming ([GEOGRAPHIC_DATA]) 909682 1" at bounding box center [637, 17] width 1053 height 34
click at [231, 173] on div "Visitors Notes Schedule Reports New visitor New visit alert Check-in Customer c…" at bounding box center [636, 158] width 816 height 248
click at [55, 95] on span "Conversations" at bounding box center [56, 94] width 58 height 10
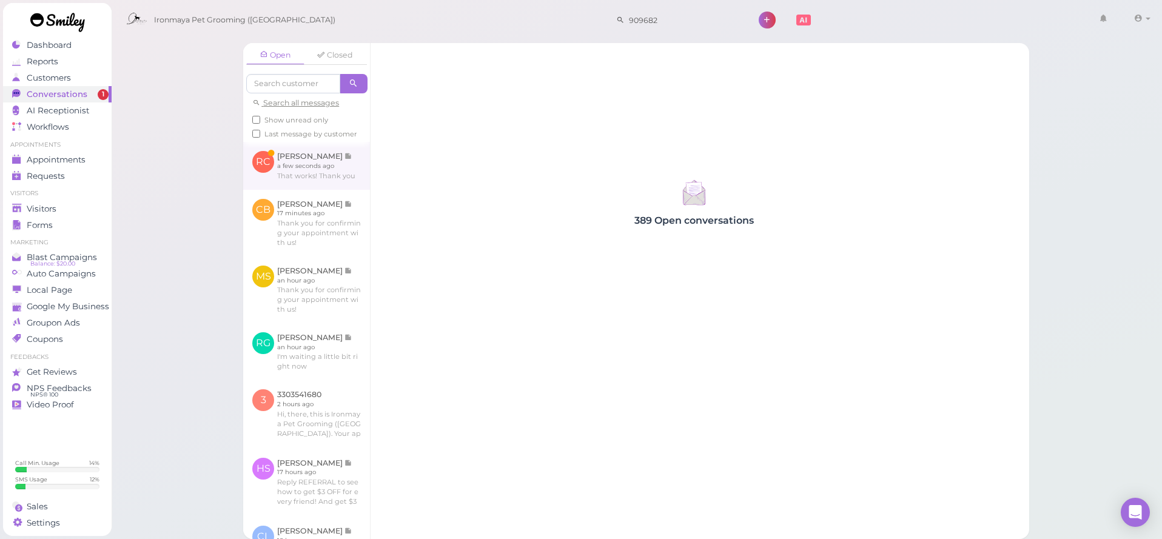
click at [321, 180] on link at bounding box center [306, 165] width 127 height 47
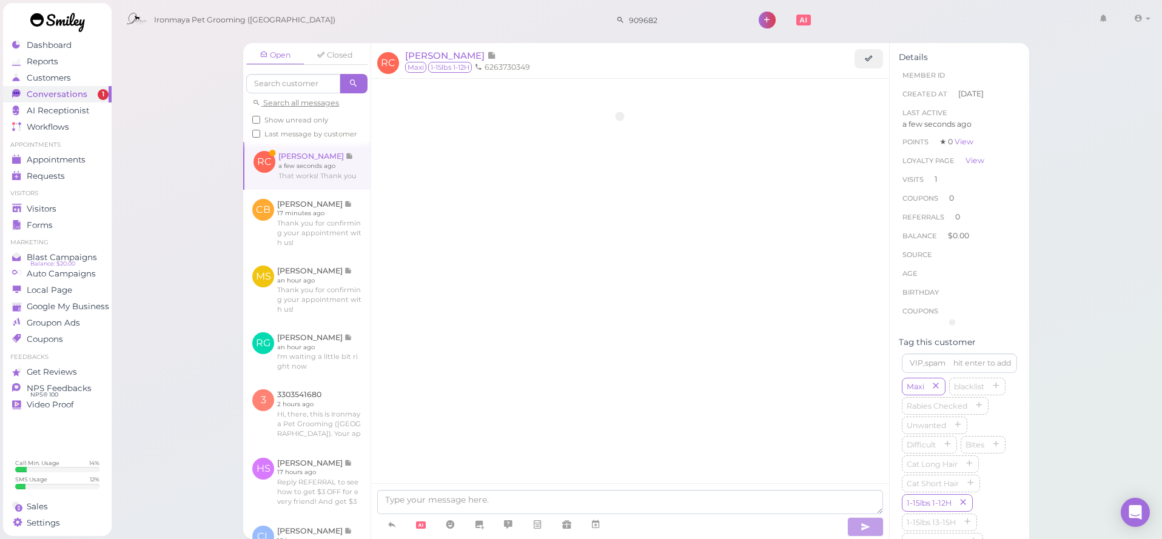
scroll to position [713, 0]
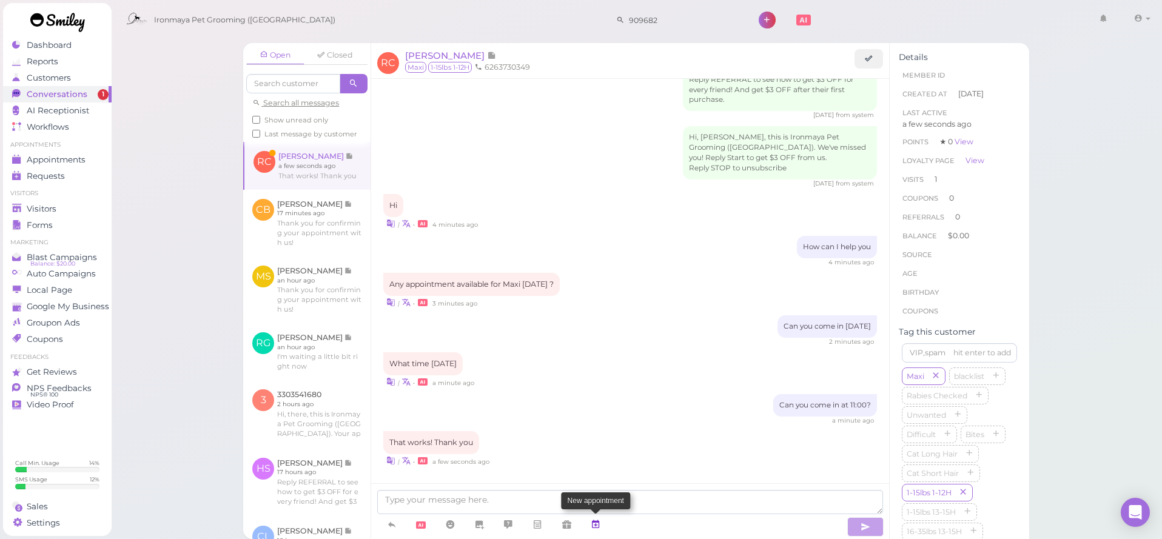
click at [607, 522] on link at bounding box center [595, 524] width 29 height 21
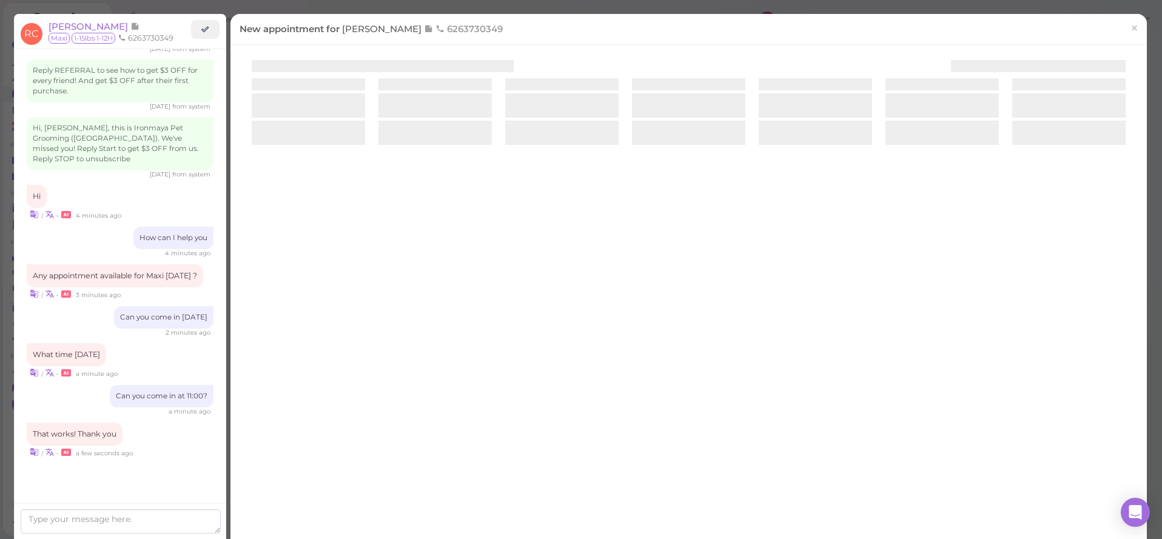
scroll to position [684, 0]
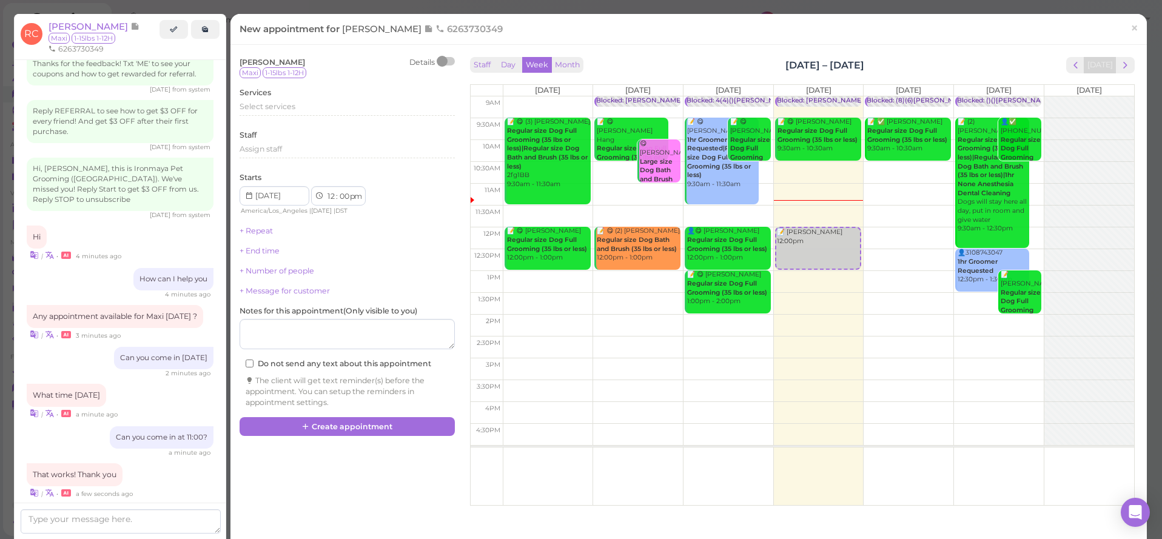
click at [893, 187] on td at bounding box center [818, 195] width 631 height 22
type input "[DATE]"
select select "11"
select select "am"
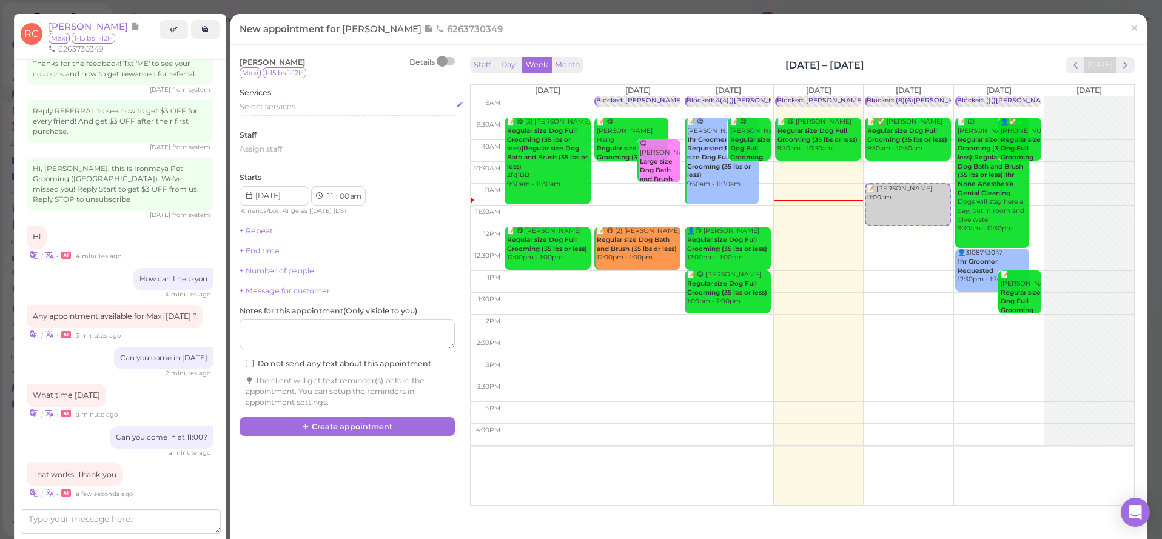
click at [316, 109] on div "Select services" at bounding box center [347, 106] width 215 height 11
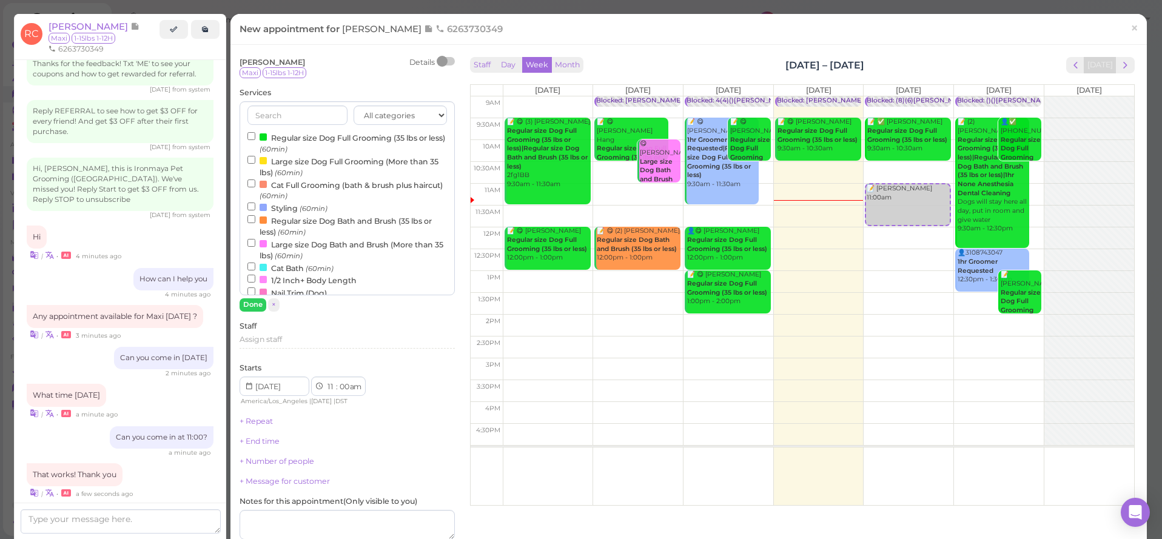
click at [312, 135] on label "Regular size Dog Full Grooming (35 lbs or less) (60min)" at bounding box center [347, 143] width 200 height 24
click at [255, 135] on input "Regular size Dog Full Grooming (35 lbs or less) (60min)" at bounding box center [251, 136] width 8 height 8
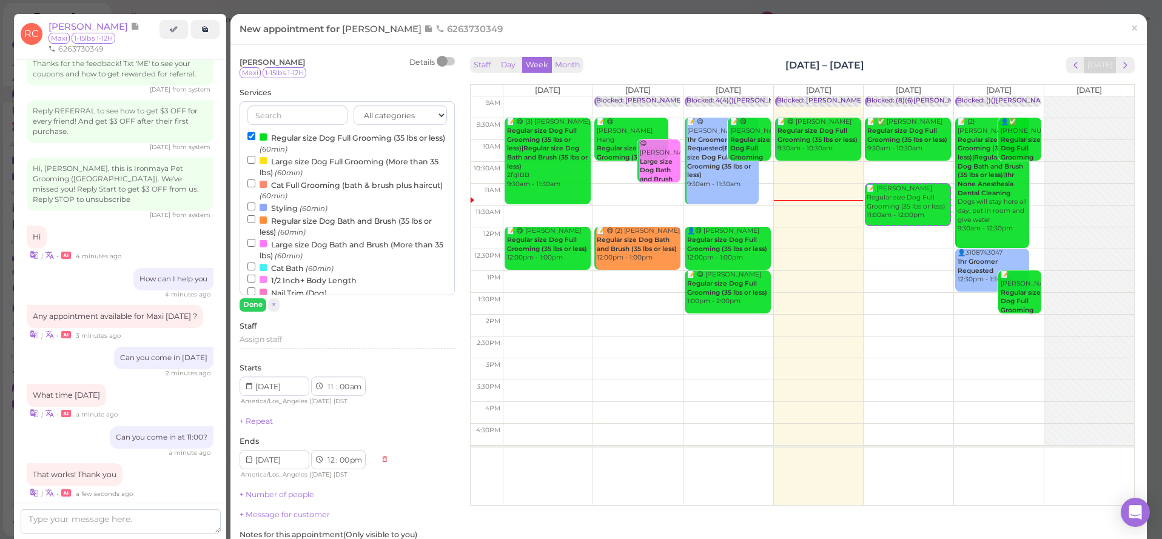
click at [255, 304] on button "Done" at bounding box center [253, 304] width 27 height 13
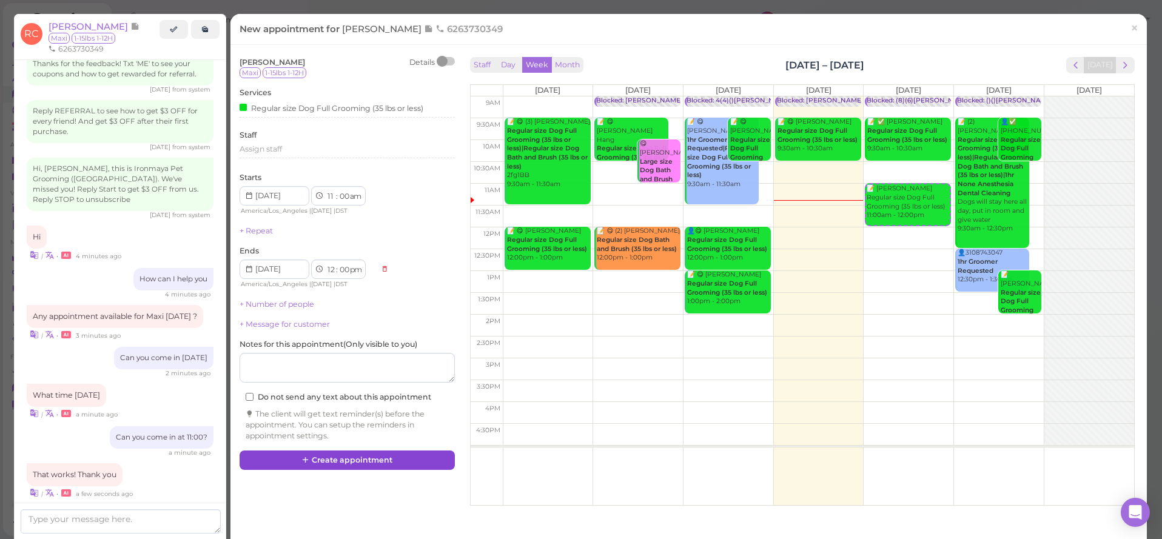
click at [367, 452] on button "Create appointment" at bounding box center [347, 460] width 215 height 19
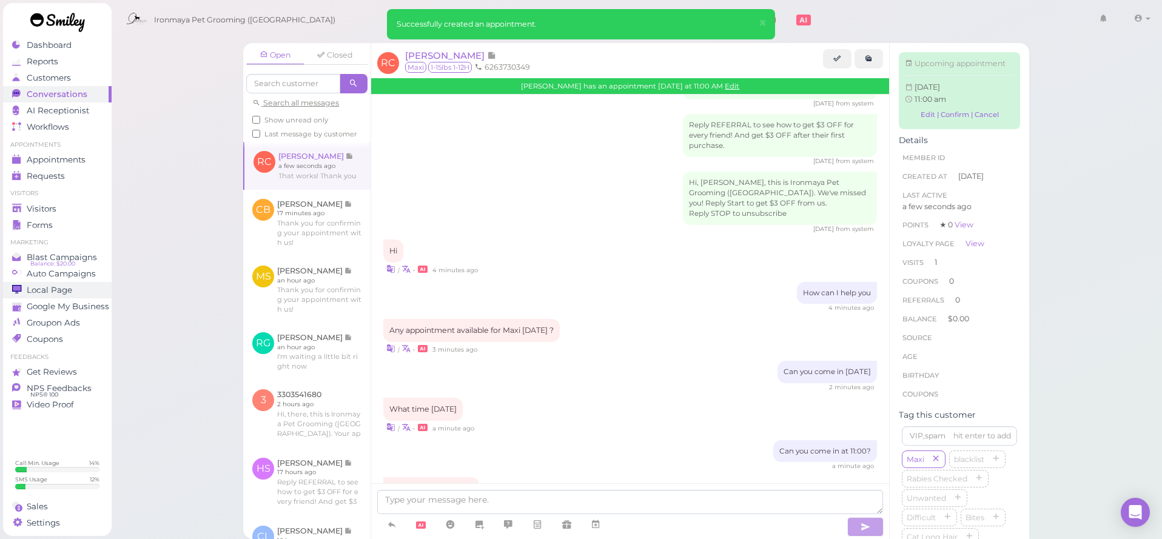
scroll to position [827, 0]
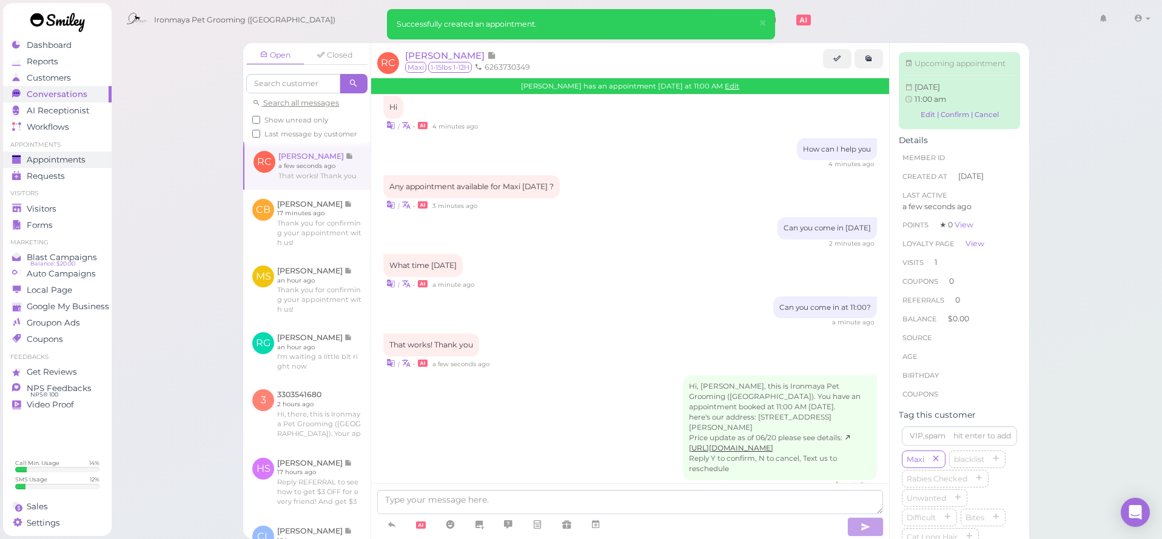
click at [75, 163] on span "Appointments" at bounding box center [56, 160] width 59 height 10
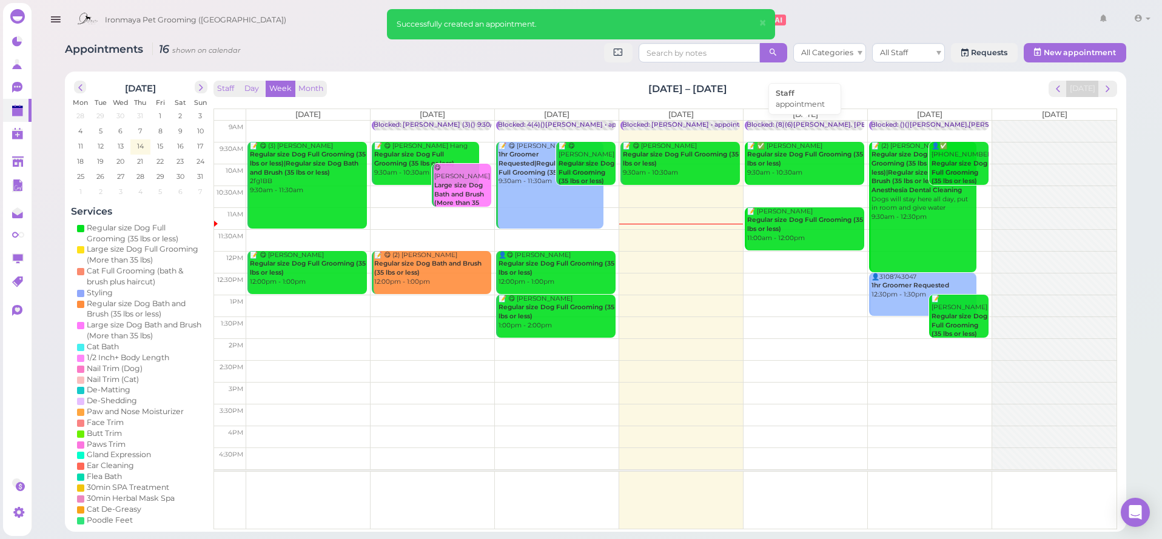
click at [798, 126] on div "Blocked: (8)(6)[PERSON_NAME]. [PERSON_NAME] Off Kai • appointment" at bounding box center [865, 125] width 237 height 9
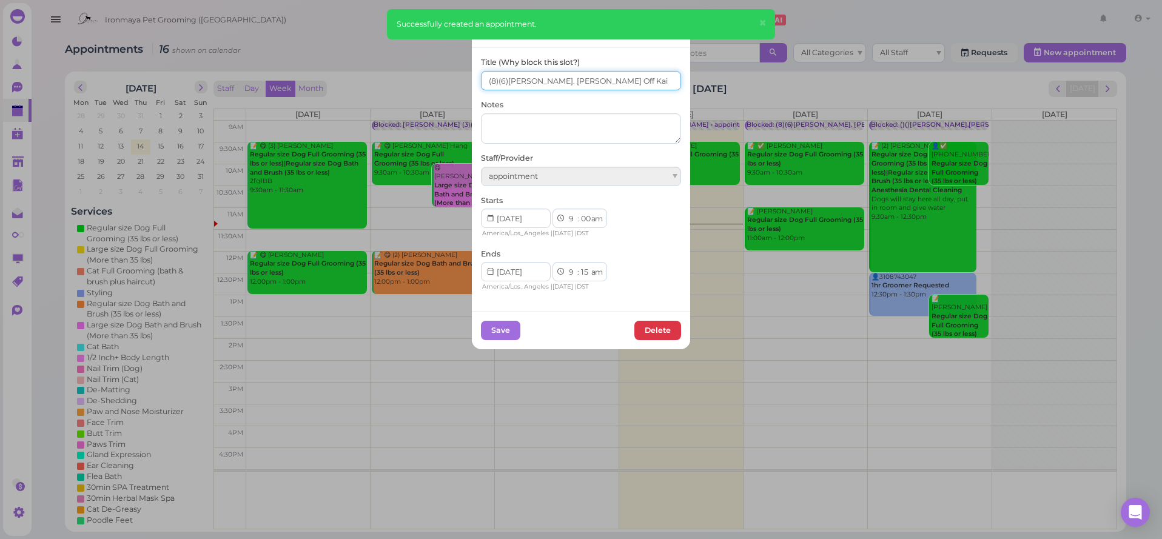
click at [500, 81] on input "(8)(6)[PERSON_NAME]. [PERSON_NAME] Off Kai" at bounding box center [581, 80] width 200 height 19
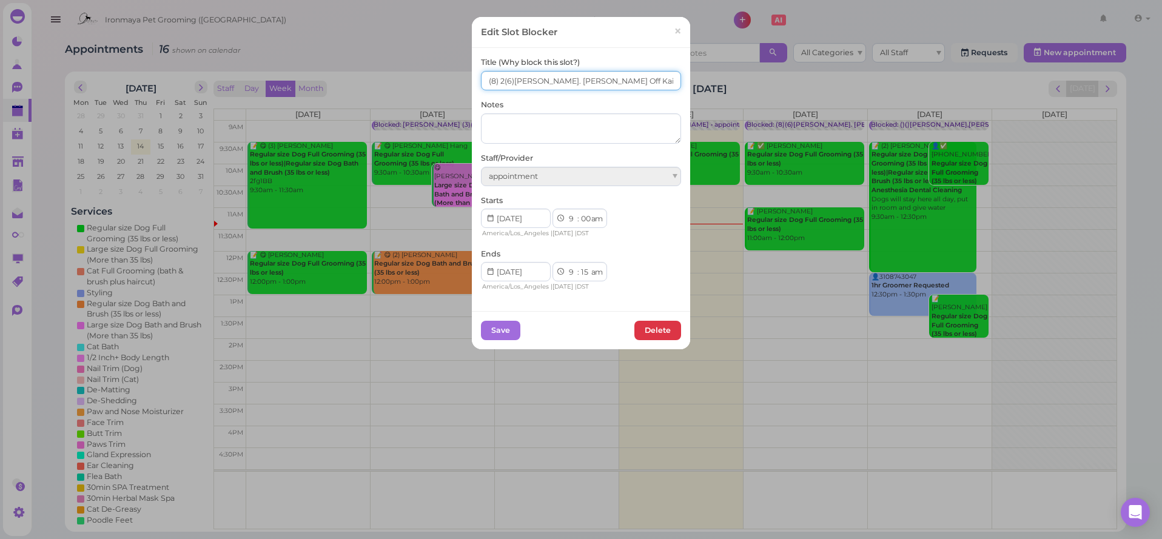
click at [486, 79] on input "(8) 2(6)[PERSON_NAME]. [PERSON_NAME] Off Kai" at bounding box center [581, 80] width 200 height 19
type input "2(8) 2(6)[PERSON_NAME]. [PERSON_NAME] Off Kai"
click at [514, 328] on button "Save" at bounding box center [500, 330] width 39 height 19
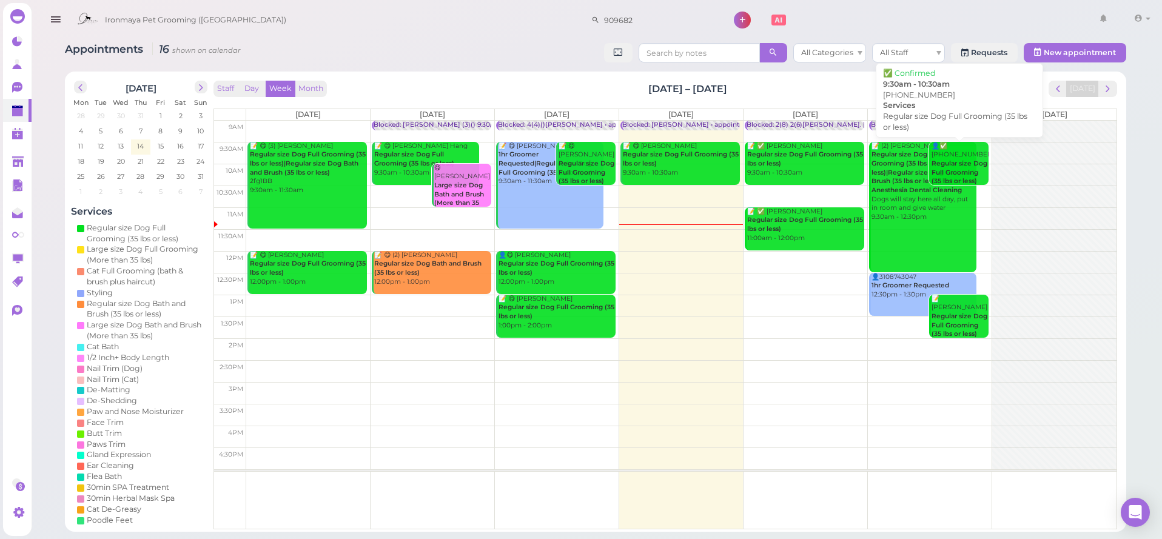
click at [950, 161] on b "Regular size Dog Full Grooming (35 lbs or less)" at bounding box center [960, 172] width 56 height 25
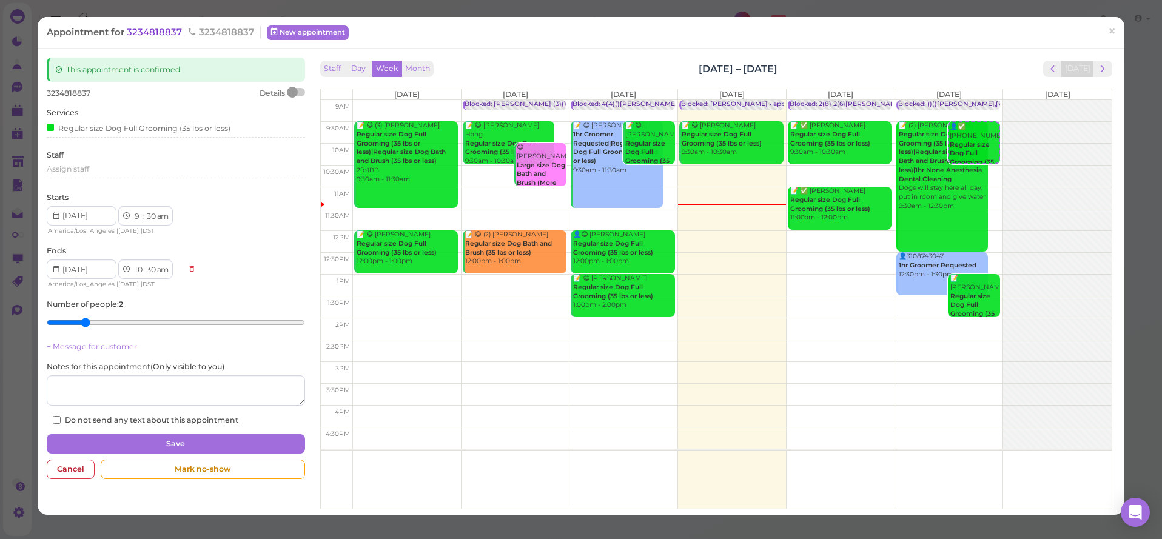
click at [156, 32] on span "3234818837" at bounding box center [156, 32] width 58 height 12
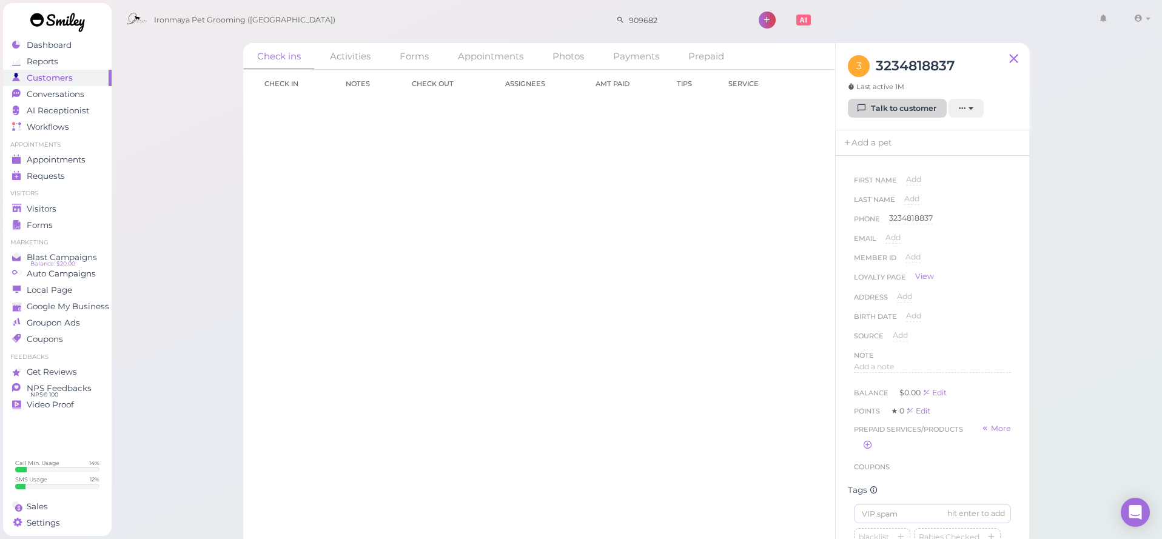
click at [910, 115] on link "Talk to customer" at bounding box center [897, 108] width 99 height 19
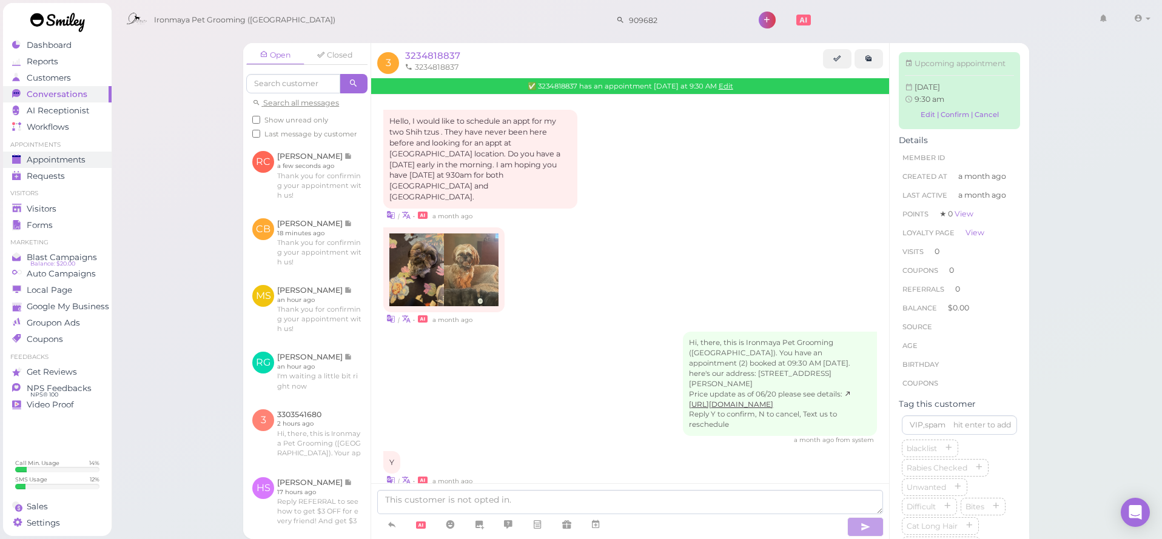
click at [45, 152] on link "Appointments" at bounding box center [57, 160] width 109 height 16
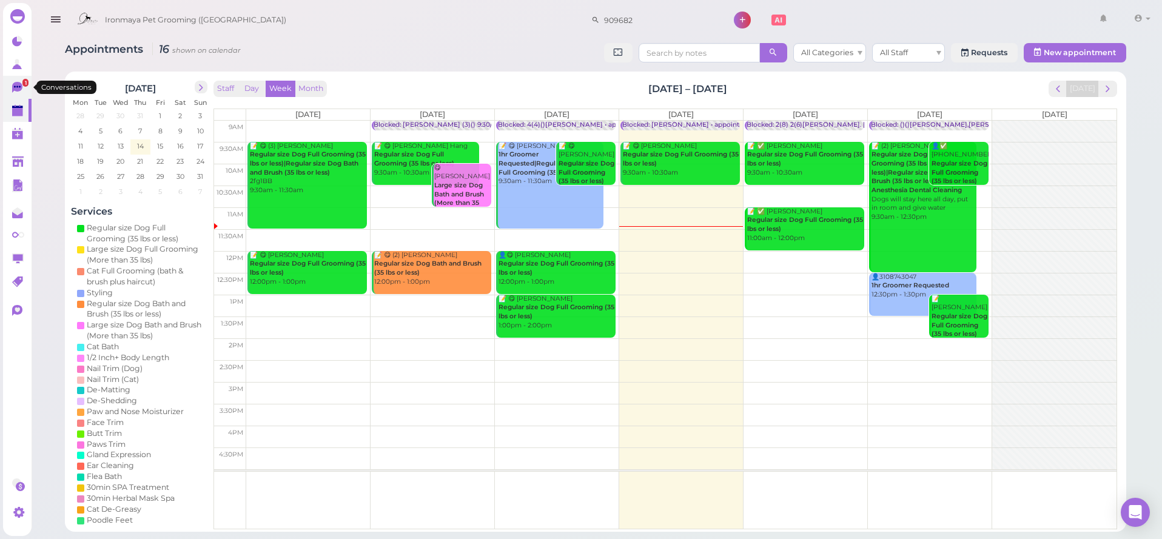
click at [11, 79] on link "1" at bounding box center [17, 87] width 29 height 23
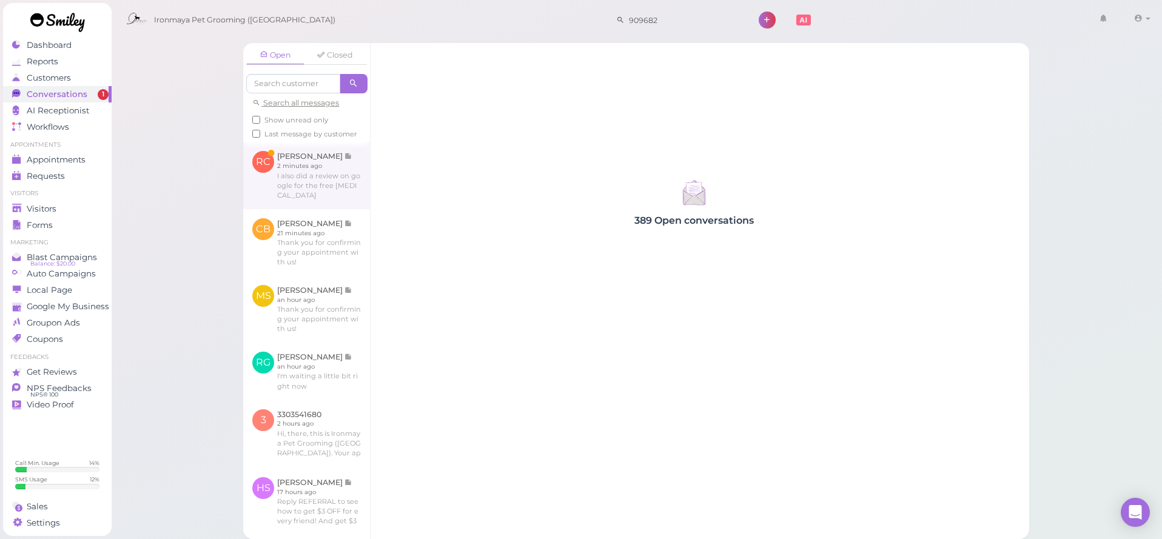
click at [300, 172] on link at bounding box center [306, 175] width 127 height 67
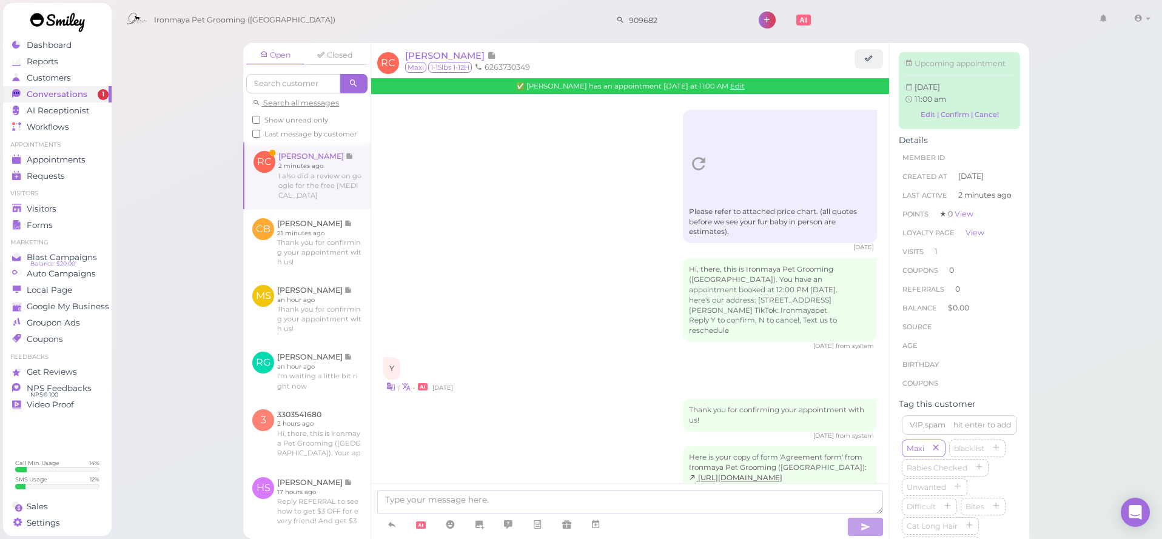
scroll to position [966, 0]
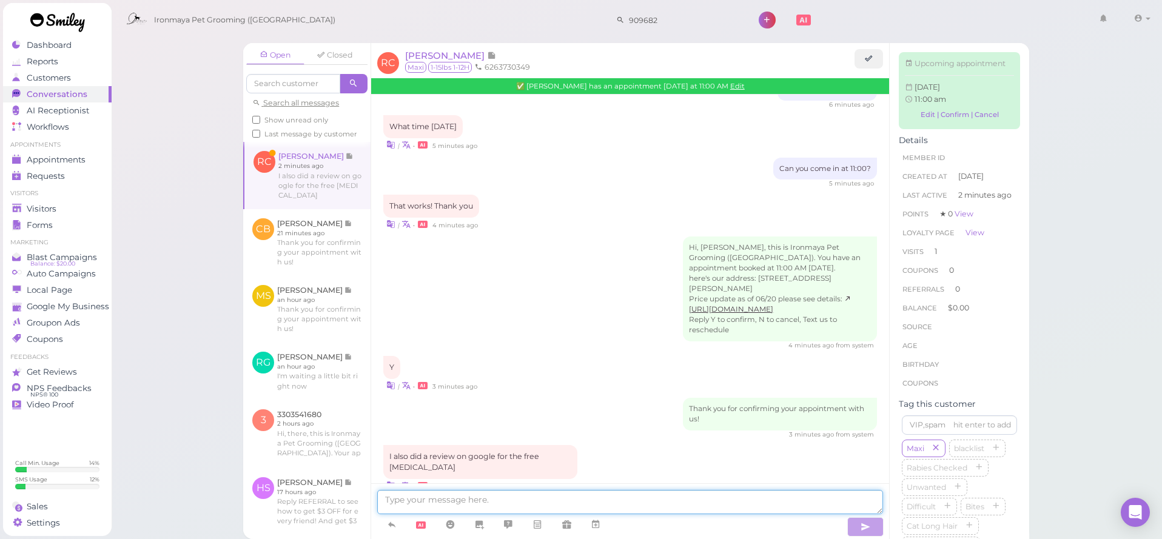
click at [508, 503] on textarea at bounding box center [630, 502] width 506 height 24
type textarea "S"
type textarea "thank you so much, I will go ahead and puts some notes on your visit"
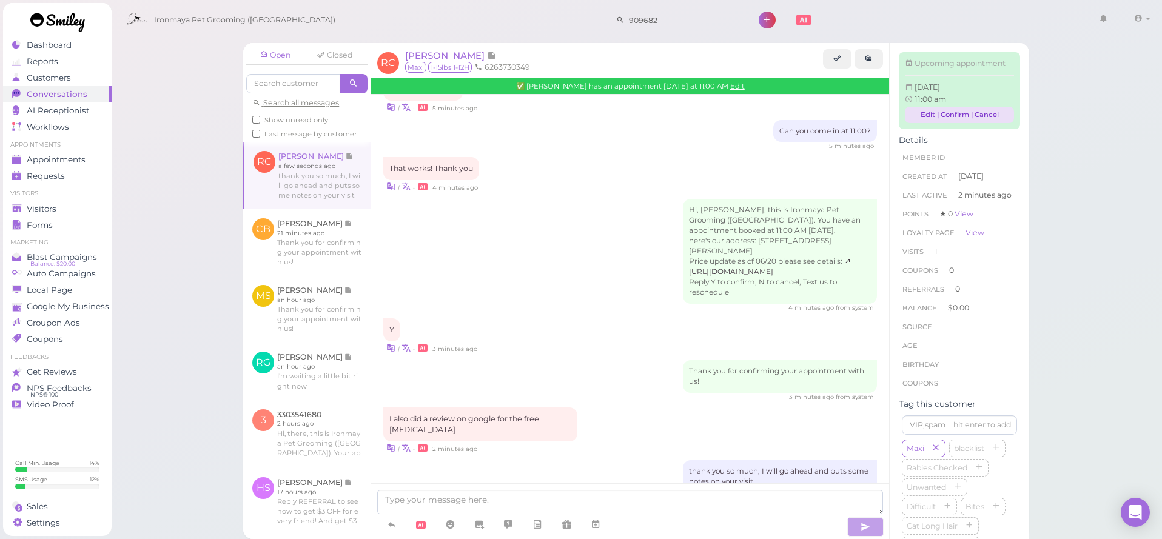
click at [929, 109] on link "Edit | Confirm | Cancel" at bounding box center [959, 115] width 109 height 16
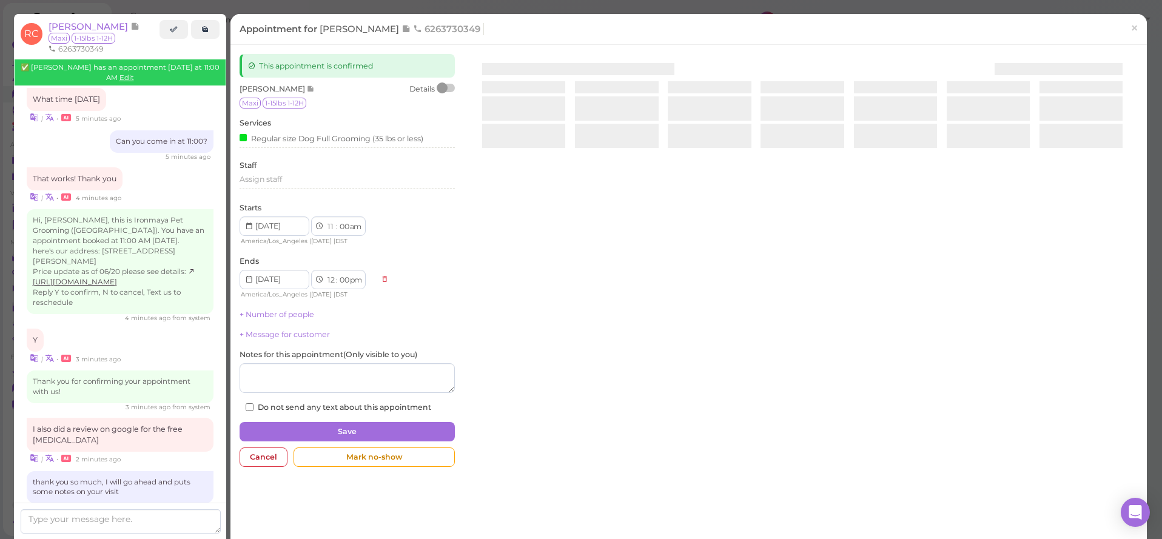
scroll to position [986, 0]
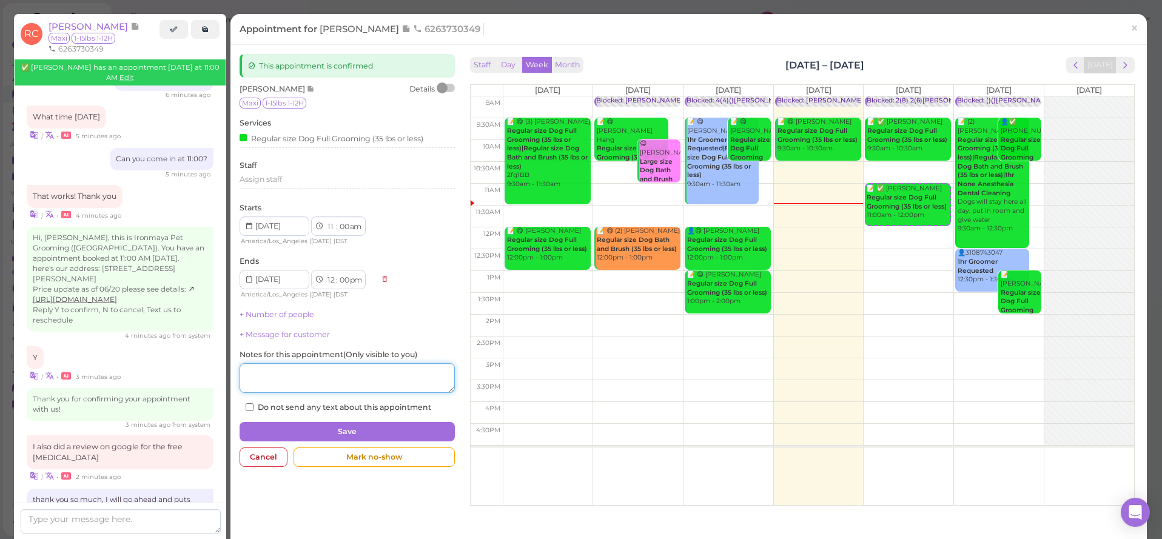
click at [303, 380] on textarea at bounding box center [347, 378] width 215 height 30
type textarea "free tb for review check text"
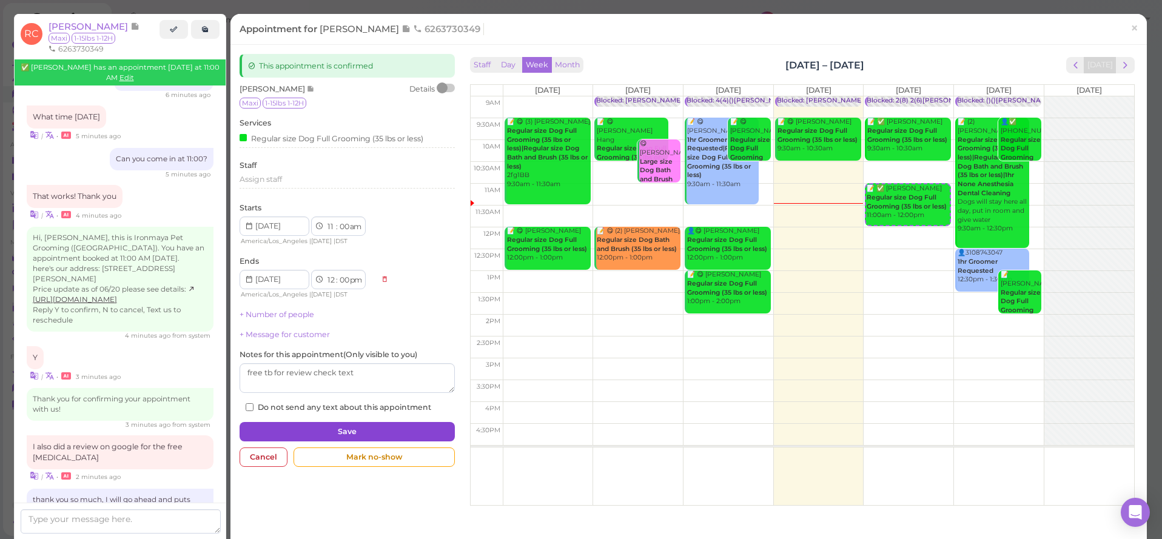
click at [274, 425] on button "Save" at bounding box center [347, 431] width 215 height 19
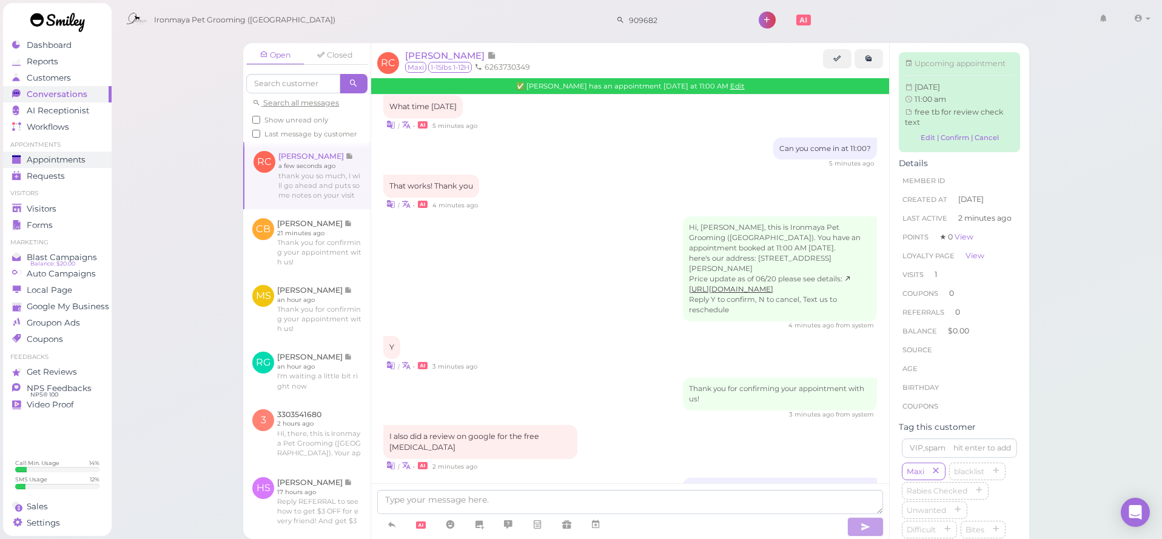
click at [32, 162] on span "Appointments" at bounding box center [56, 160] width 59 height 10
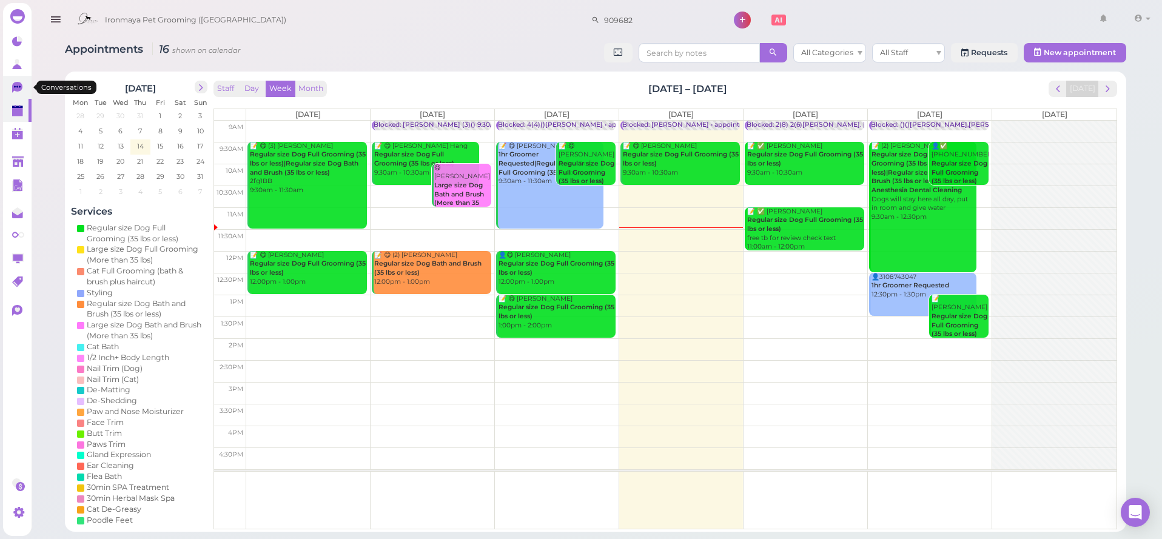
click at [16, 87] on icon at bounding box center [18, 88] width 13 height 13
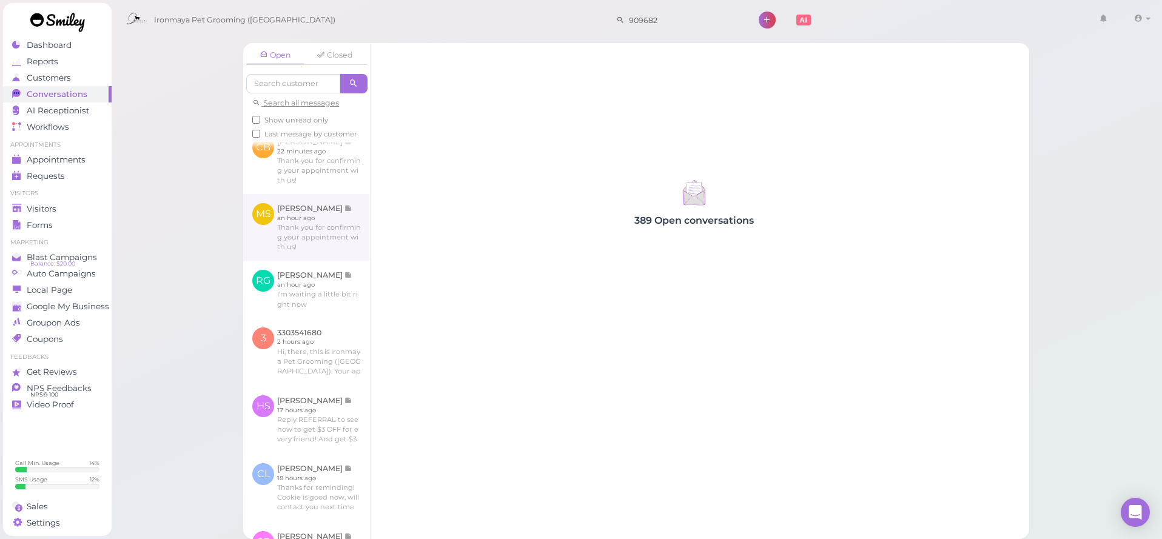
scroll to position [96, 0]
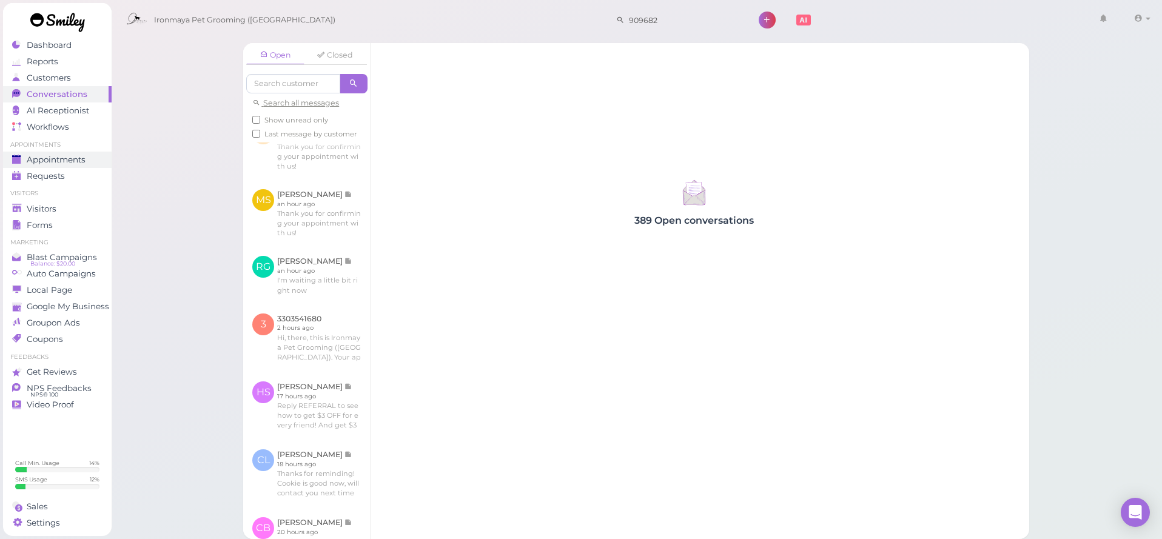
click at [92, 160] on div "Appointments" at bounding box center [55, 160] width 87 height 10
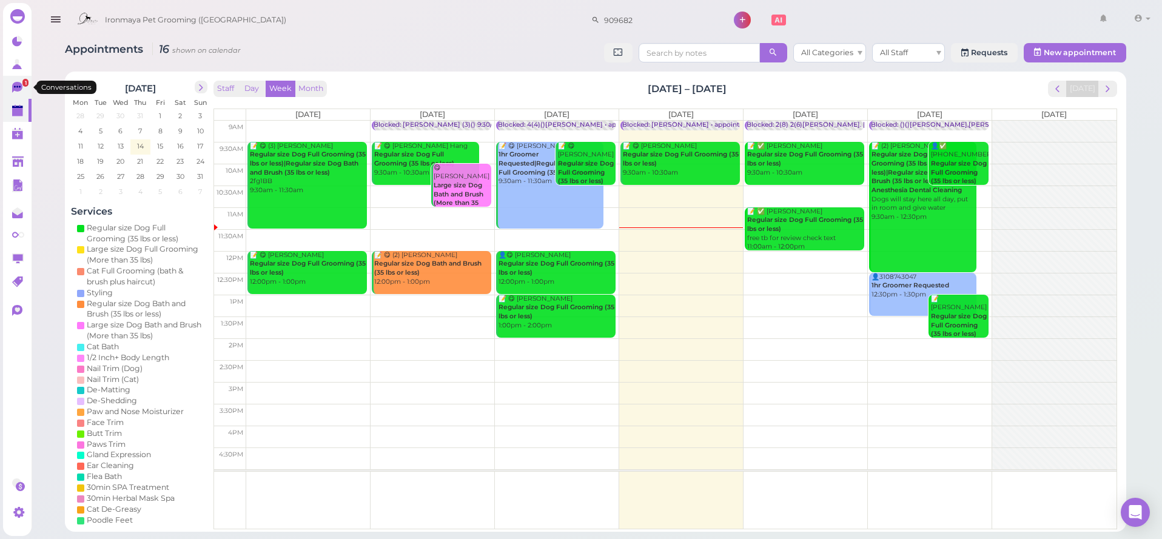
click at [10, 93] on link "1" at bounding box center [17, 87] width 29 height 23
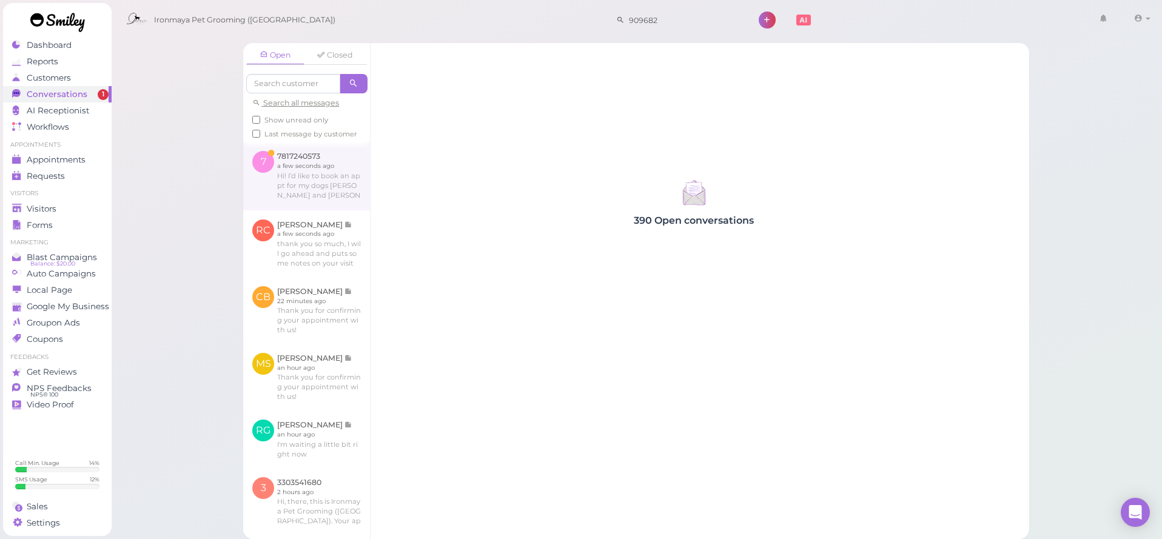
click at [288, 192] on link at bounding box center [306, 176] width 127 height 68
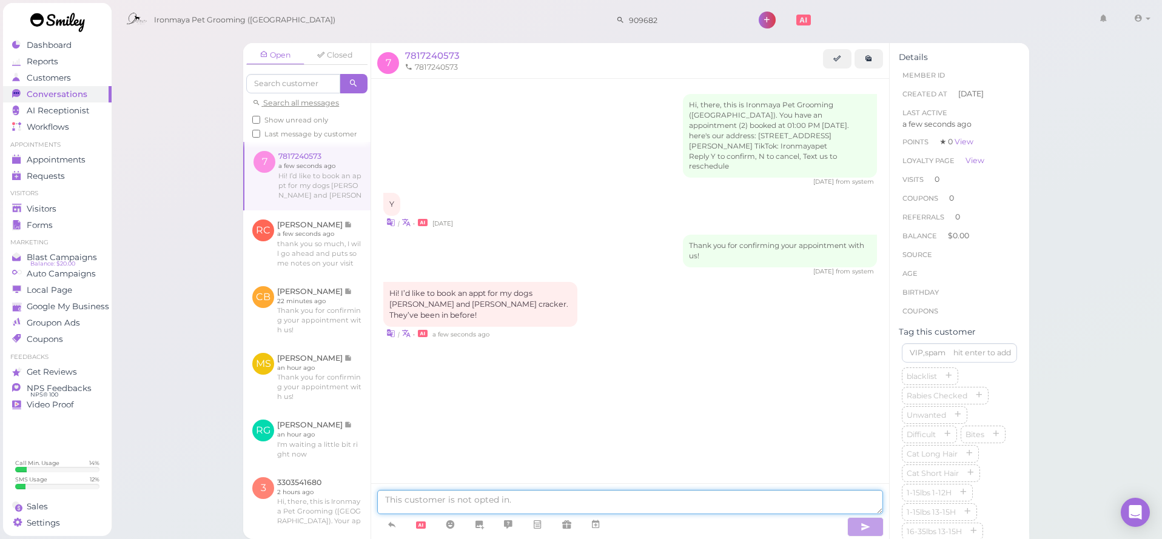
click at [519, 500] on textarea at bounding box center [630, 502] width 506 height 24
type textarea "Yes of course, can you come [DATE]?"
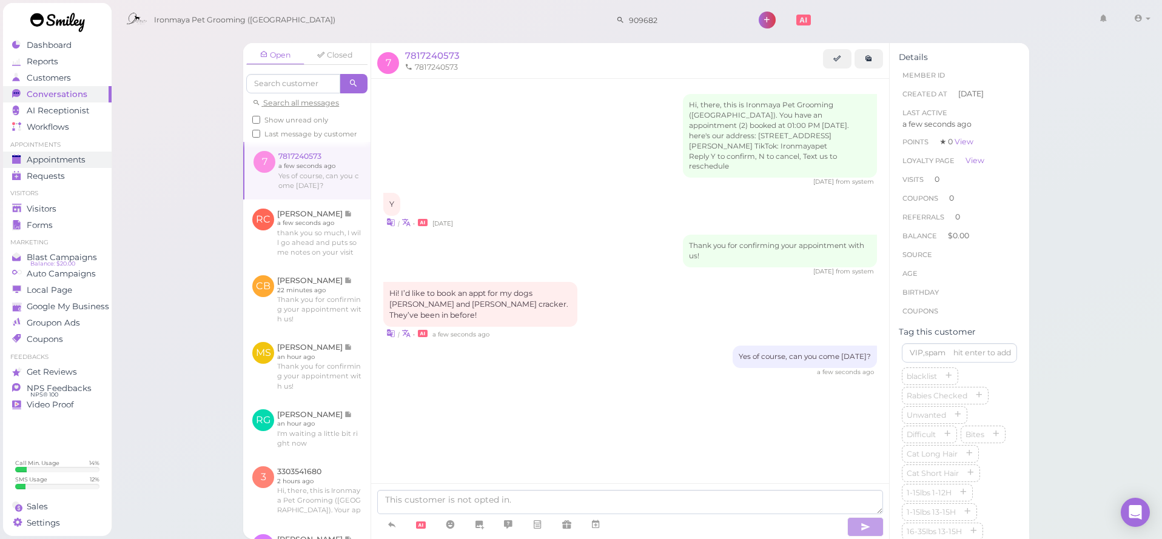
click at [70, 163] on span "Appointments" at bounding box center [56, 160] width 59 height 10
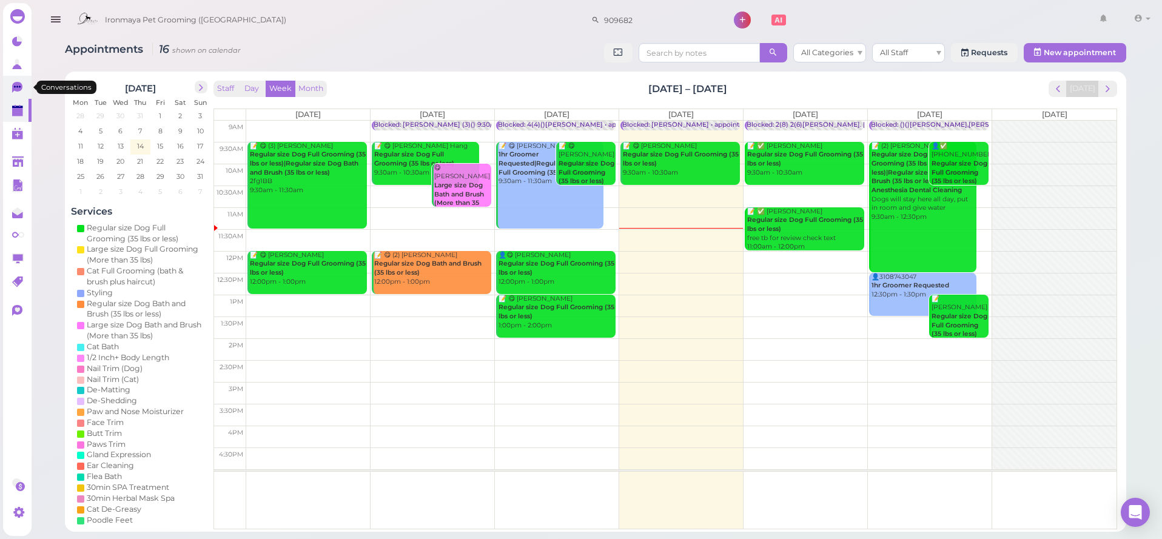
click at [22, 92] on icon at bounding box center [18, 88] width 13 height 13
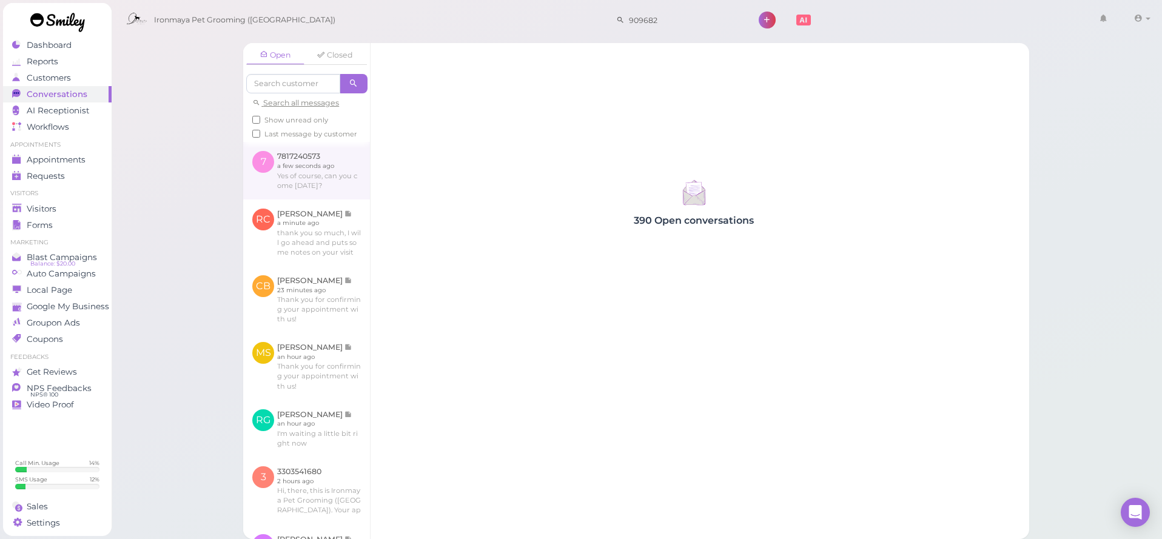
click at [357, 183] on link at bounding box center [306, 170] width 127 height 57
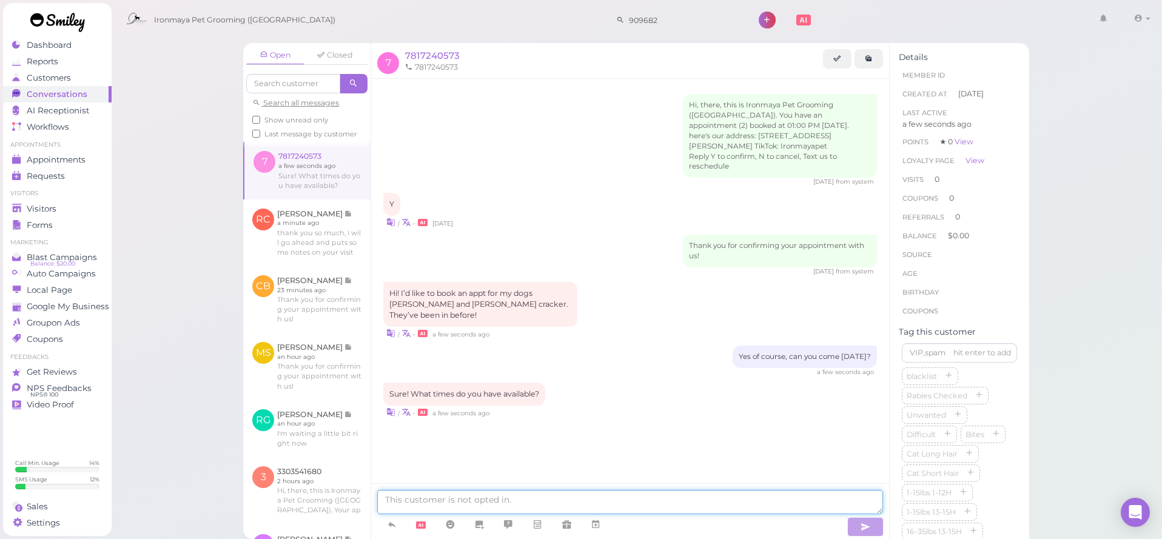
click at [421, 506] on textarea at bounding box center [630, 502] width 506 height 24
type textarea "W"
type textarea "Can you come in at 12"
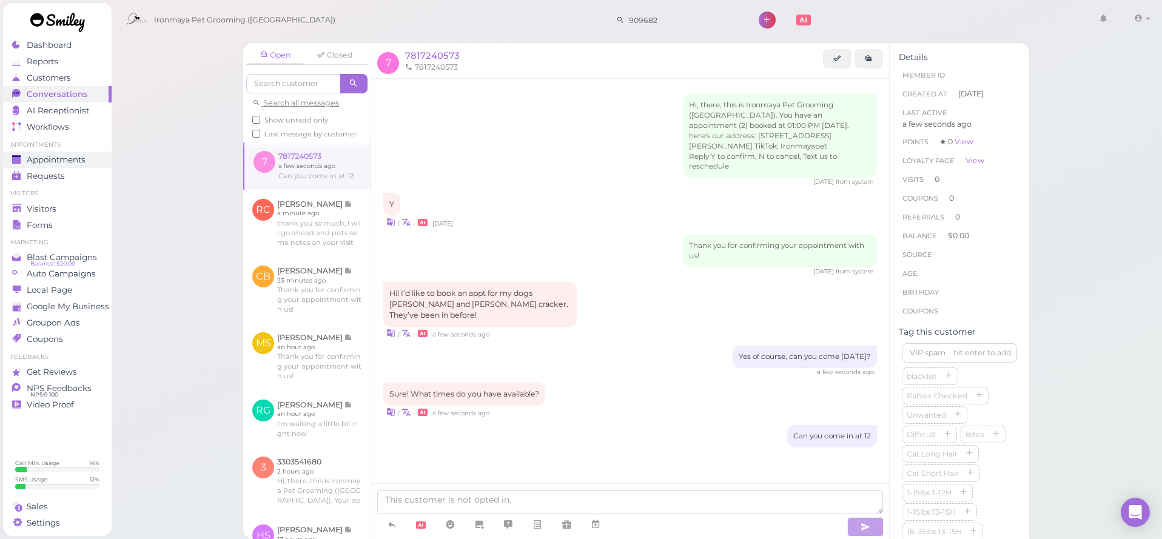
click at [72, 161] on span "Appointments" at bounding box center [56, 160] width 59 height 10
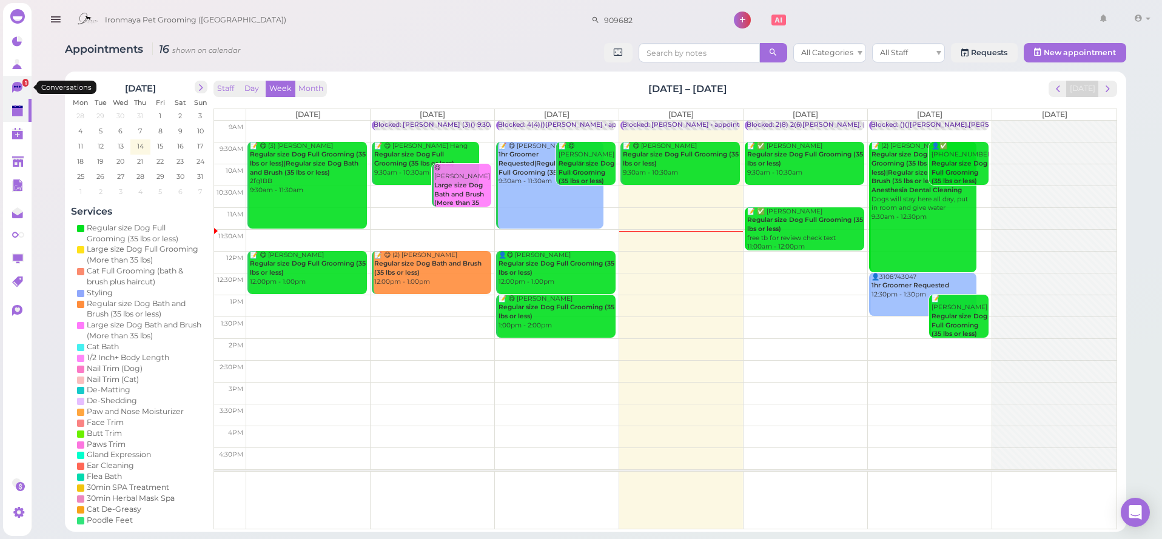
click at [15, 89] on icon at bounding box center [17, 87] width 10 height 11
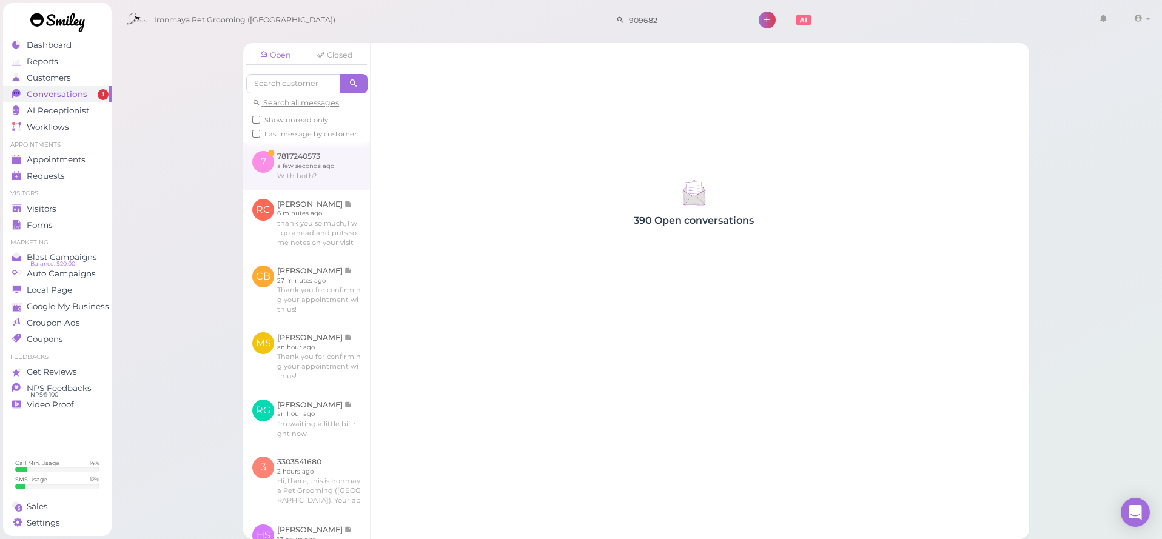
click at [315, 184] on link at bounding box center [306, 165] width 127 height 47
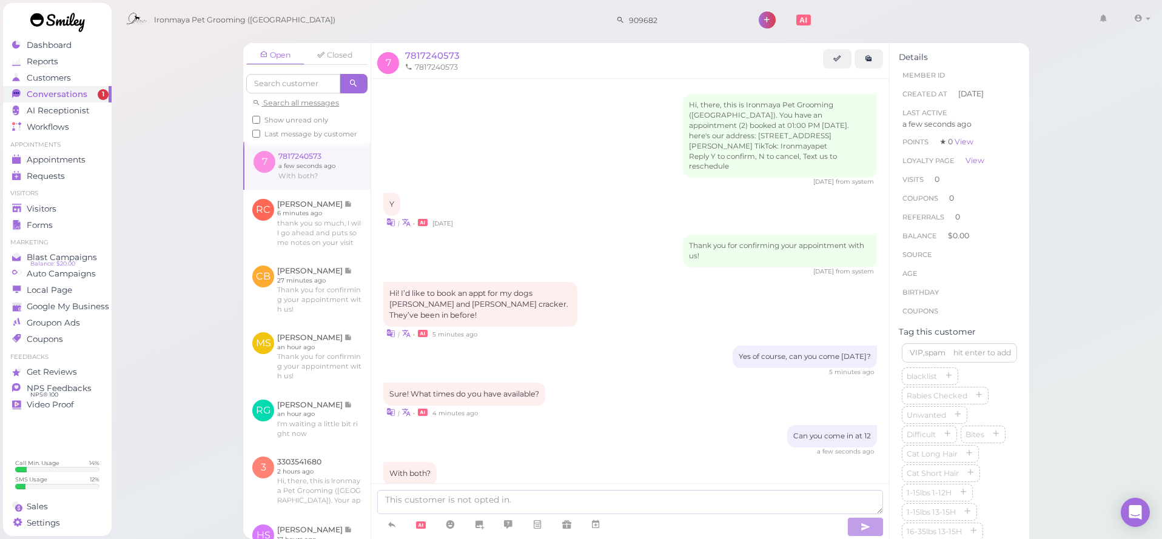
scroll to position [29, 0]
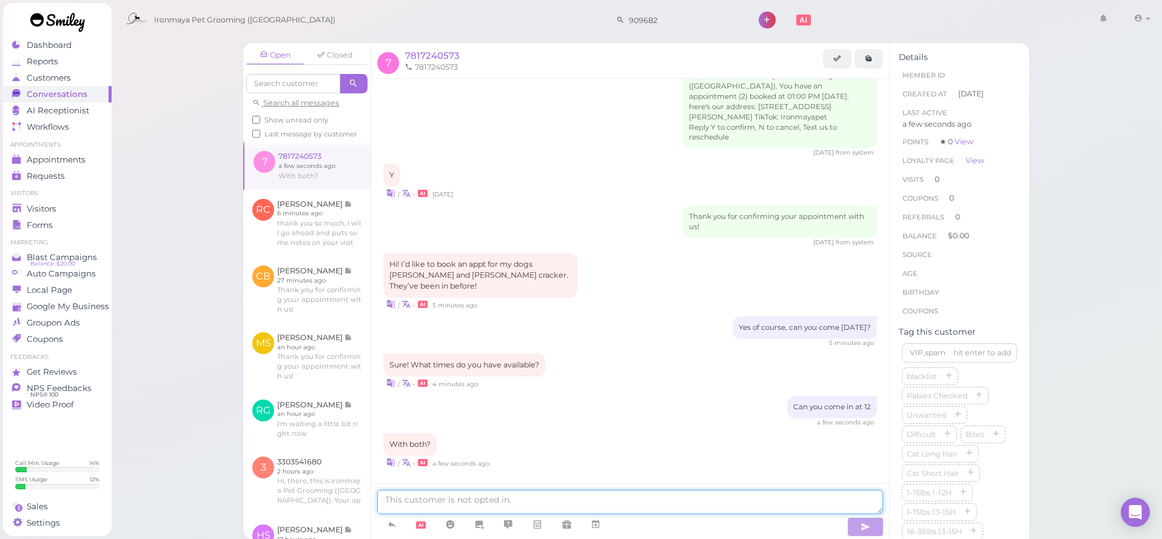
click at [432, 497] on textarea at bounding box center [630, 502] width 506 height 24
type textarea "yes"
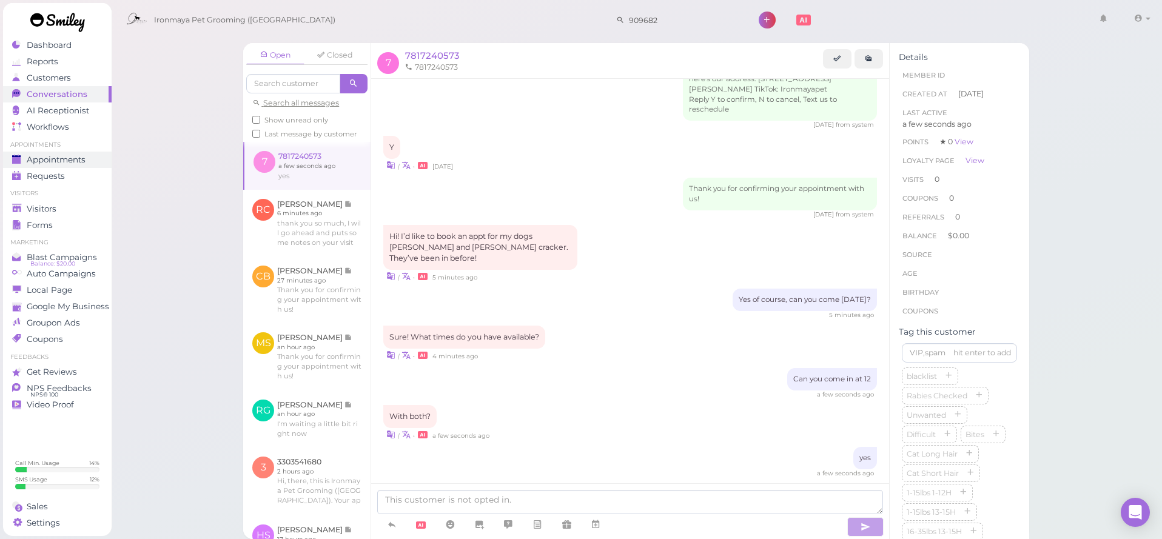
click at [75, 158] on span "Appointments" at bounding box center [56, 160] width 59 height 10
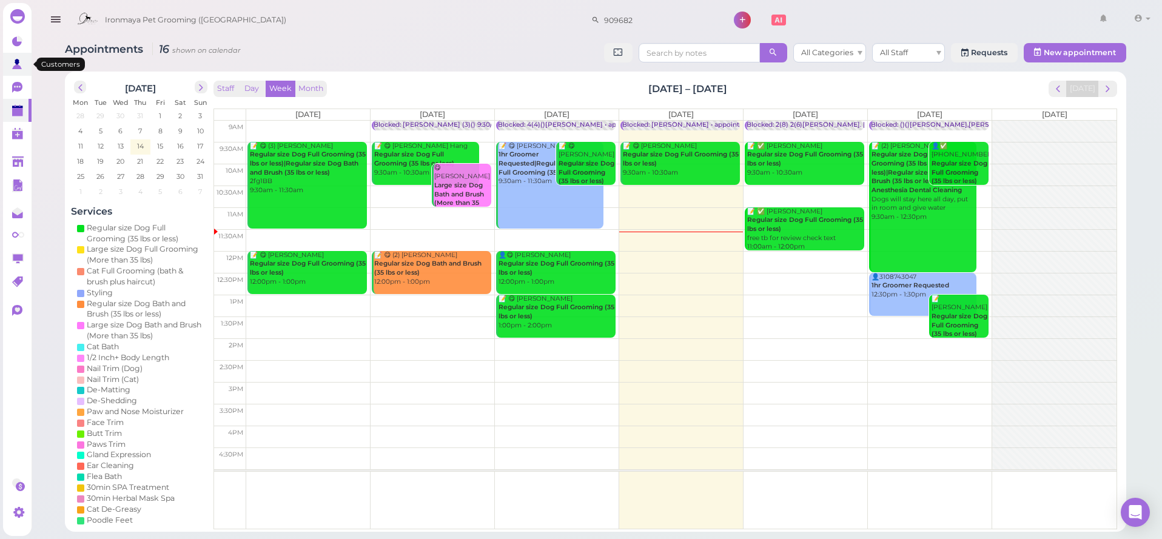
click at [8, 73] on link at bounding box center [17, 64] width 29 height 23
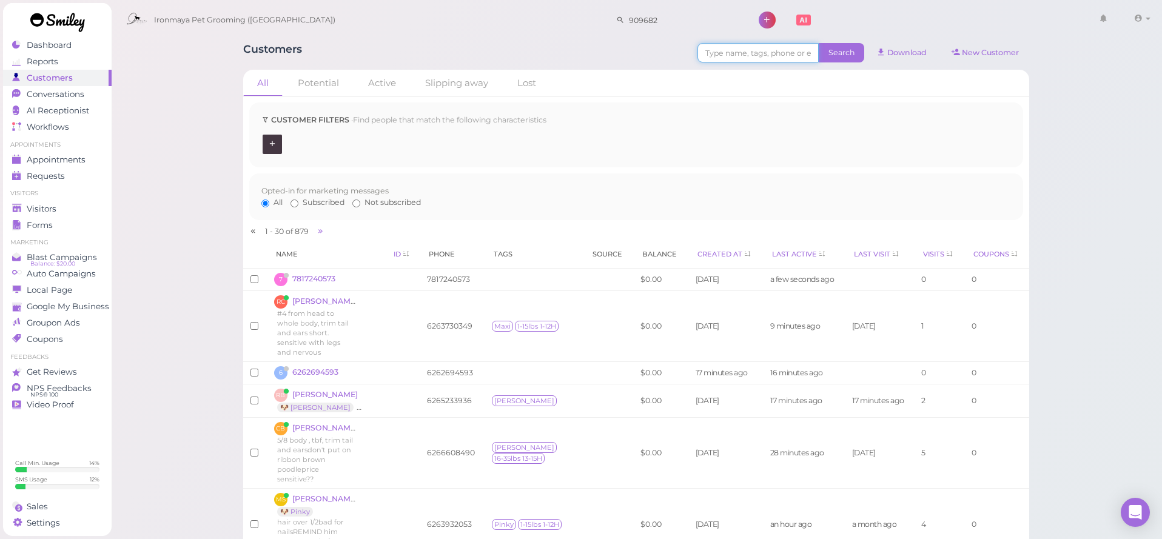
click at [704, 56] on input at bounding box center [758, 52] width 121 height 19
type input "[PERSON_NAME]"
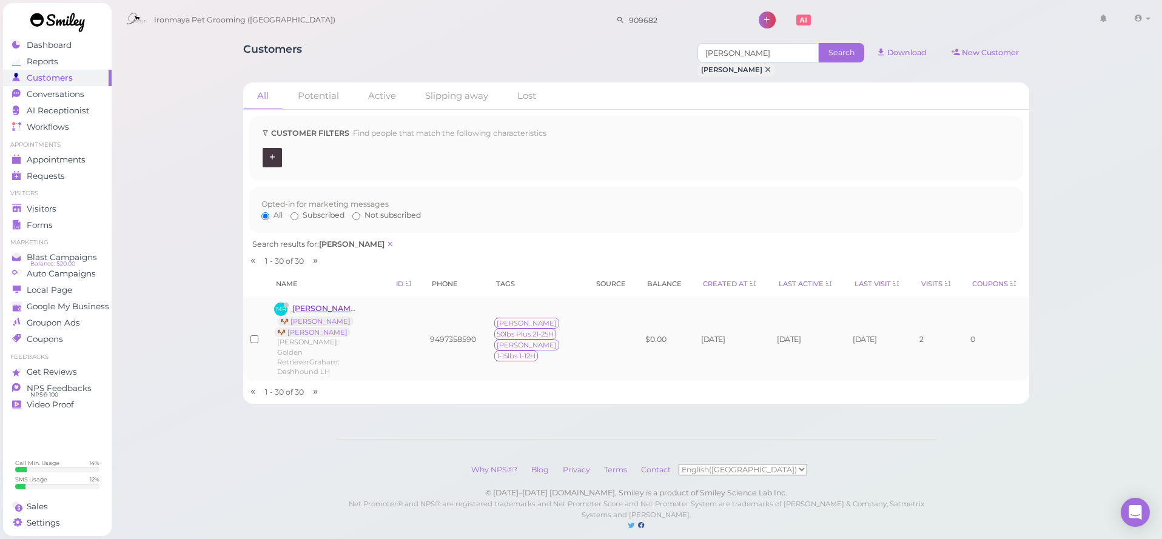
click at [325, 304] on span "[PERSON_NAME]" at bounding box center [325, 308] width 67 height 9
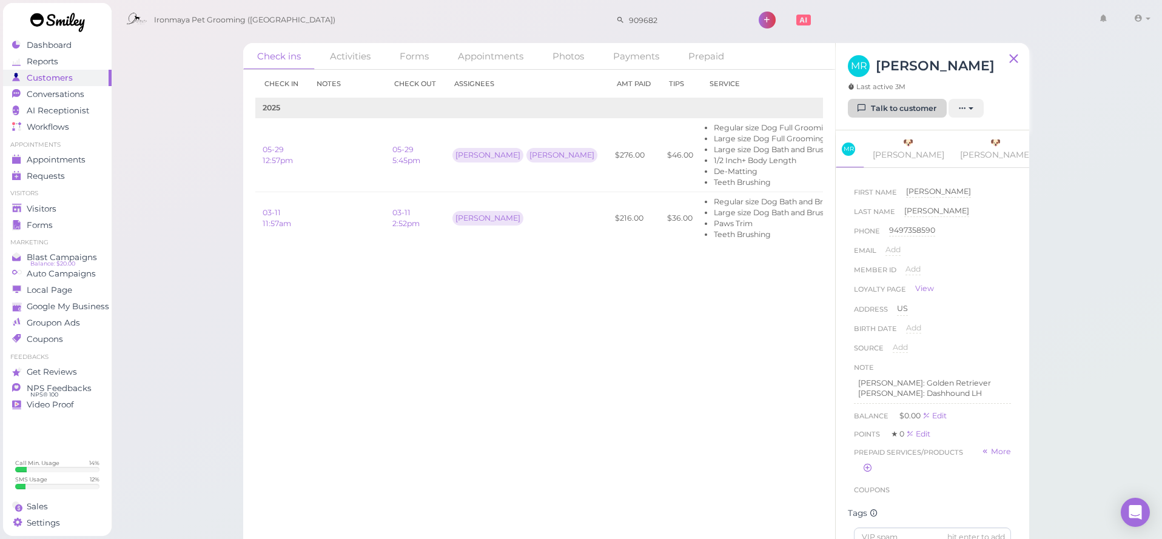
click at [934, 113] on link "Talk to customer" at bounding box center [897, 108] width 99 height 19
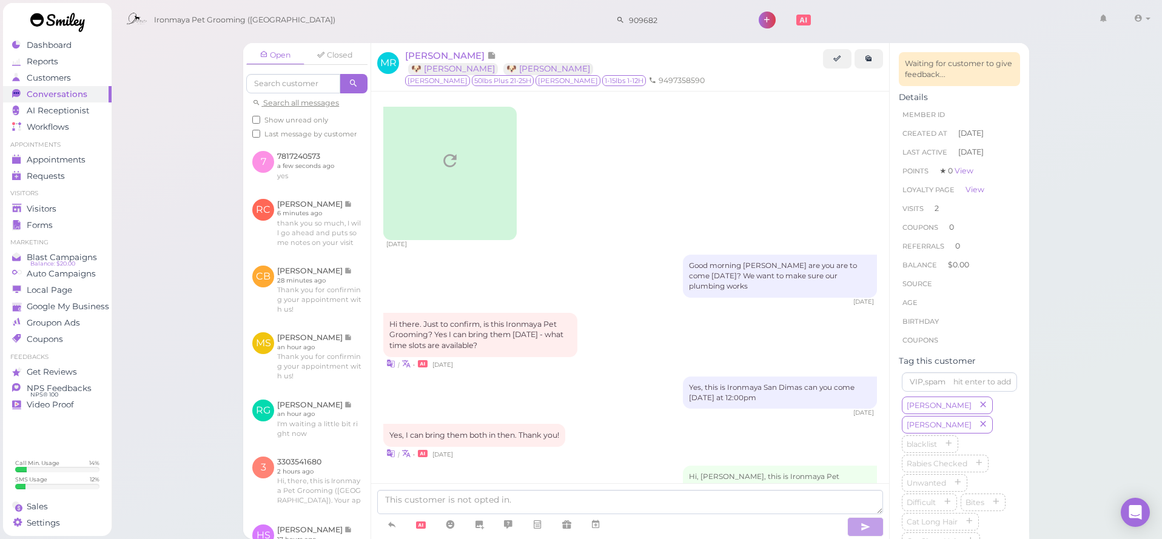
scroll to position [1318, 0]
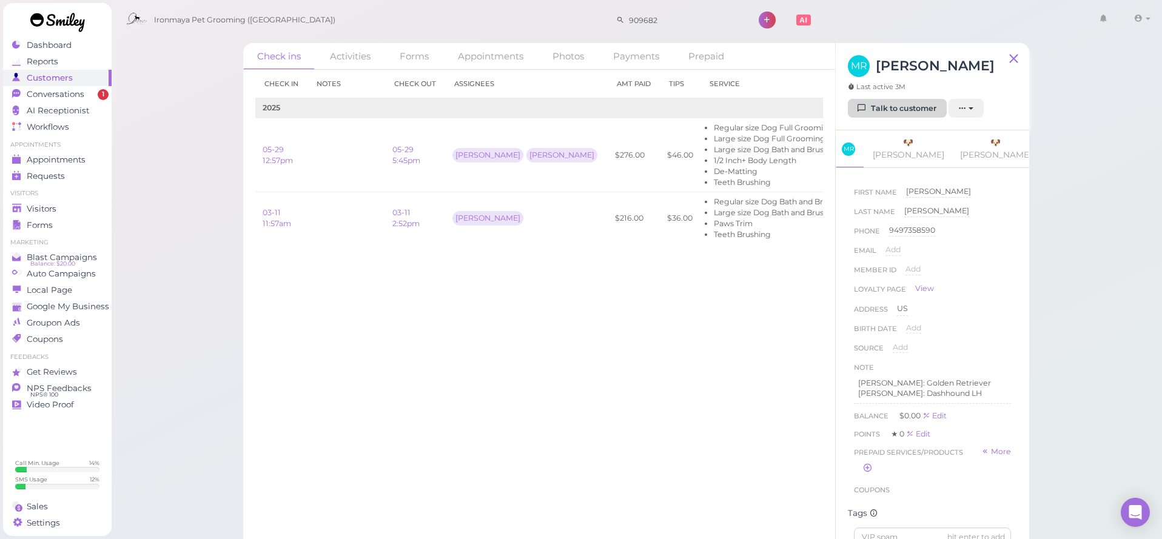
click at [900, 108] on link "Talk to customer" at bounding box center [897, 108] width 99 height 19
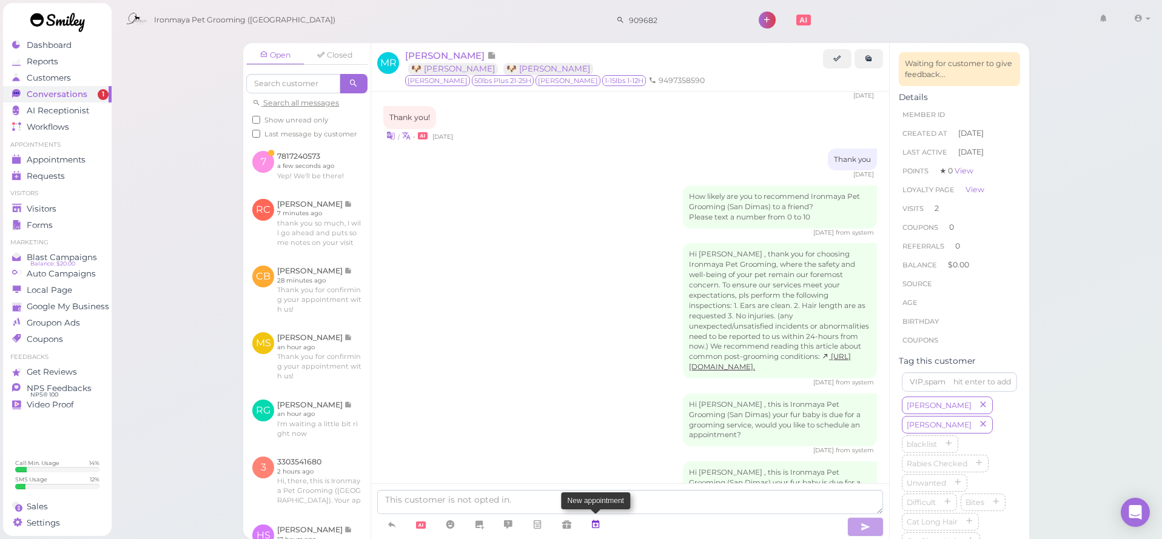
click at [599, 526] on icon at bounding box center [596, 525] width 10 height 12
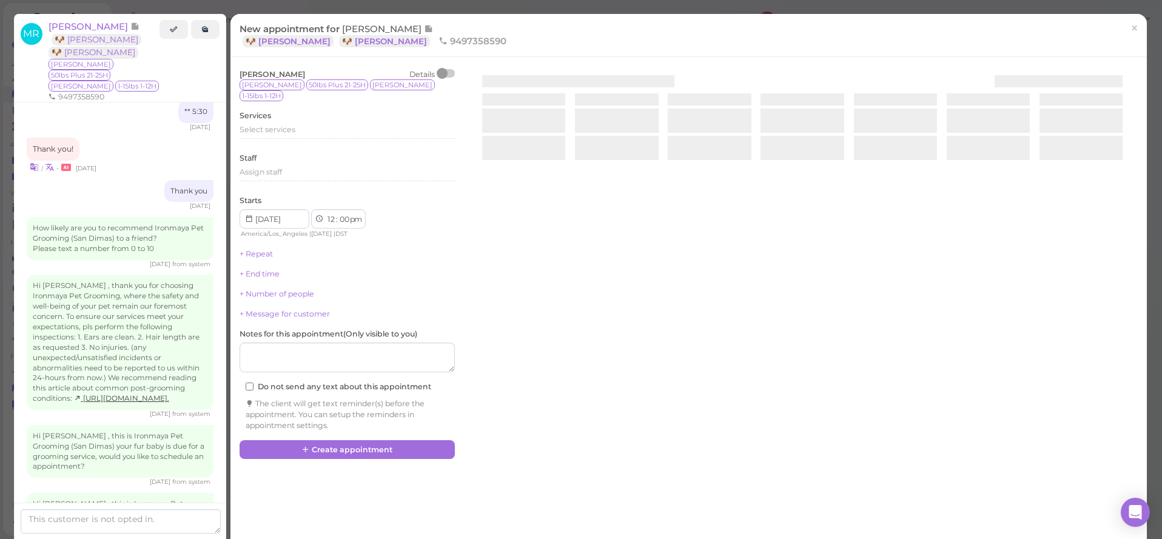
scroll to position [1309, 0]
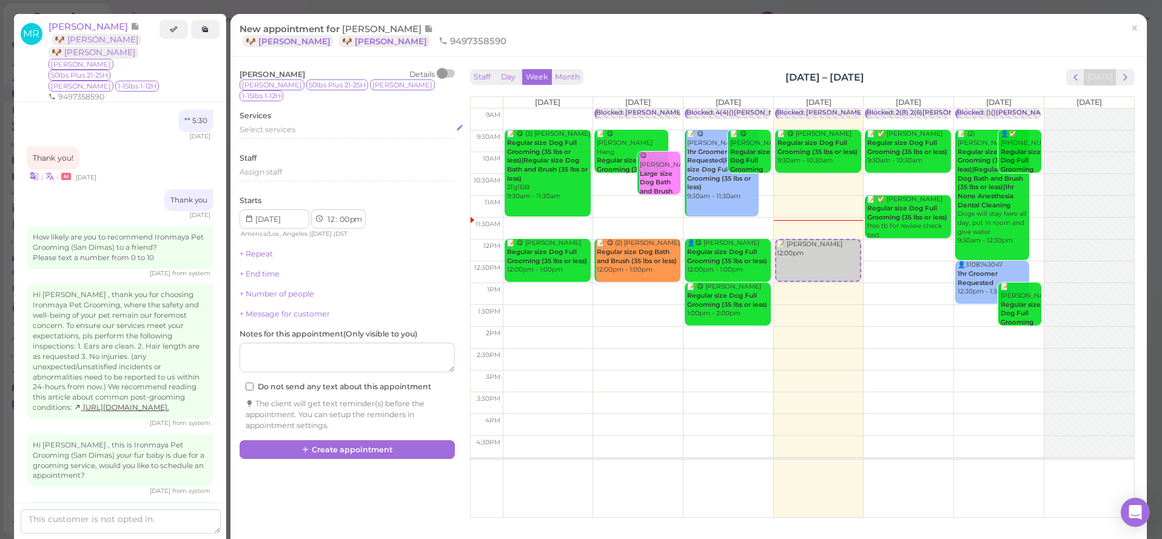
click at [259, 124] on div "Select services" at bounding box center [347, 131] width 215 height 15
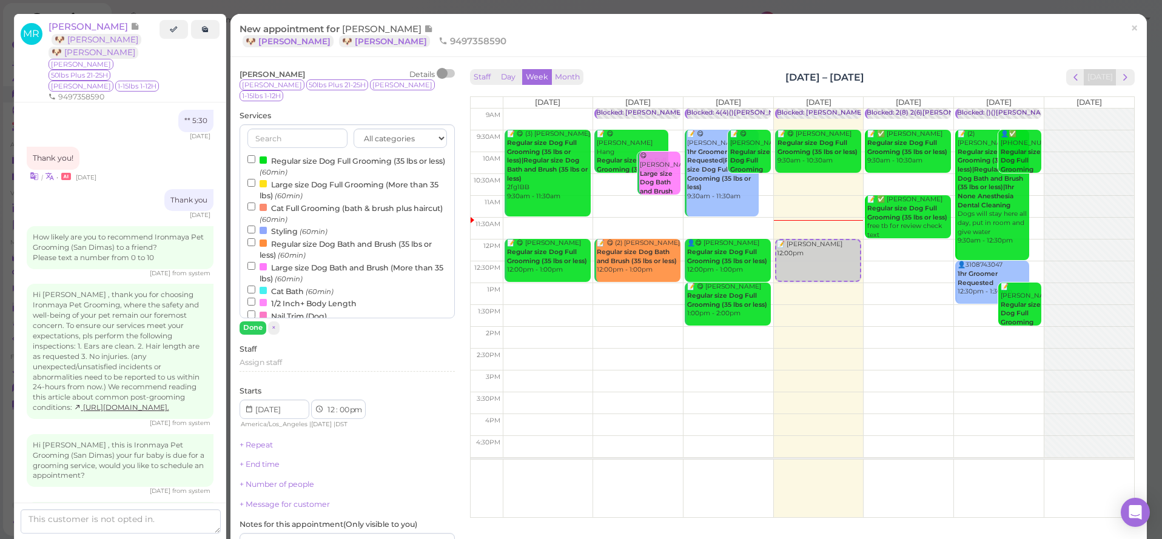
click at [278, 178] on label "Large size Dog Full Grooming (More than 35 lbs) (60min)" at bounding box center [347, 190] width 200 height 24
click at [255, 179] on input "Large size Dog Full Grooming (More than 35 lbs) (60min)" at bounding box center [251, 183] width 8 height 8
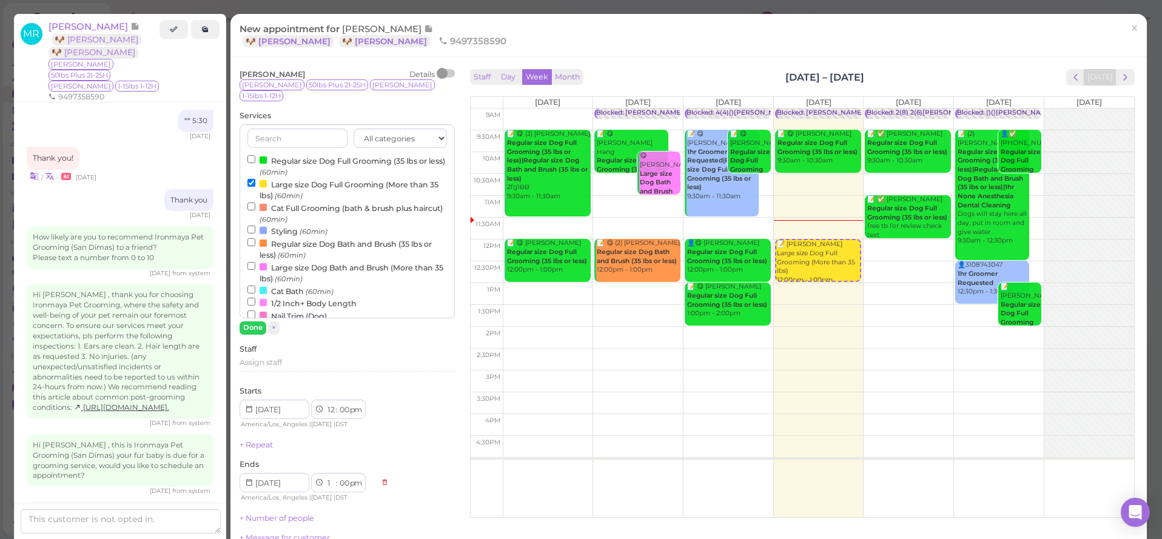
click at [288, 154] on label "Regular size Dog Full Grooming (35 lbs or less) (60min)" at bounding box center [347, 166] width 200 height 24
click at [255, 155] on input "Regular size Dog Full Grooming (35 lbs or less) (60min)" at bounding box center [251, 159] width 8 height 8
select select "2"
click at [254, 321] on button "Done" at bounding box center [253, 327] width 27 height 13
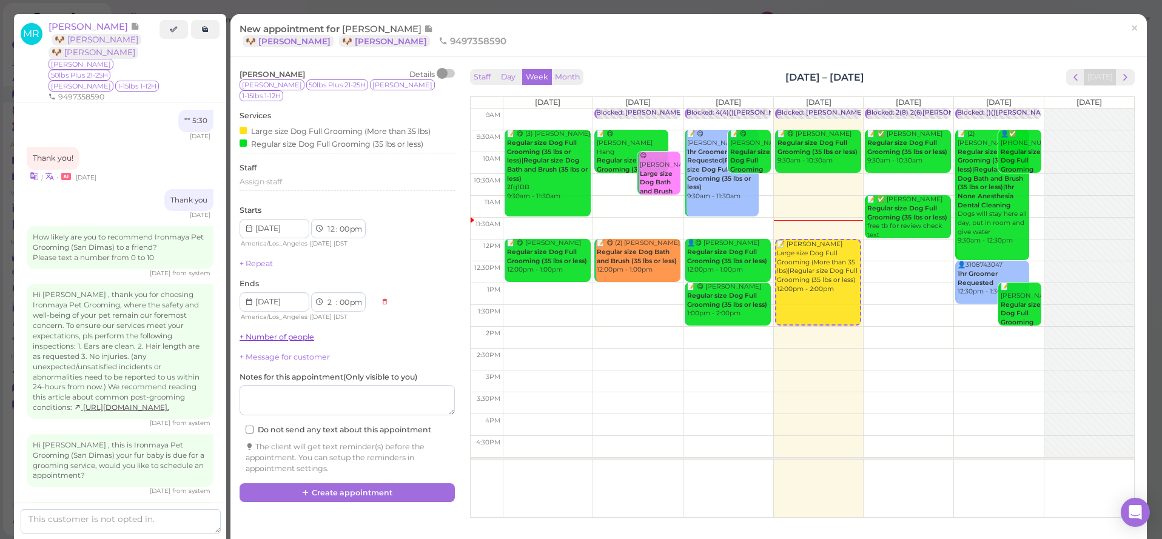
click at [266, 332] on link "+ Number of people" at bounding box center [277, 336] width 75 height 9
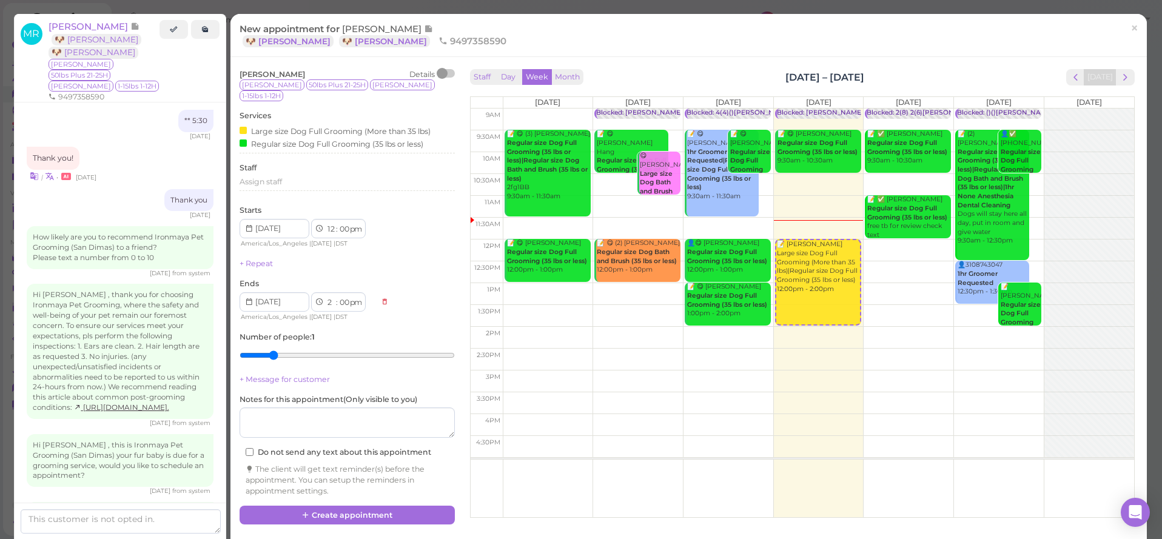
type input "2"
click at [276, 346] on input "range" at bounding box center [347, 355] width 215 height 19
click at [323, 506] on button "Create appointment" at bounding box center [347, 515] width 215 height 19
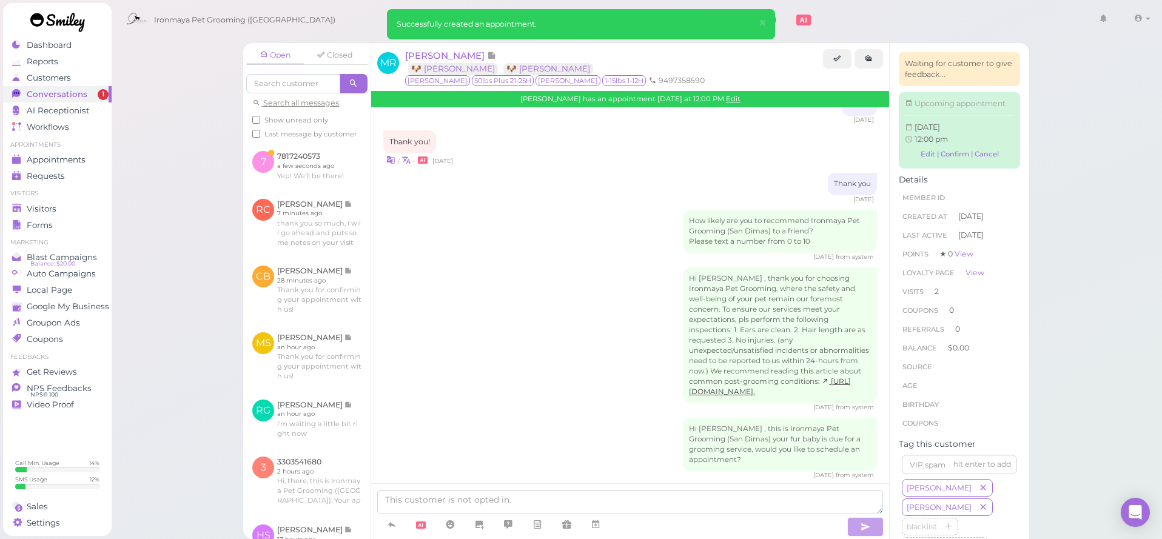
scroll to position [1438, 0]
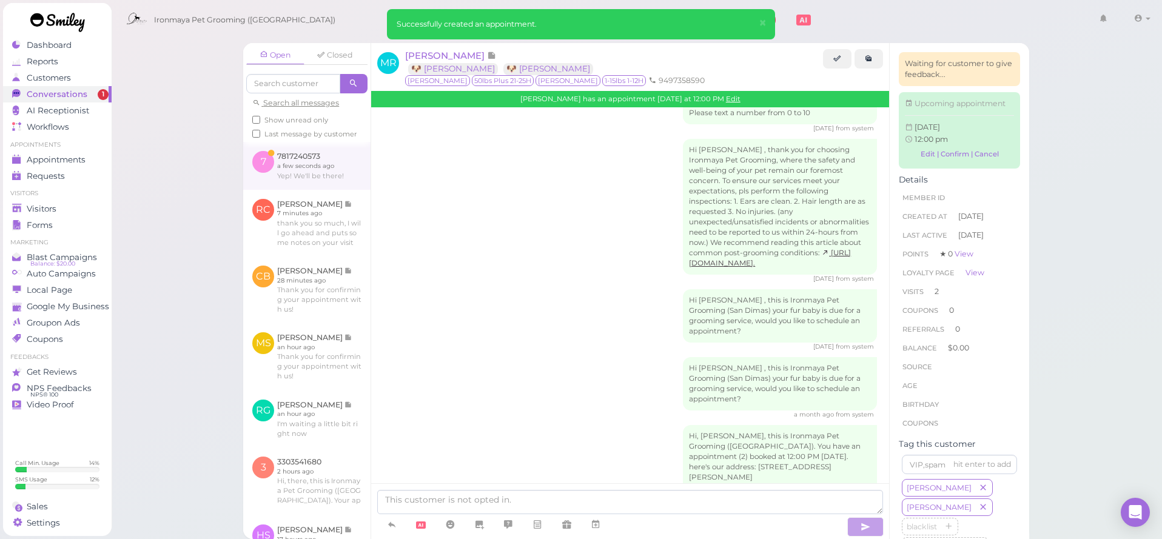
click at [334, 164] on link at bounding box center [306, 165] width 127 height 47
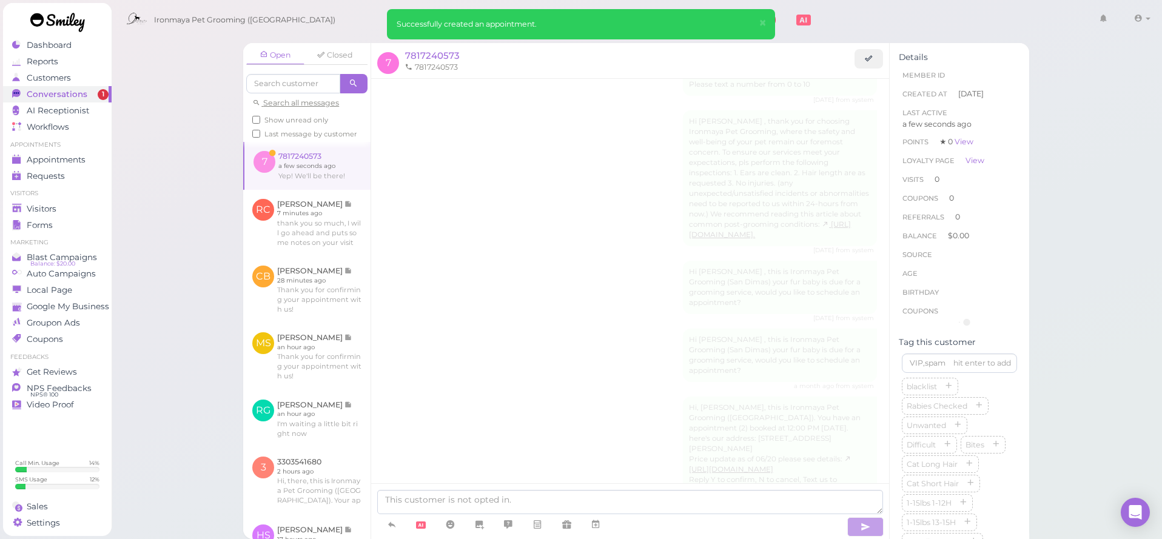
scroll to position [107, 0]
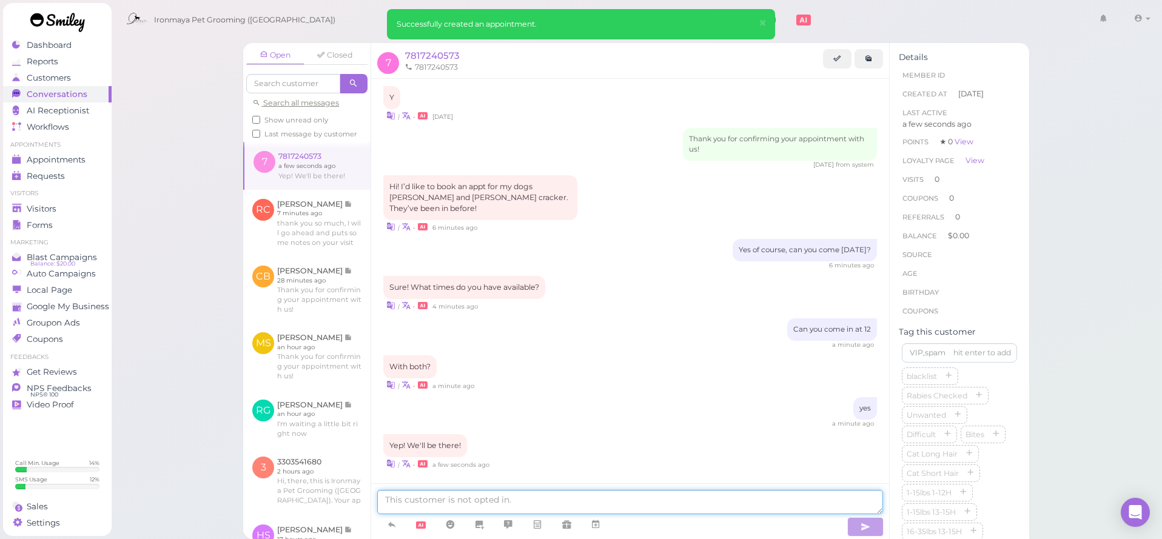
click at [457, 506] on textarea at bounding box center [630, 502] width 506 height 24
type textarea "I"
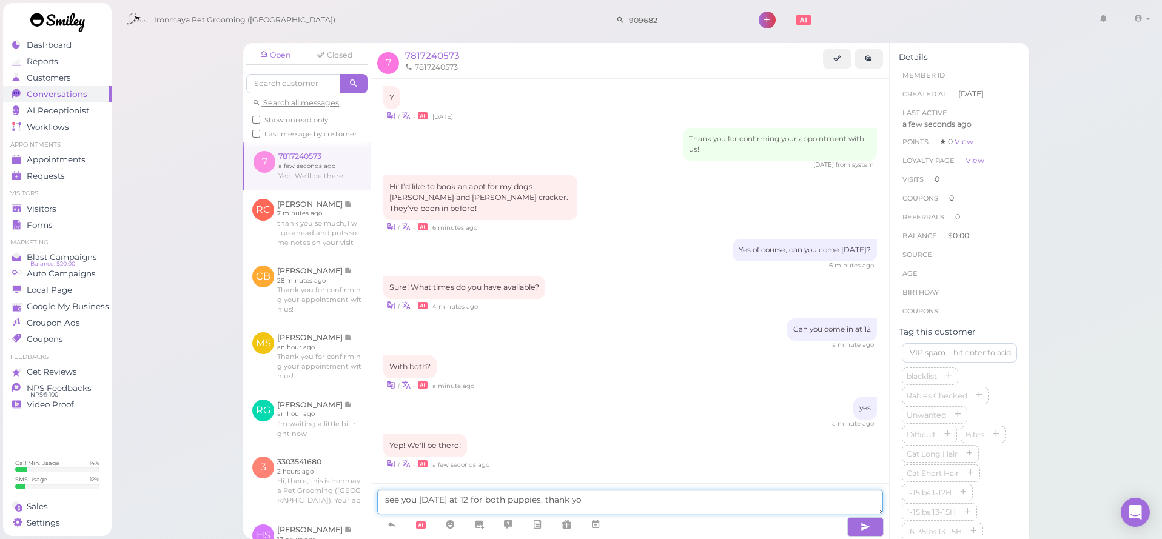
type textarea "see you [DATE] at 12 for both puppies, thank you"
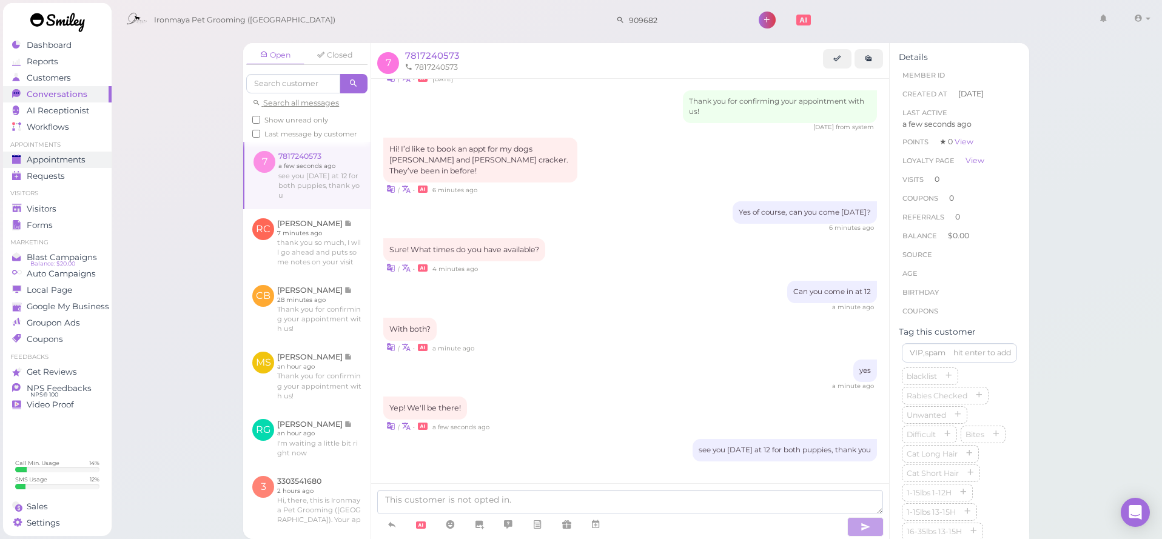
click at [85, 158] on span "Appointments" at bounding box center [56, 160] width 59 height 10
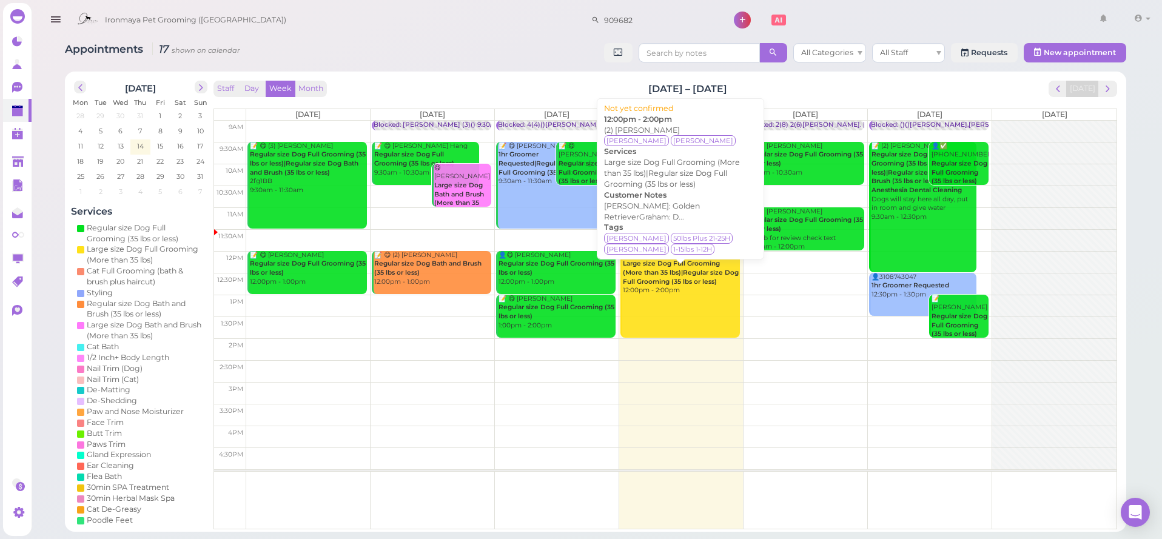
click at [684, 298] on link "📝 (2) [PERSON_NAME] Large size Dog Full Grooming (More than 35 lbs)|Regular siz…" at bounding box center [680, 294] width 119 height 87
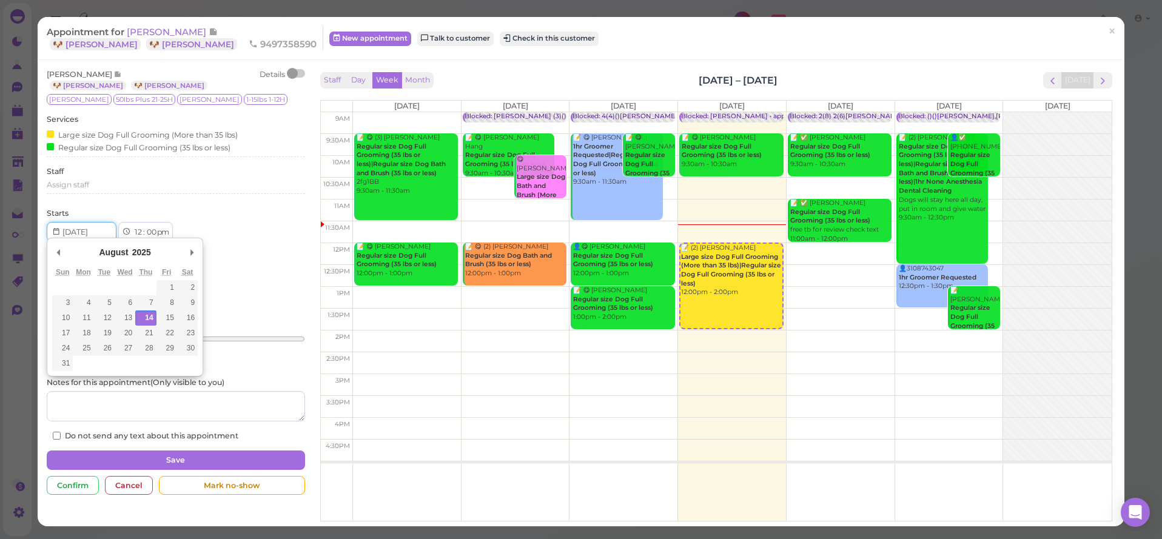
click at [90, 225] on input "Use the arrow keys to pick a date" at bounding box center [82, 231] width 70 height 19
type input "[DATE]"
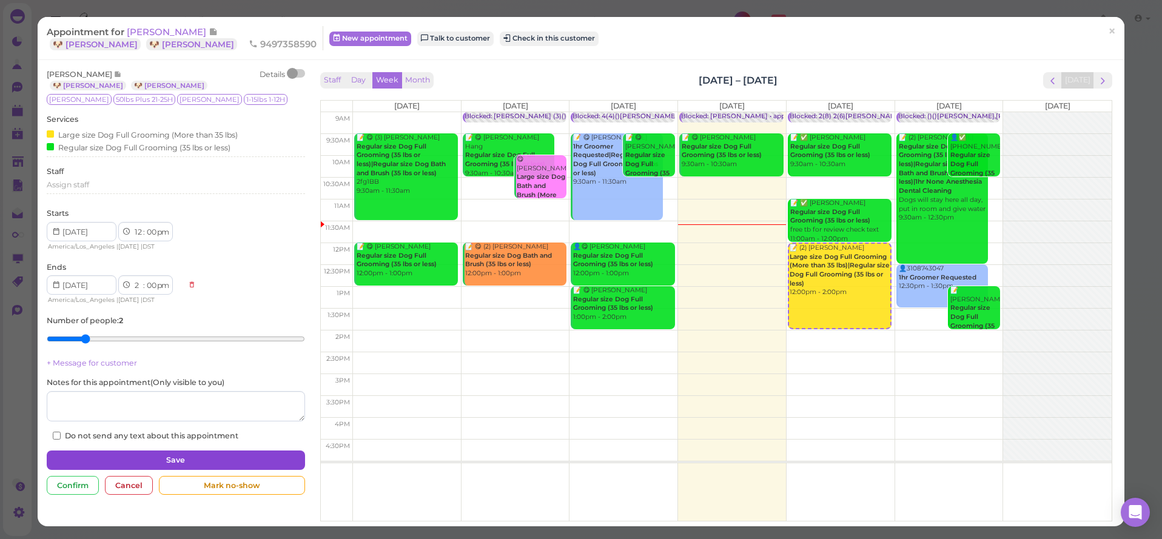
click at [156, 457] on button "Save" at bounding box center [176, 460] width 258 height 19
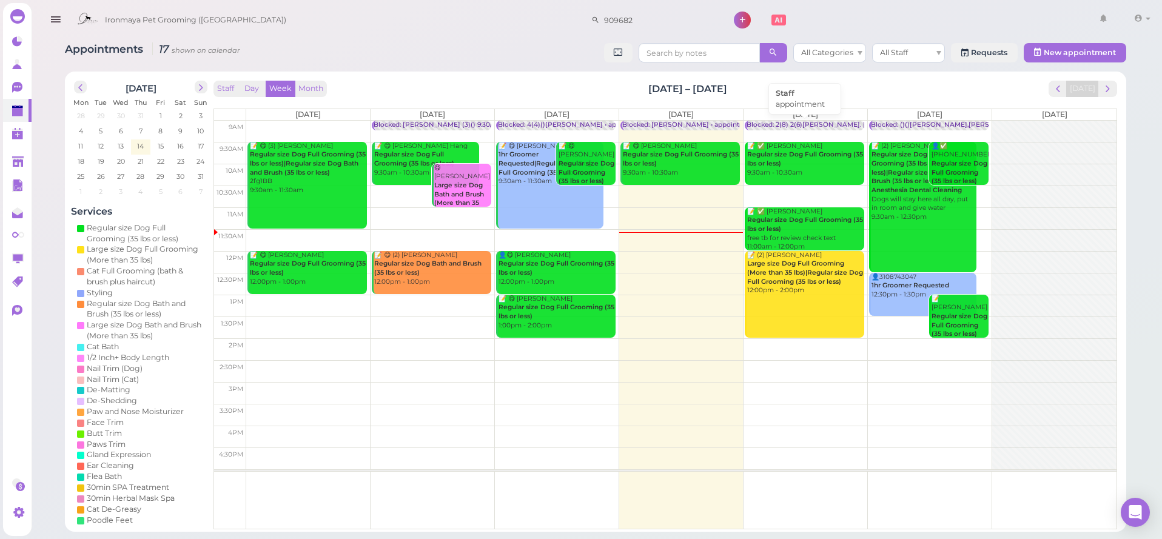
click at [785, 124] on div "Blocked: 2(8) 2(6)[PERSON_NAME]. [PERSON_NAME] Off Kai • appointment" at bounding box center [870, 125] width 246 height 9
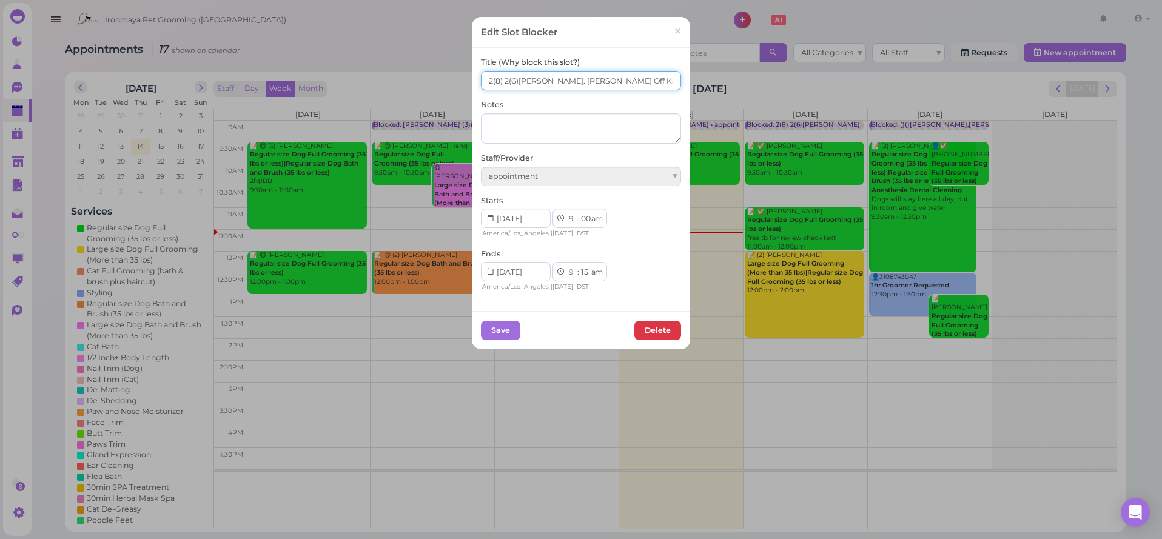
click at [505, 82] on input "2(8) 2(6)[PERSON_NAME]. [PERSON_NAME] Off Kai" at bounding box center [581, 80] width 200 height 19
click at [505, 83] on input "2(8) 2(6)[PERSON_NAME]. [PERSON_NAME] Off Kai" at bounding box center [581, 80] width 200 height 19
click at [483, 86] on input "2(8) 4(6)[PERSON_NAME]. [PERSON_NAME] Off Kai" at bounding box center [581, 80] width 200 height 19
click at [485, 76] on input "2(8) 4(6)[PERSON_NAME]. [PERSON_NAME] Off" at bounding box center [581, 80] width 200 height 19
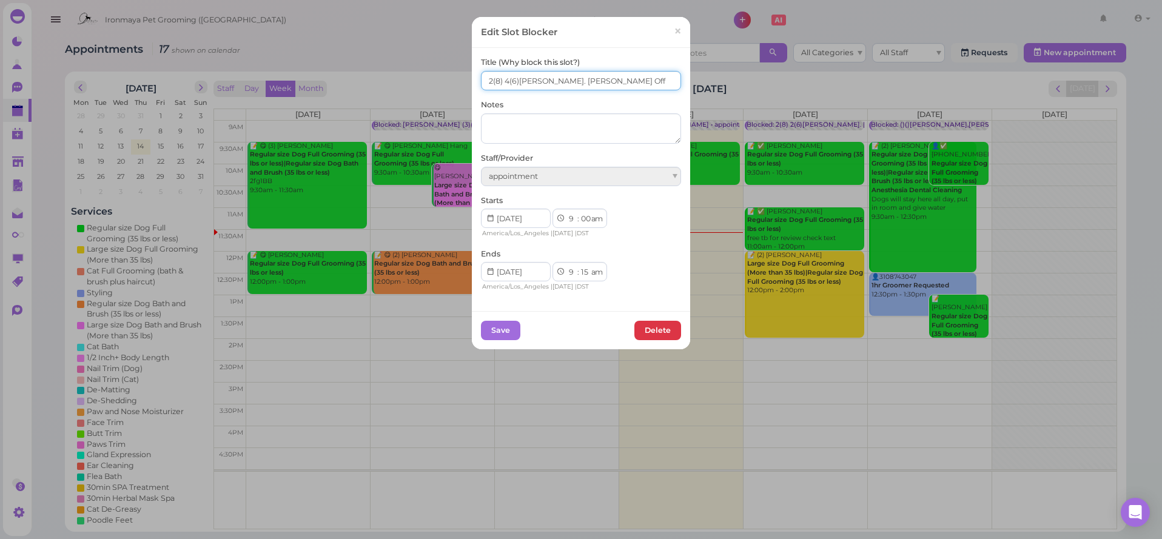
click at [485, 76] on input "2(8) 4(6)[PERSON_NAME]. [PERSON_NAME] Off" at bounding box center [581, 80] width 200 height 19
type input "4(8) 4(6)[PERSON_NAME]. [PERSON_NAME] Off"
click at [504, 330] on button "Save" at bounding box center [500, 330] width 39 height 19
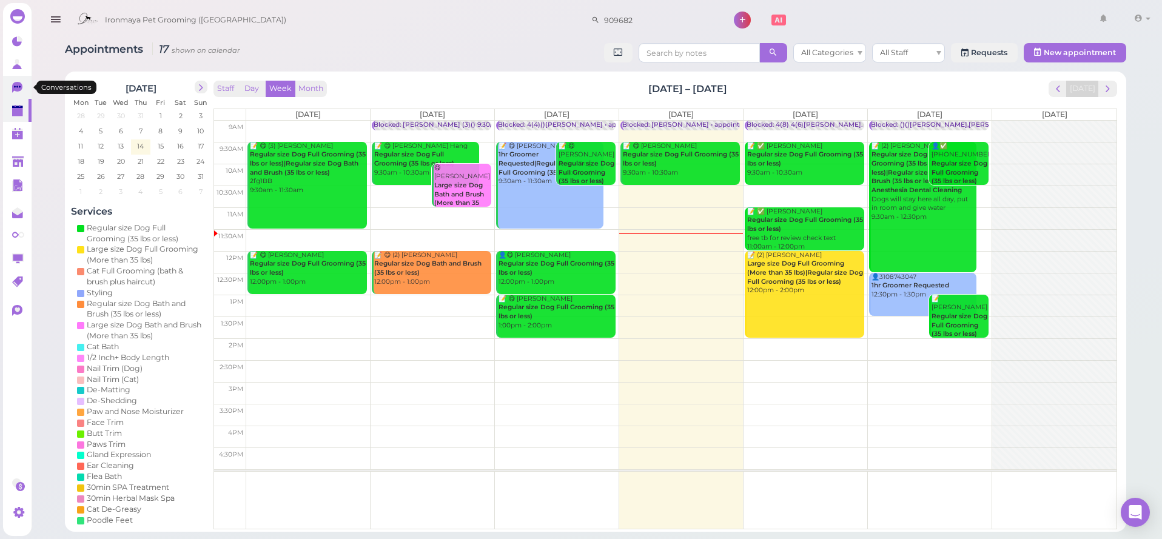
click at [12, 90] on link "0" at bounding box center [17, 87] width 29 height 23
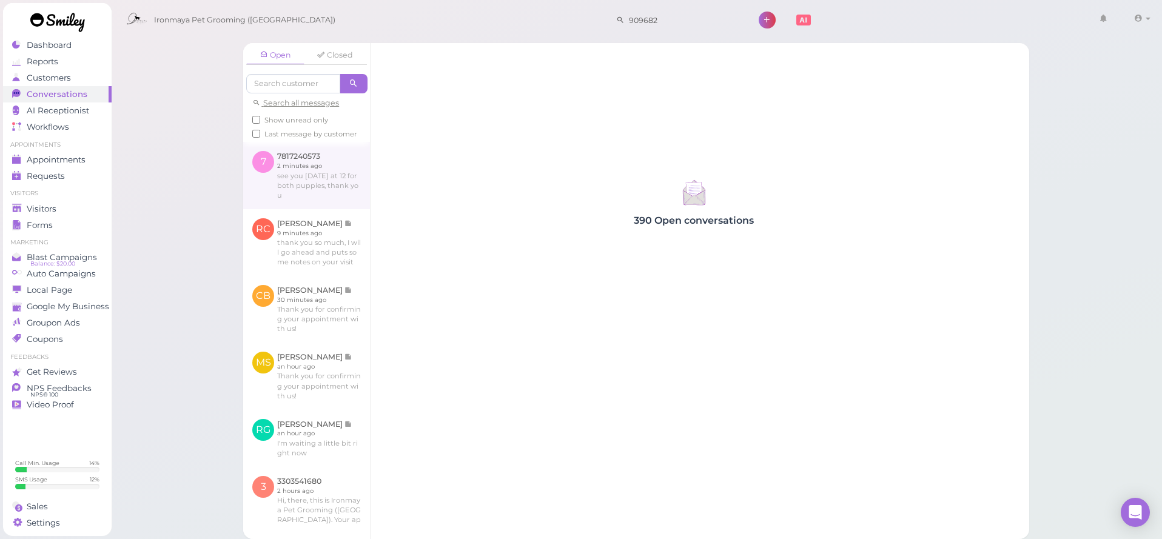
click at [353, 158] on link at bounding box center [306, 175] width 127 height 67
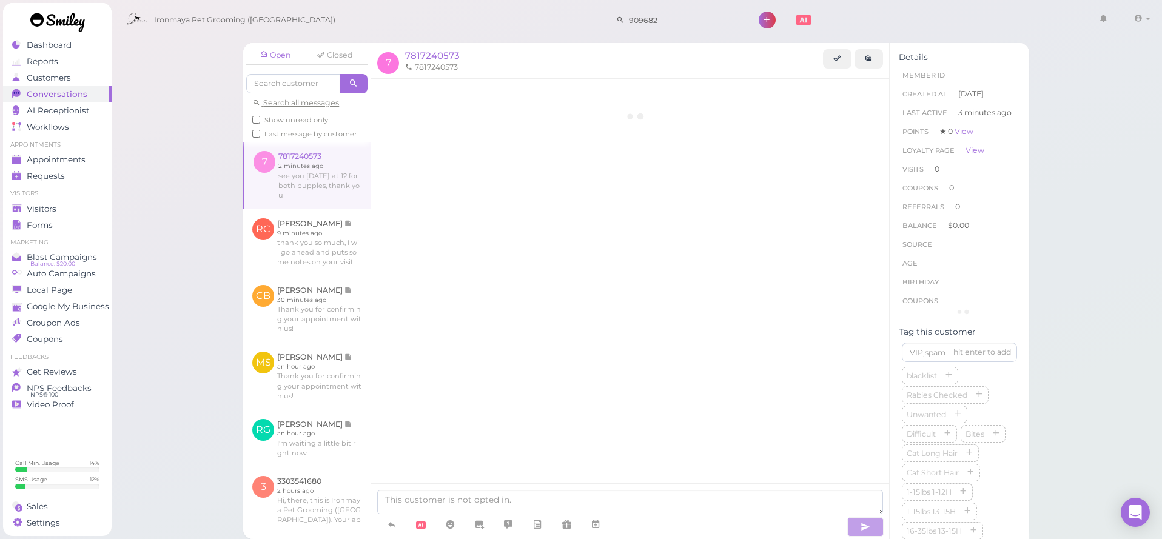
scroll to position [153, 0]
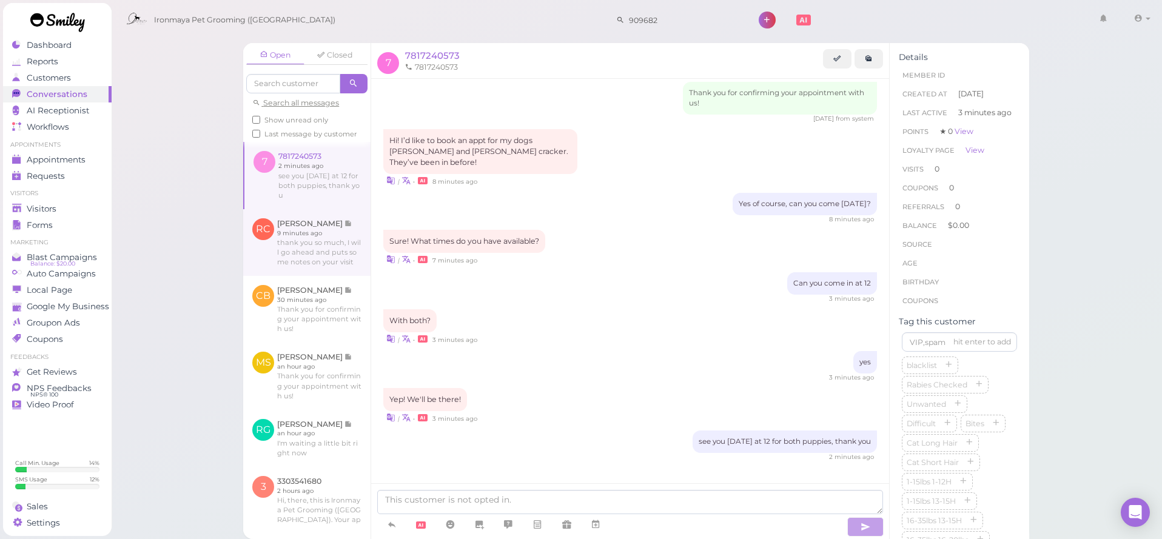
click at [337, 219] on link at bounding box center [306, 242] width 127 height 67
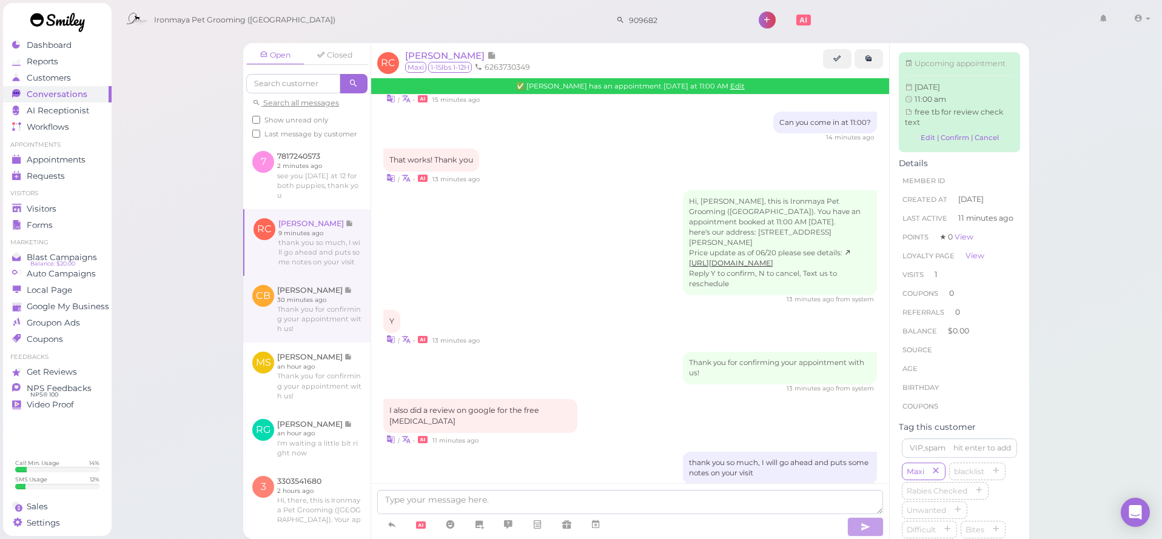
click at [329, 305] on link at bounding box center [306, 309] width 127 height 67
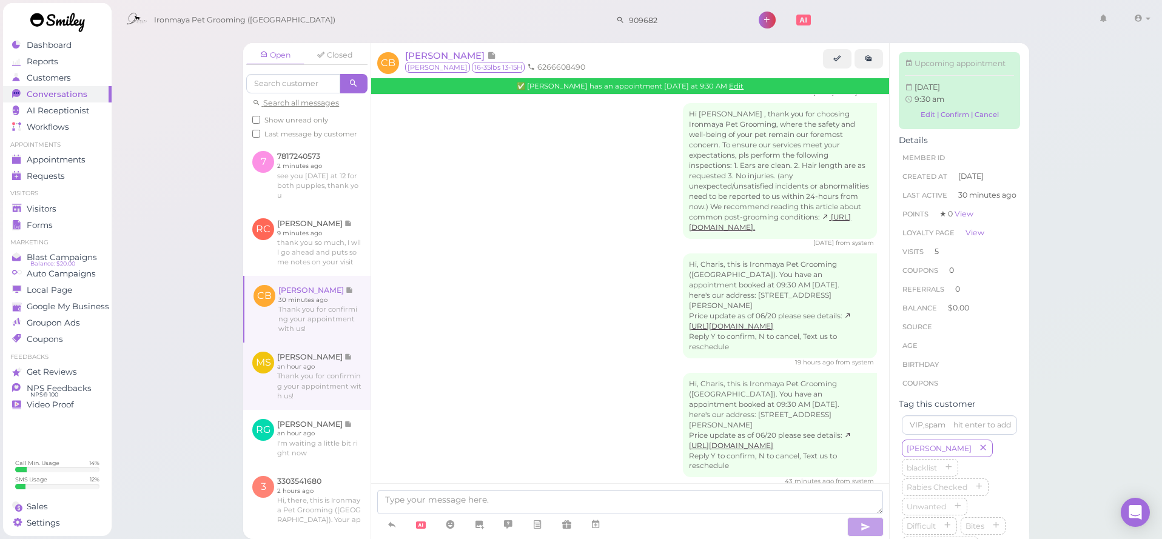
click at [327, 357] on link at bounding box center [306, 376] width 127 height 67
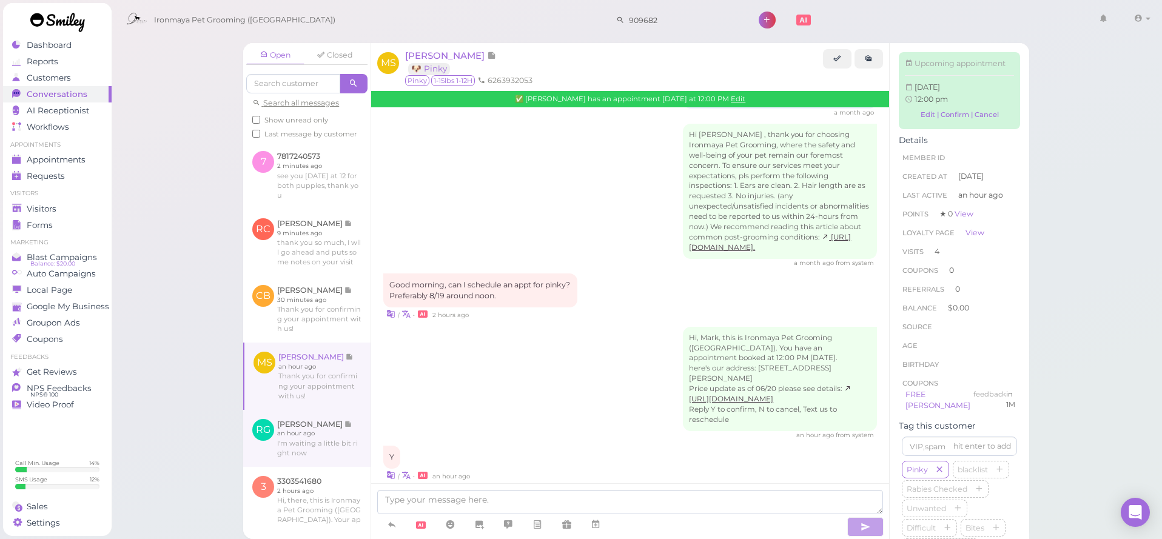
click at [323, 460] on link at bounding box center [306, 438] width 127 height 57
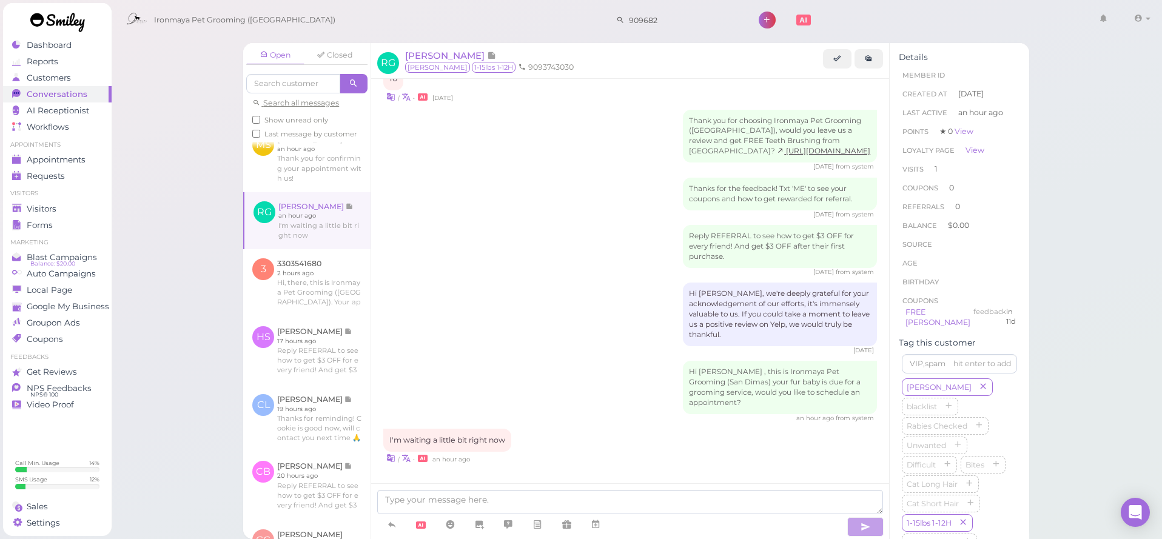
scroll to position [489, 0]
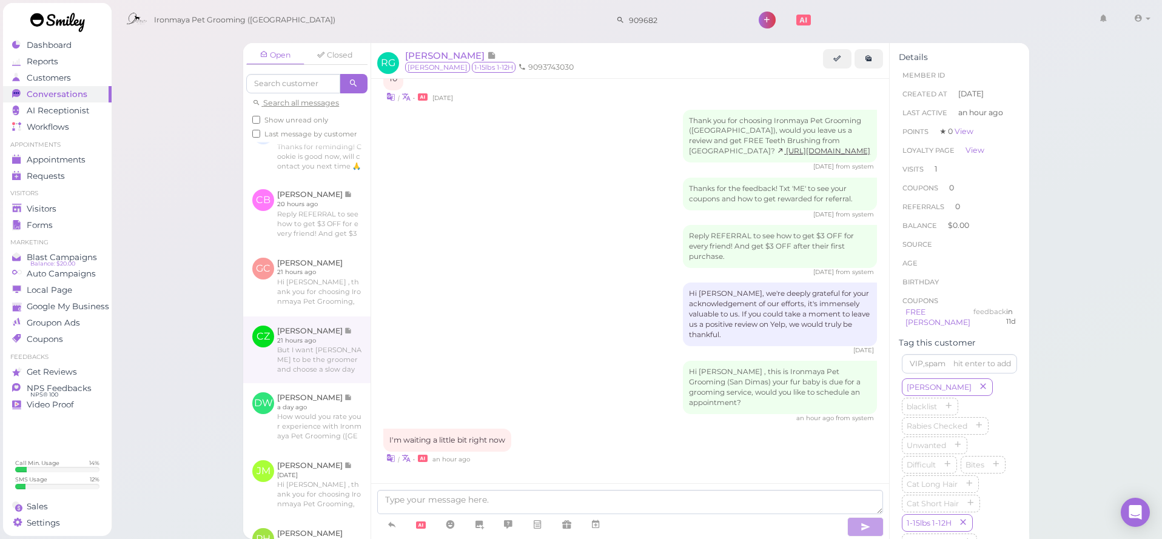
click at [309, 350] on link at bounding box center [306, 350] width 127 height 67
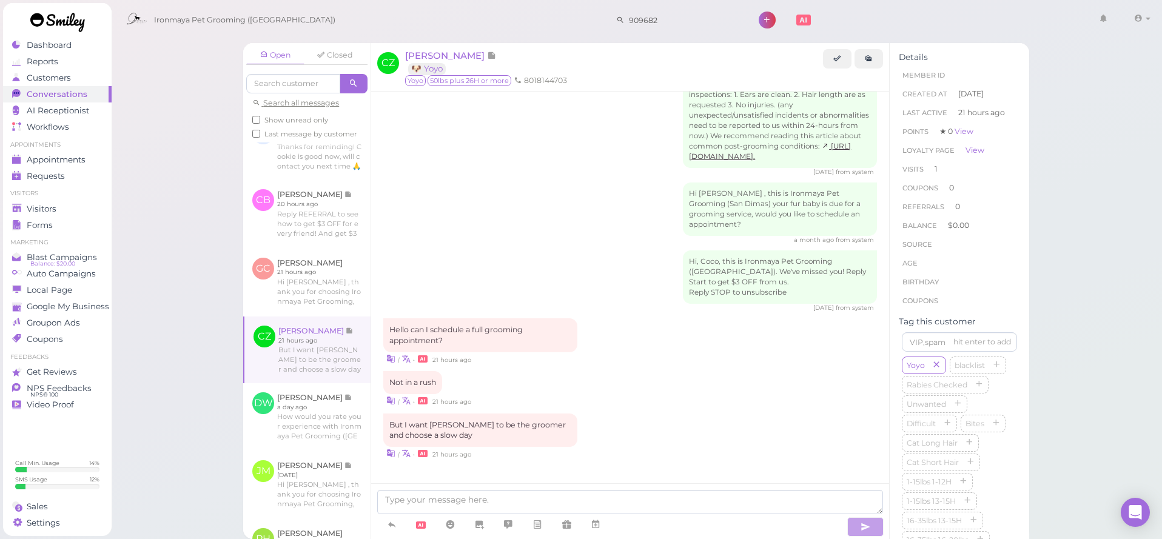
scroll to position [369, 0]
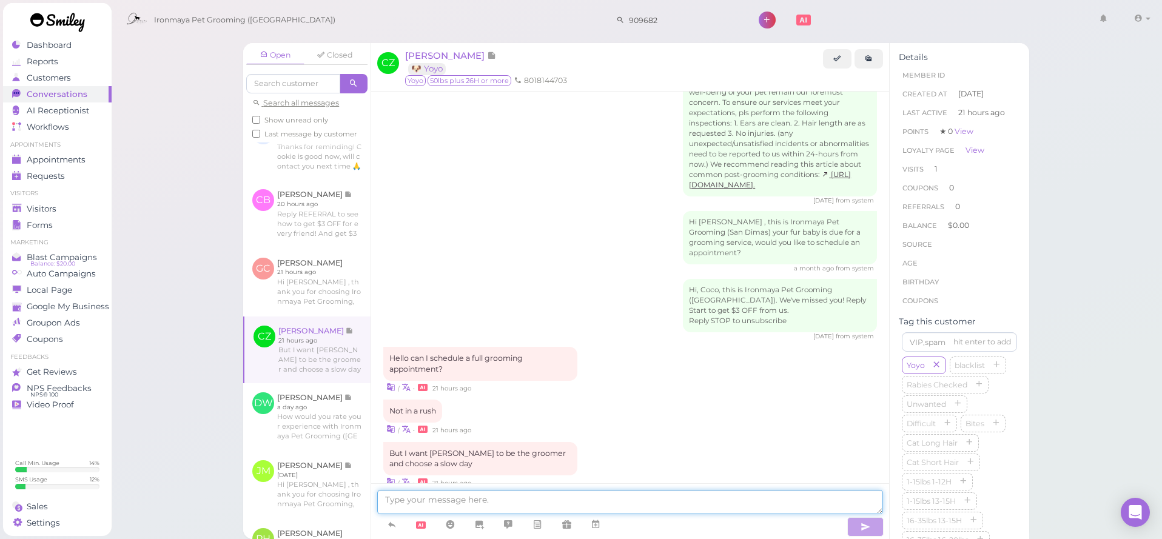
click at [469, 501] on textarea at bounding box center [630, 502] width 506 height 24
type textarea "Can you come next weekday?"
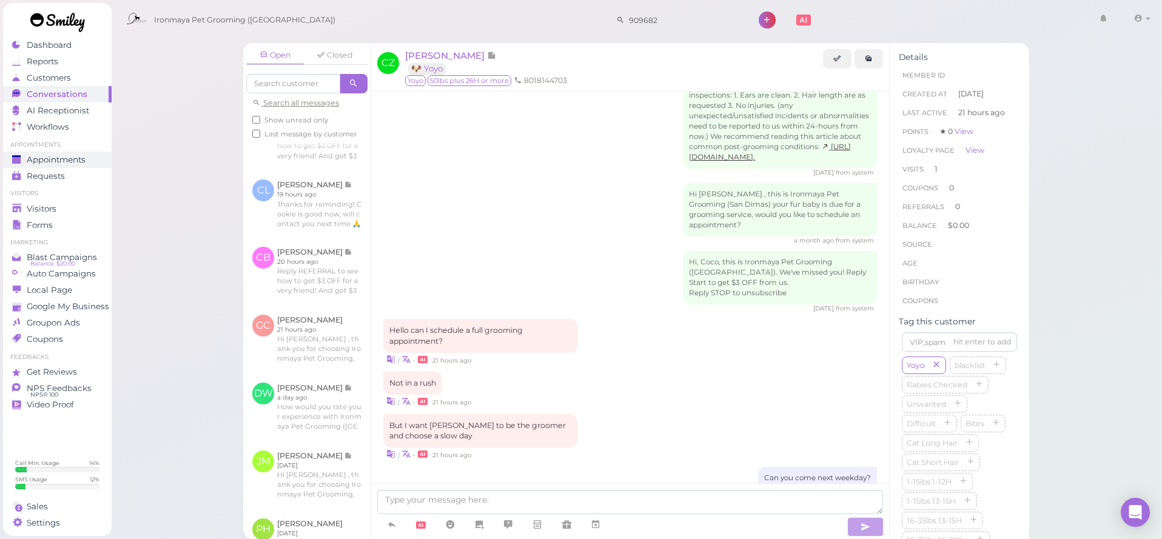
click at [75, 166] on link "Appointments" at bounding box center [57, 160] width 109 height 16
